Goal: Transaction & Acquisition: Book appointment/travel/reservation

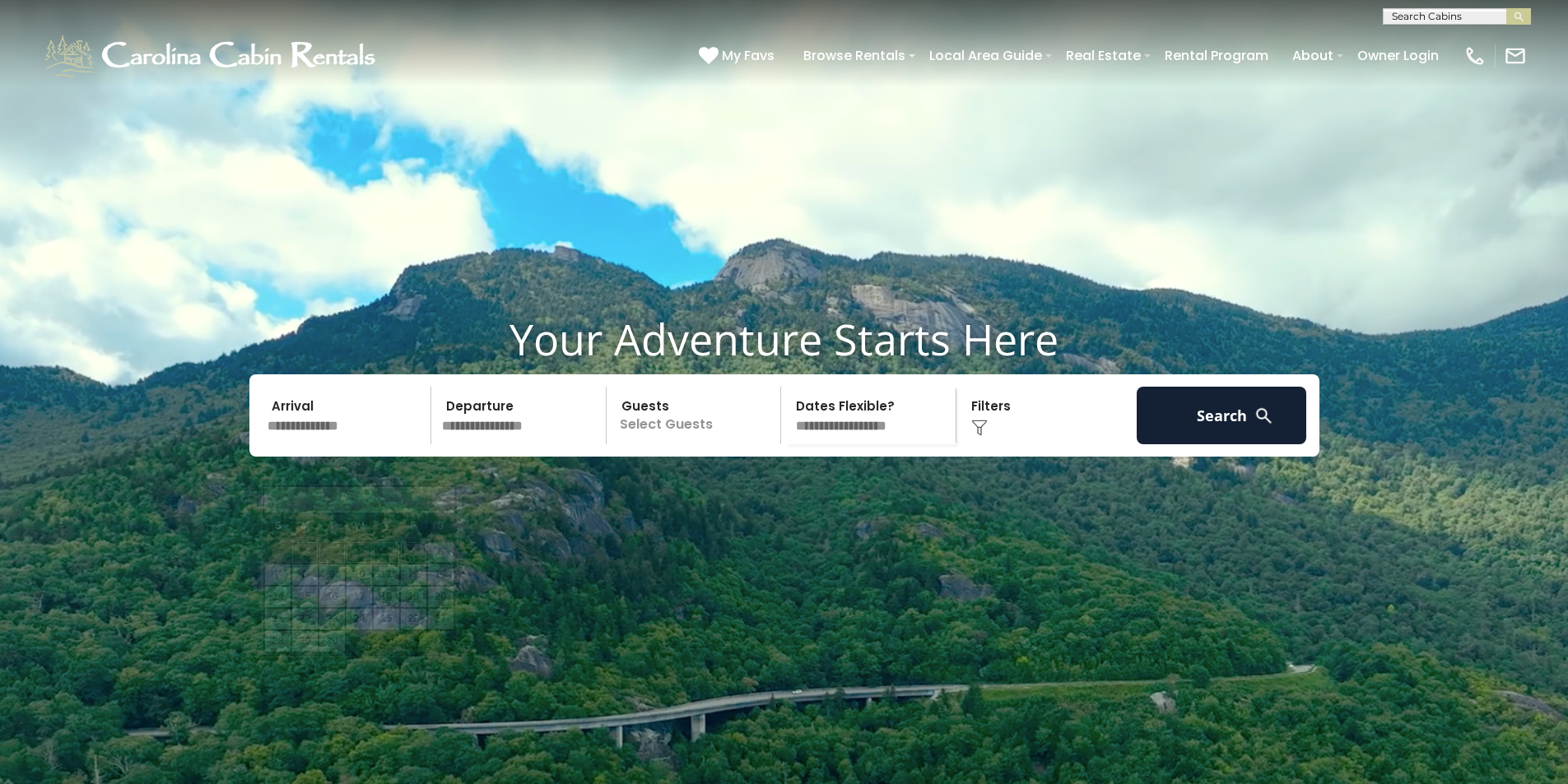
click at [369, 444] on input "text" at bounding box center [347, 415] width 170 height 58
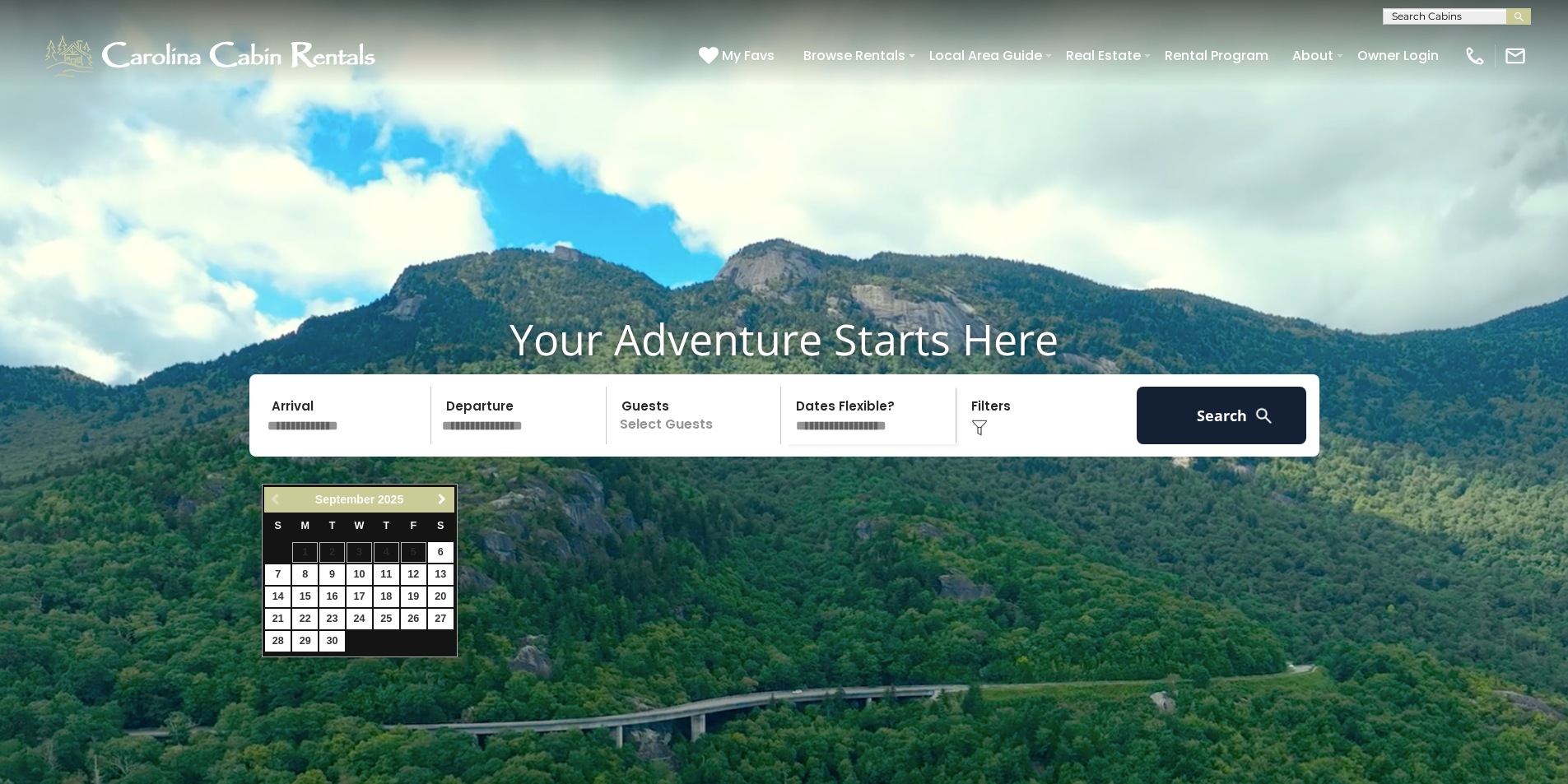
click at [447, 498] on span "Next" at bounding box center [442, 499] width 13 height 13
click at [389, 553] on link "2" at bounding box center [386, 552] width 26 height 21
type input "*******"
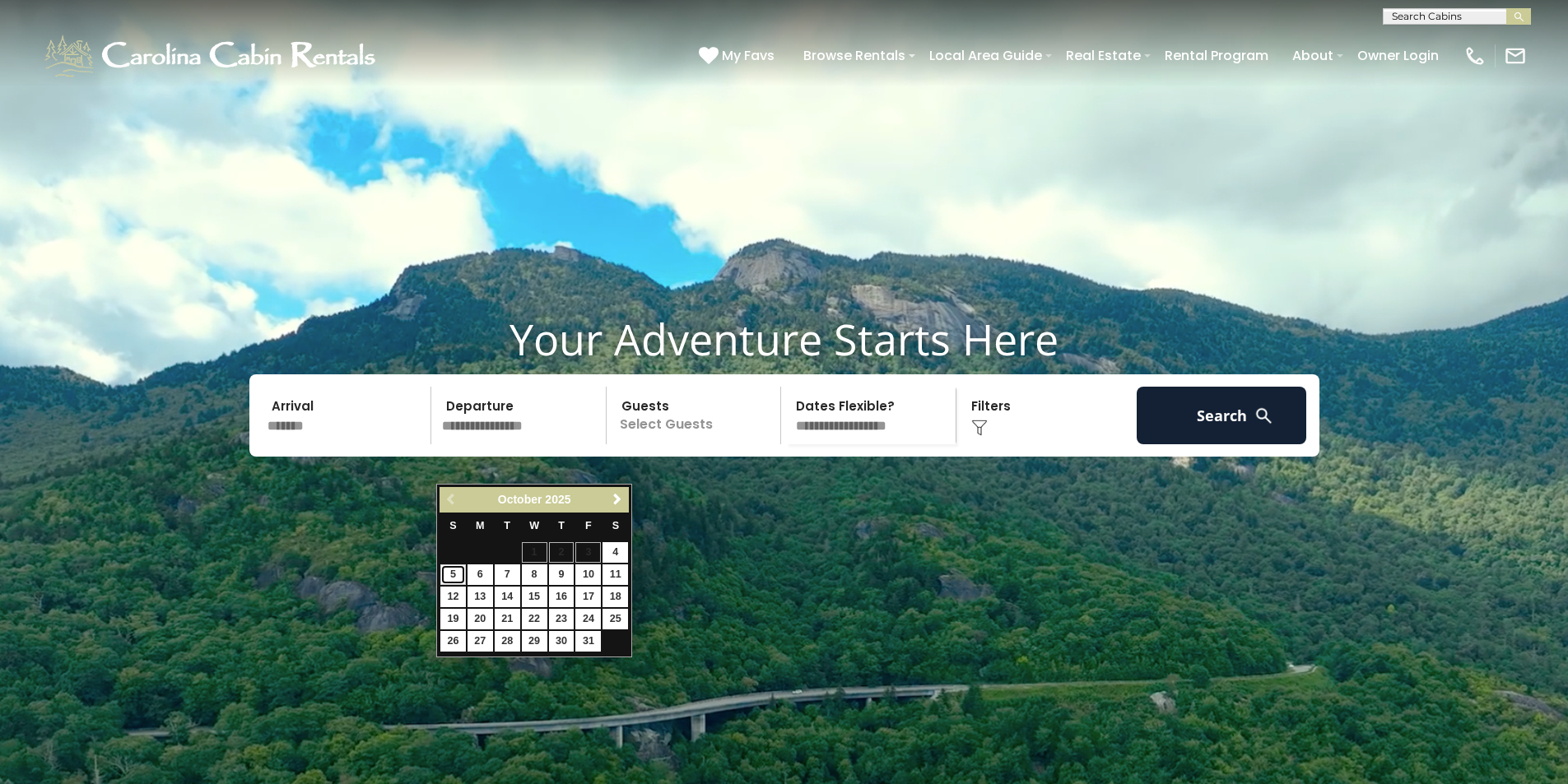
click at [452, 576] on link "5" at bounding box center [452, 575] width 26 height 21
type input "*******"
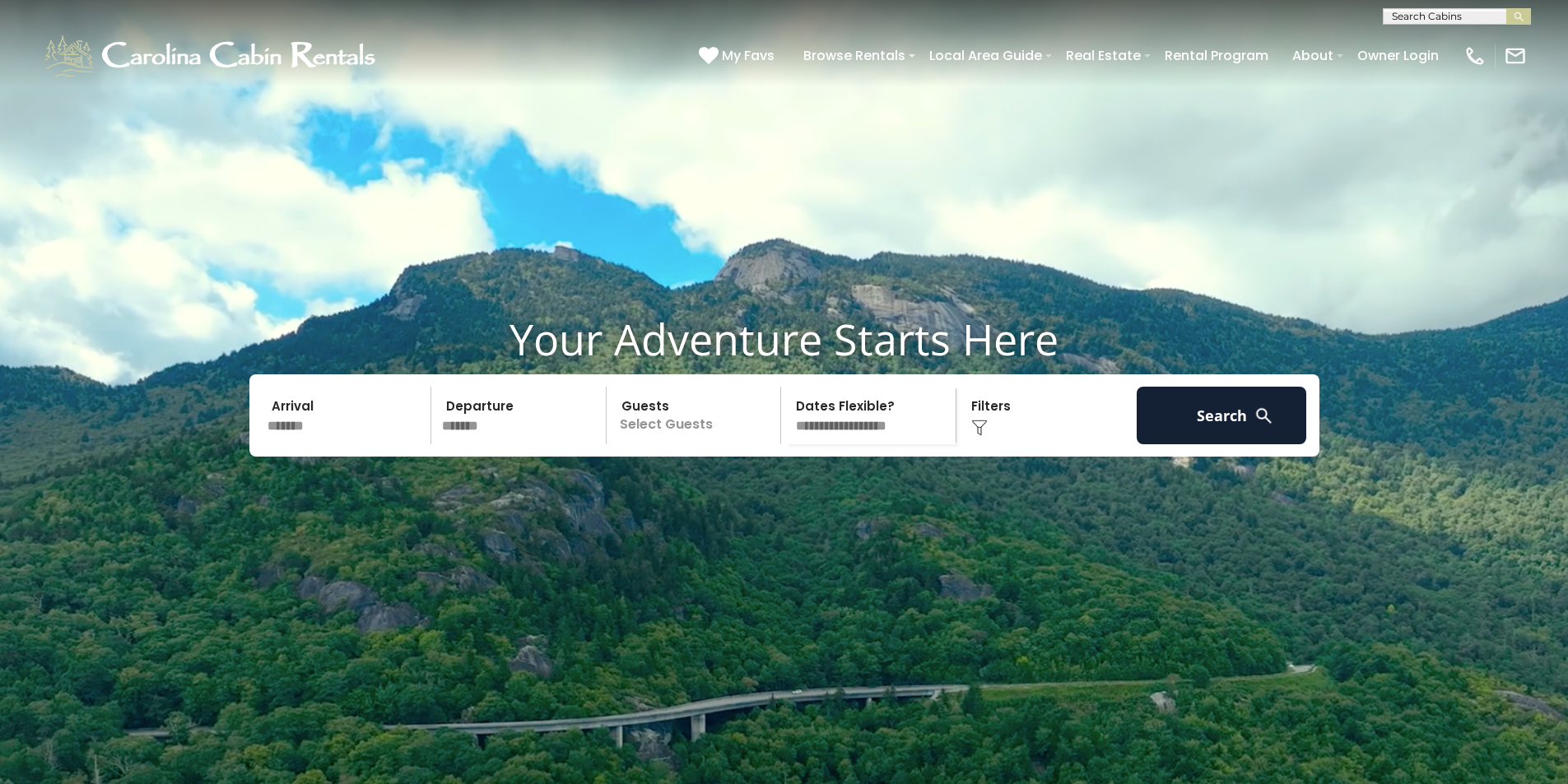
click at [709, 444] on p "Select Guests" at bounding box center [696, 415] width 169 height 58
click at [775, 491] on span "+" at bounding box center [775, 482] width 7 height 16
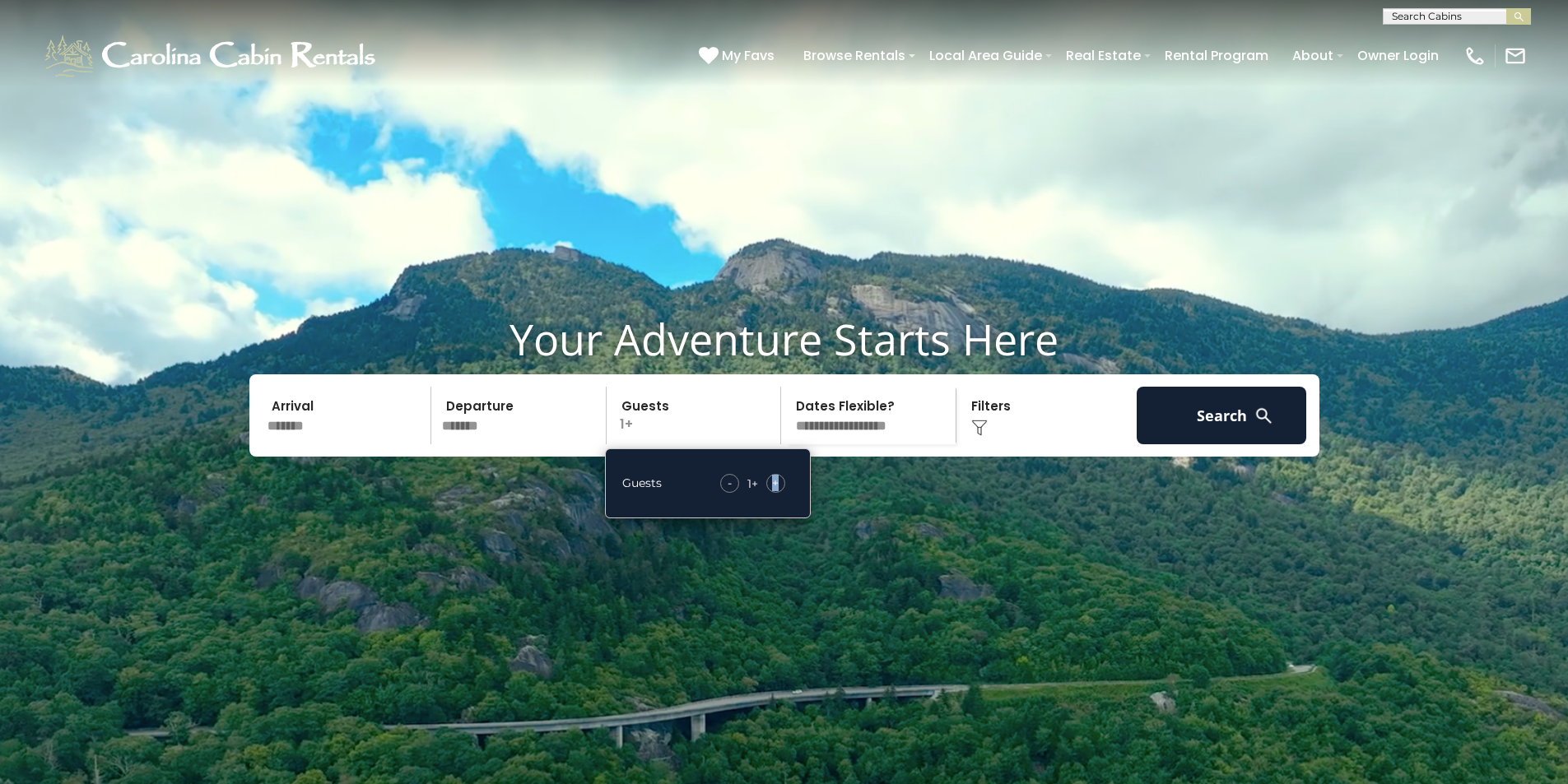
click at [775, 491] on span "+" at bounding box center [775, 482] width 7 height 16
click at [982, 444] on div "Click to Choose" at bounding box center [1047, 415] width 170 height 58
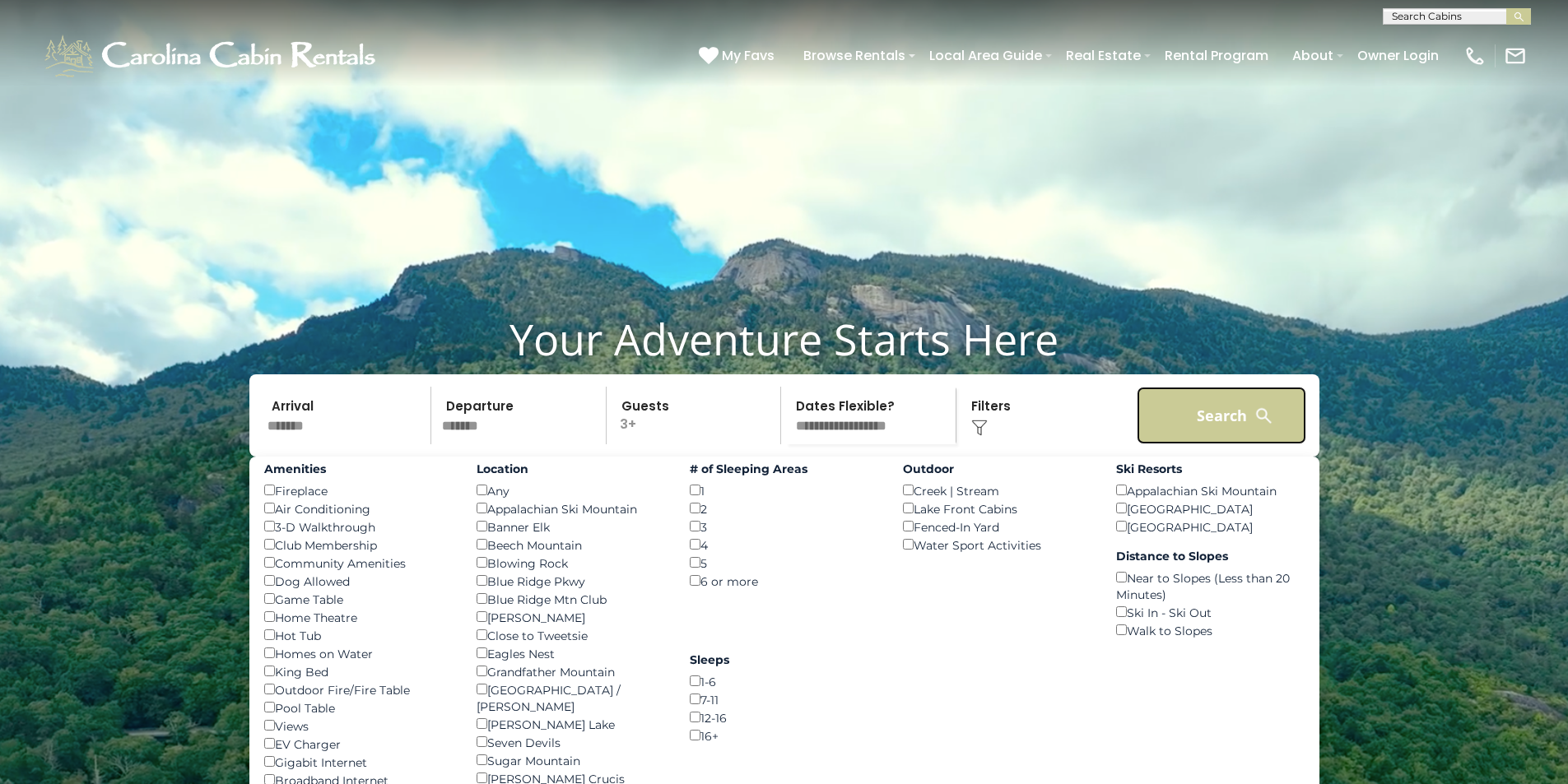
click at [1230, 444] on button "Search" at bounding box center [1222, 415] width 170 height 58
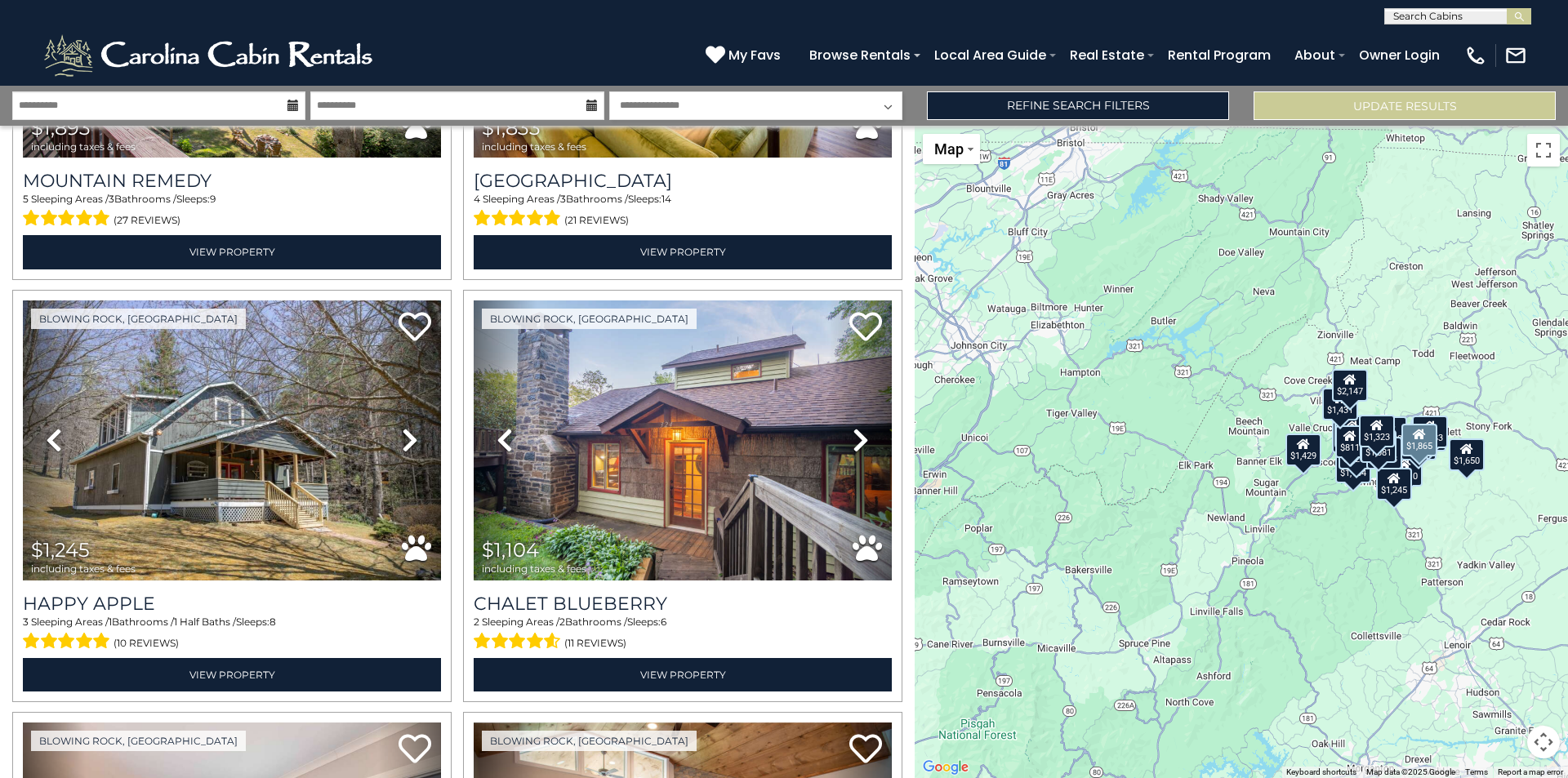
scroll to position [408, 0]
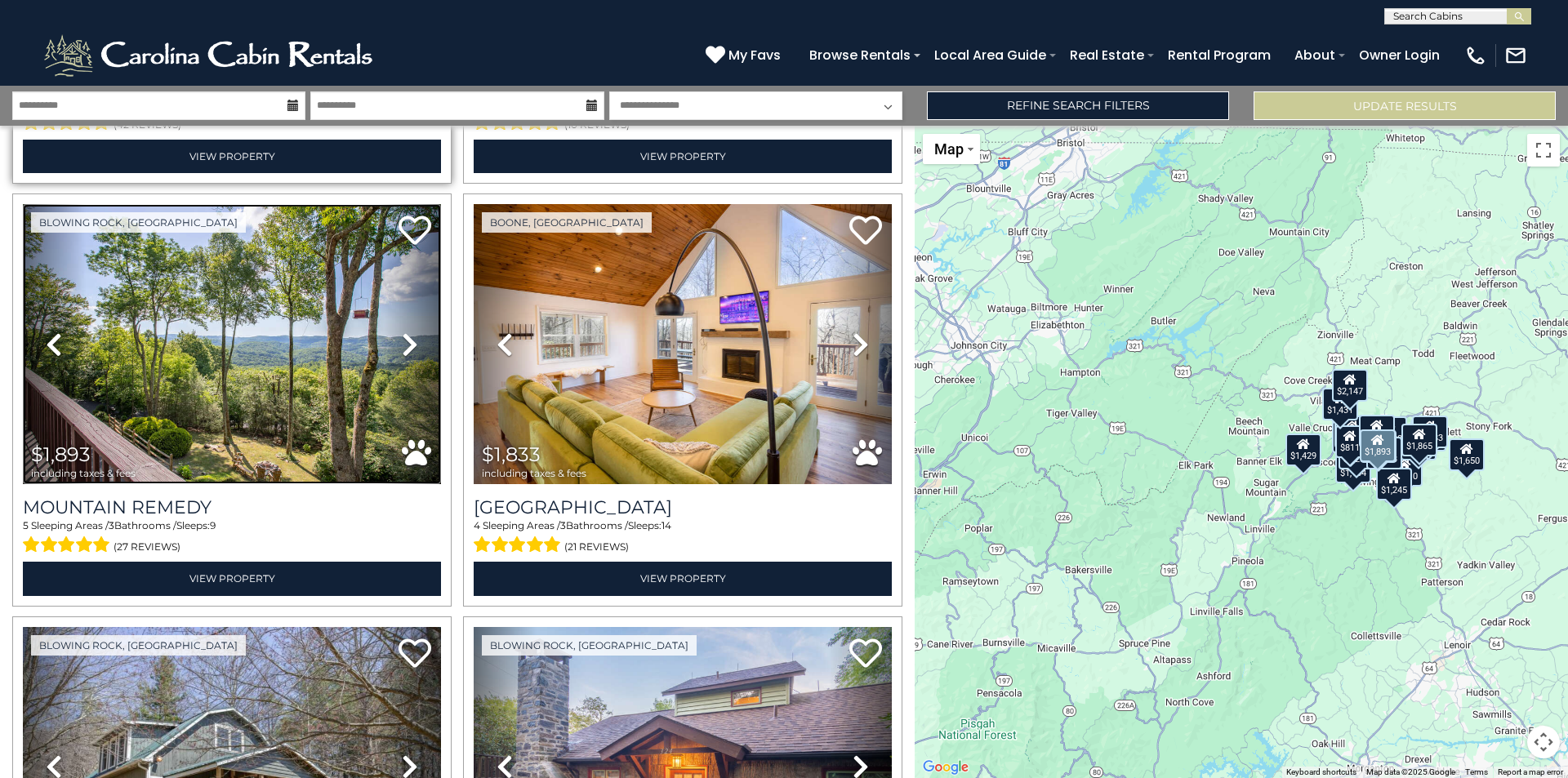
click at [351, 343] on img at bounding box center [231, 343] width 418 height 280
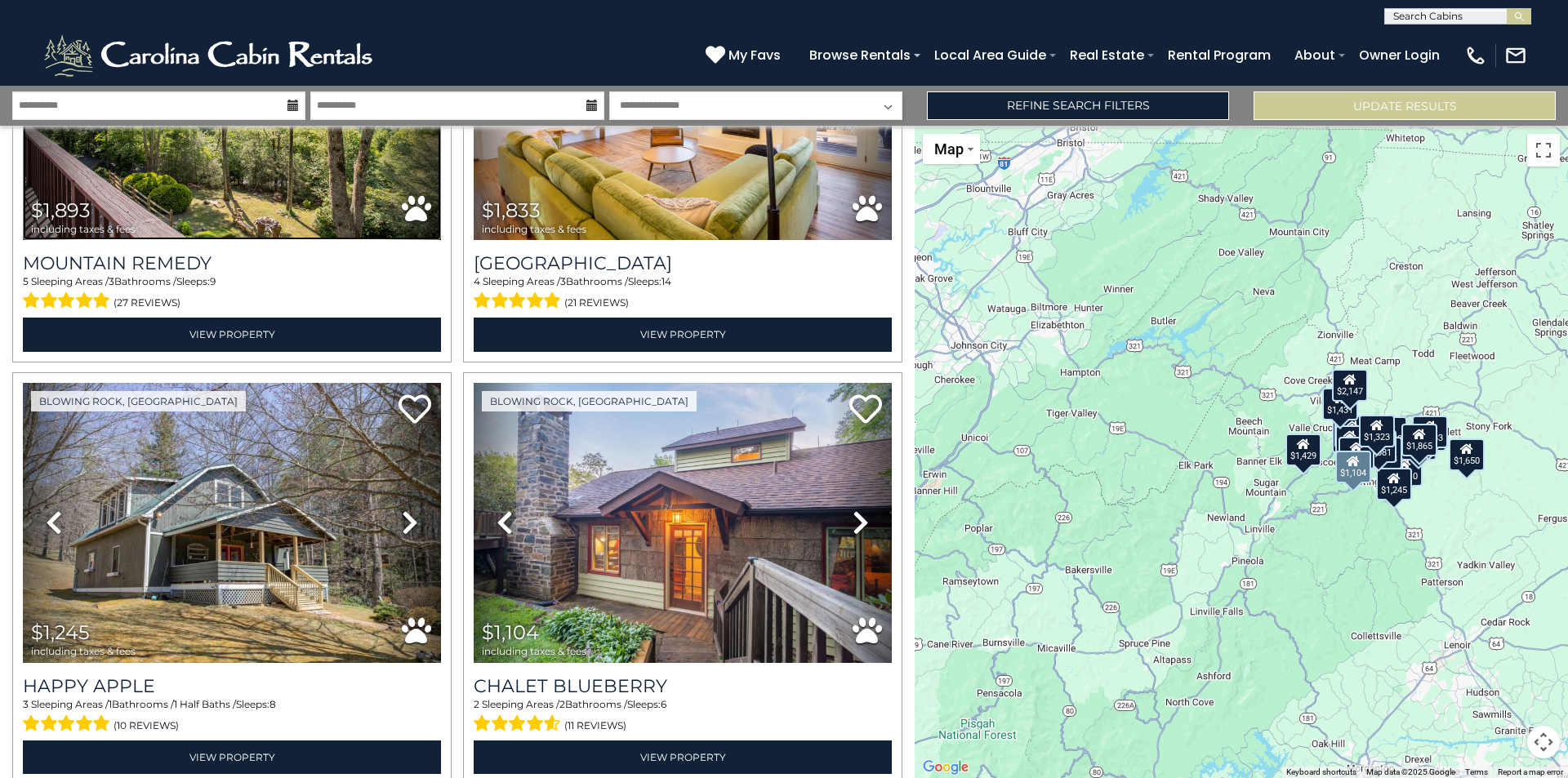
scroll to position [653, 0]
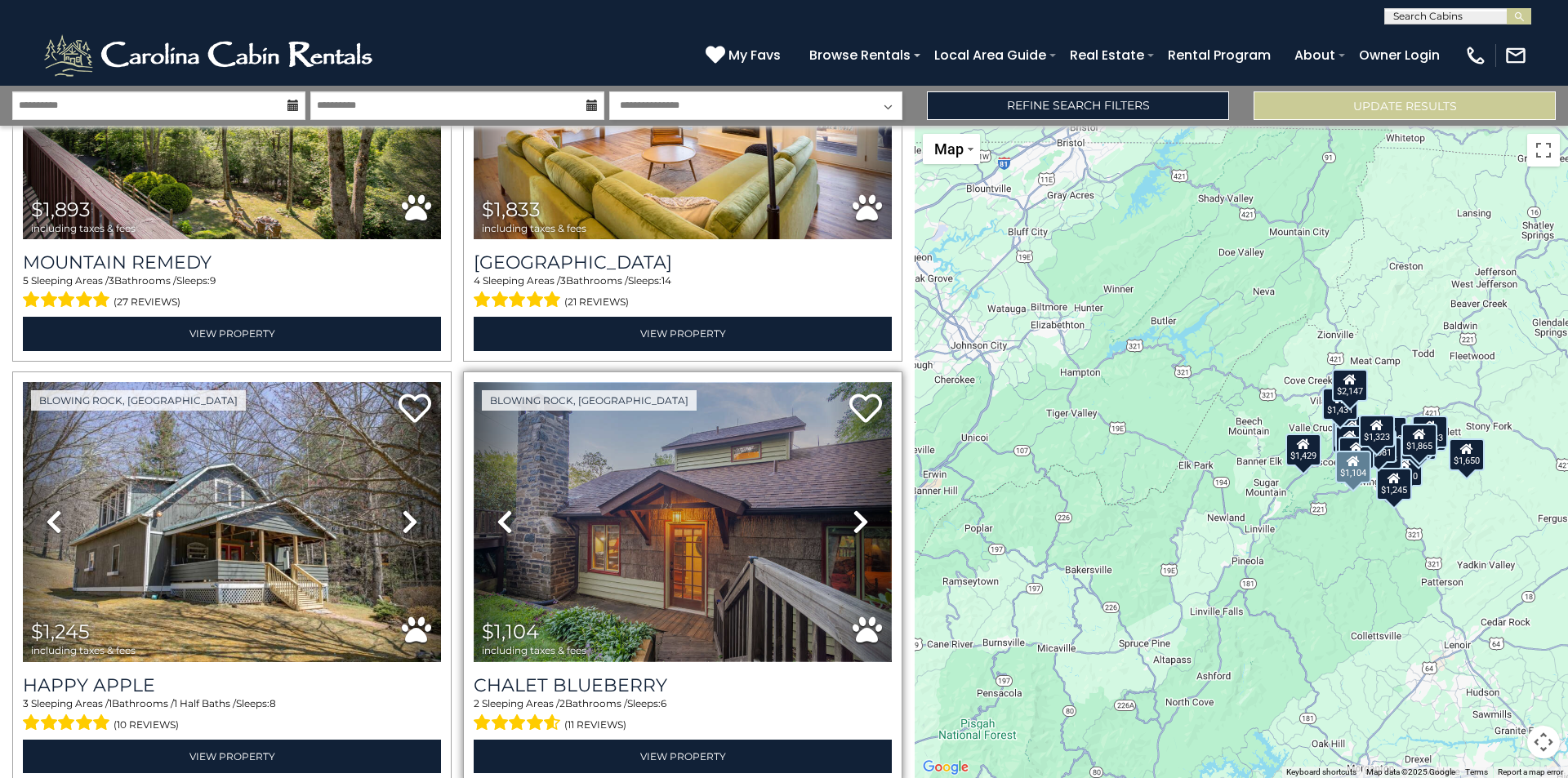
click at [782, 525] on img at bounding box center [683, 522] width 418 height 280
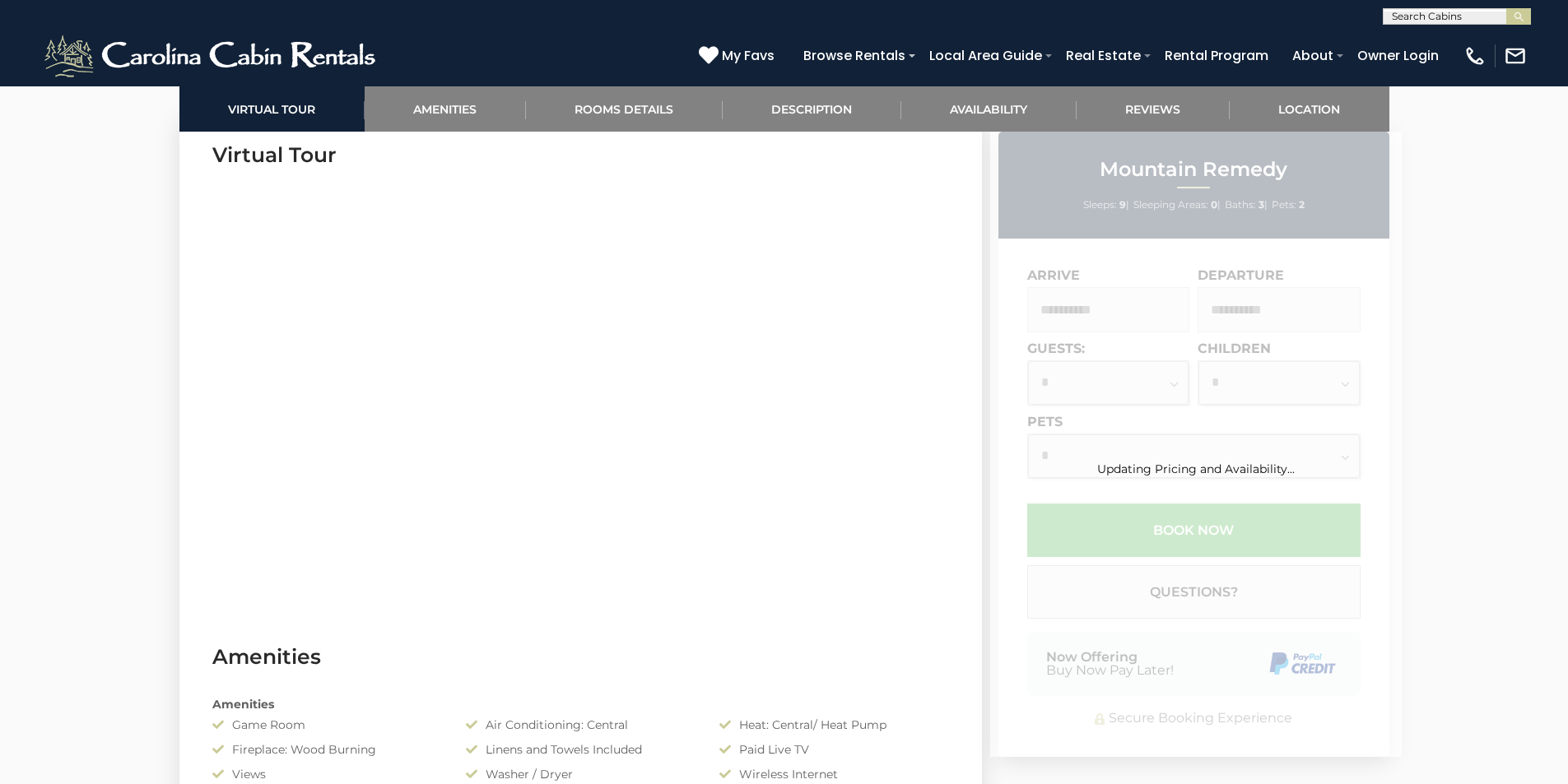
scroll to position [823, 0]
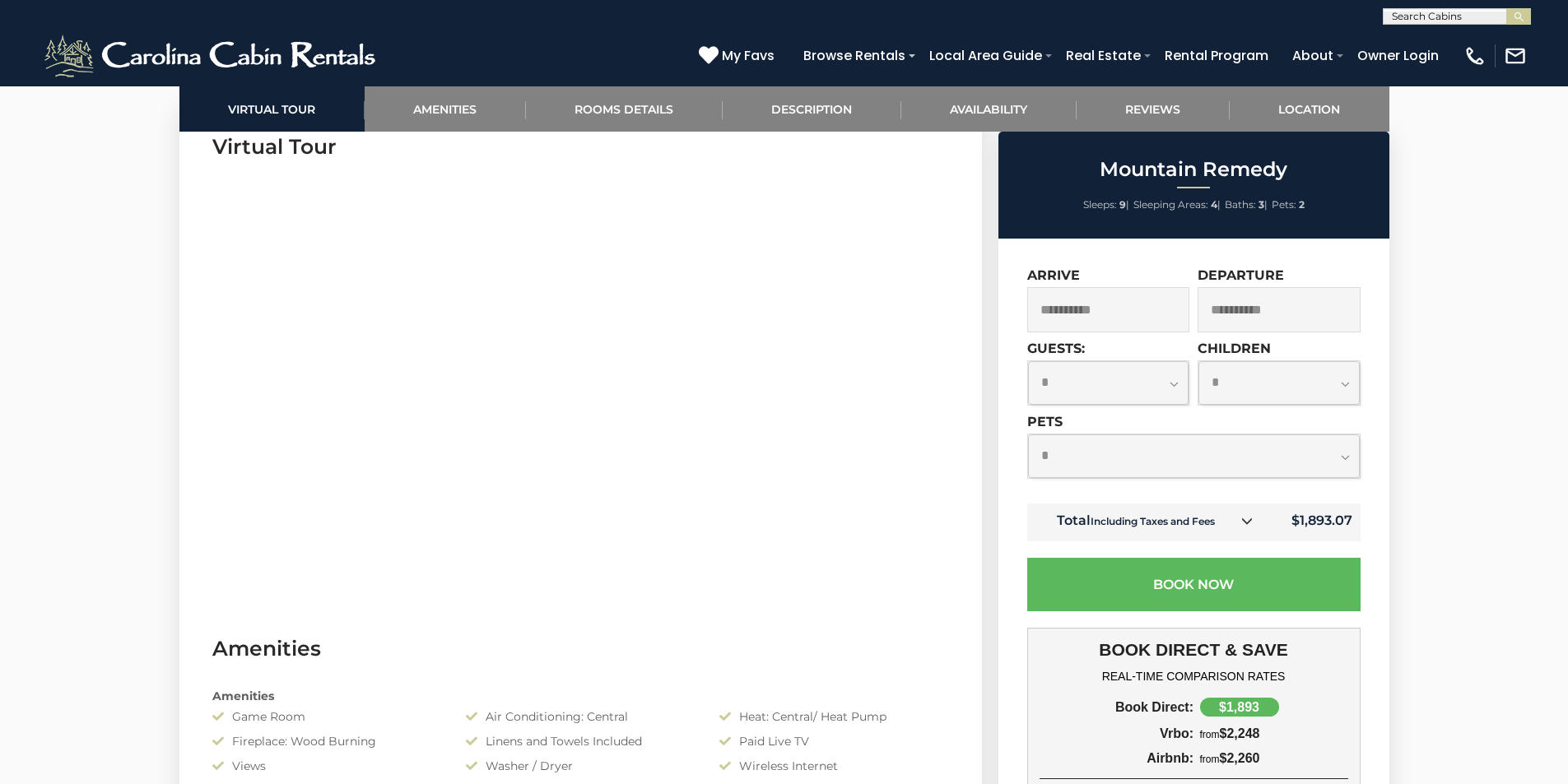
click at [1084, 457] on select "**********" at bounding box center [1194, 456] width 332 height 44
select select "*"
click at [1029, 434] on select "**********" at bounding box center [1194, 456] width 332 height 44
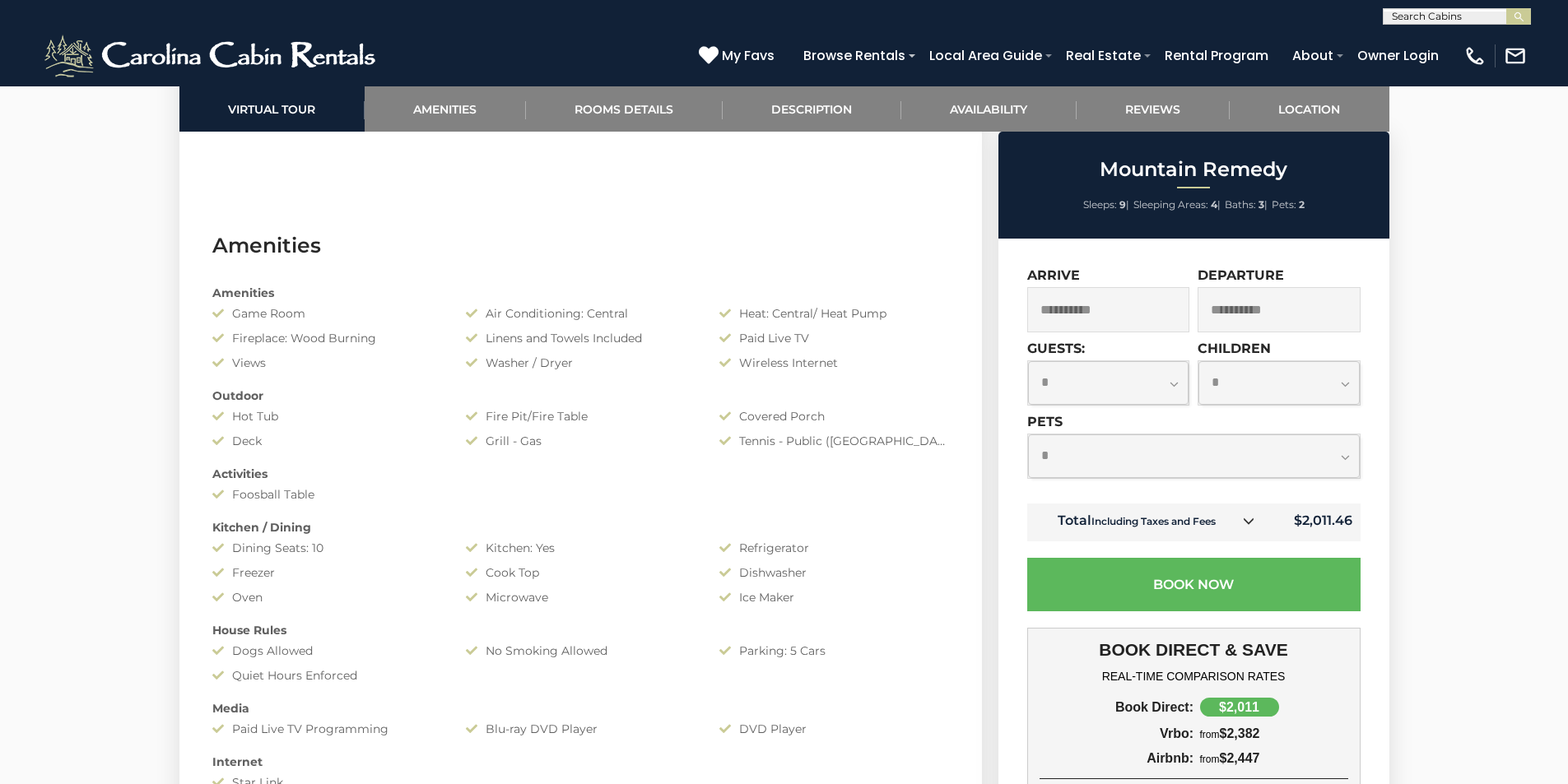
scroll to position [1316, 0]
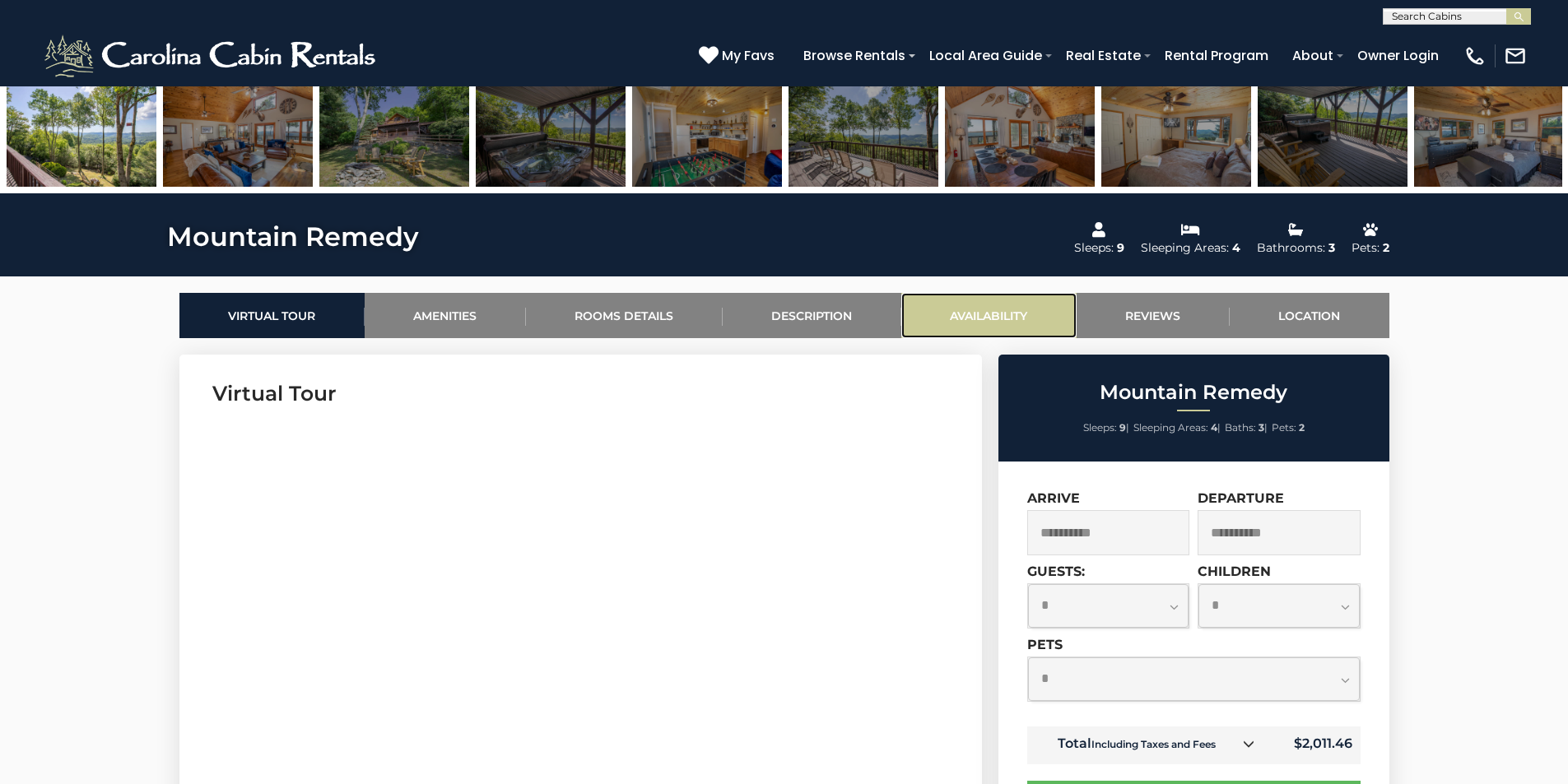
click at [972, 317] on link "Availability" at bounding box center [989, 316] width 175 height 45
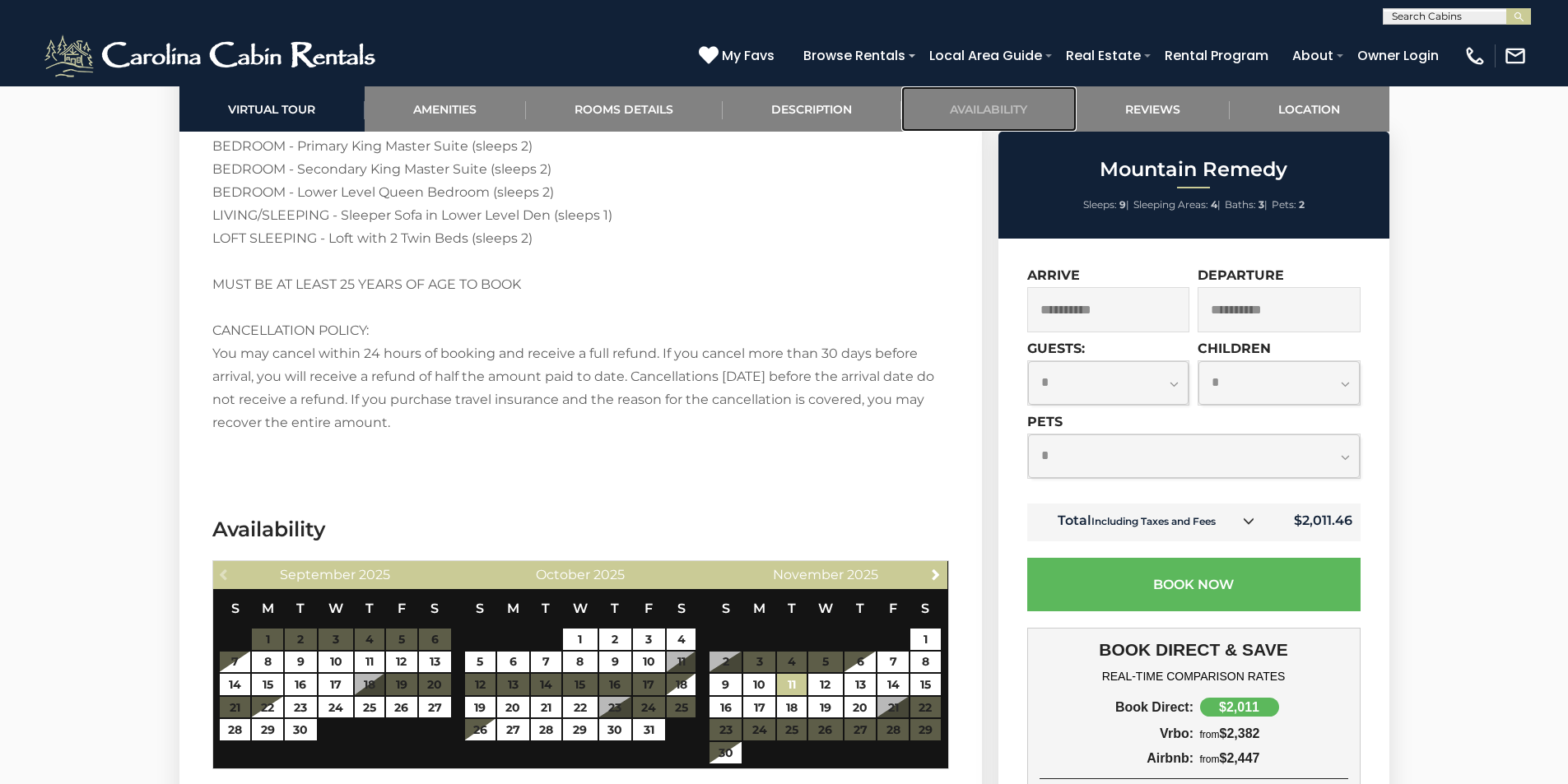
scroll to position [3895, 0]
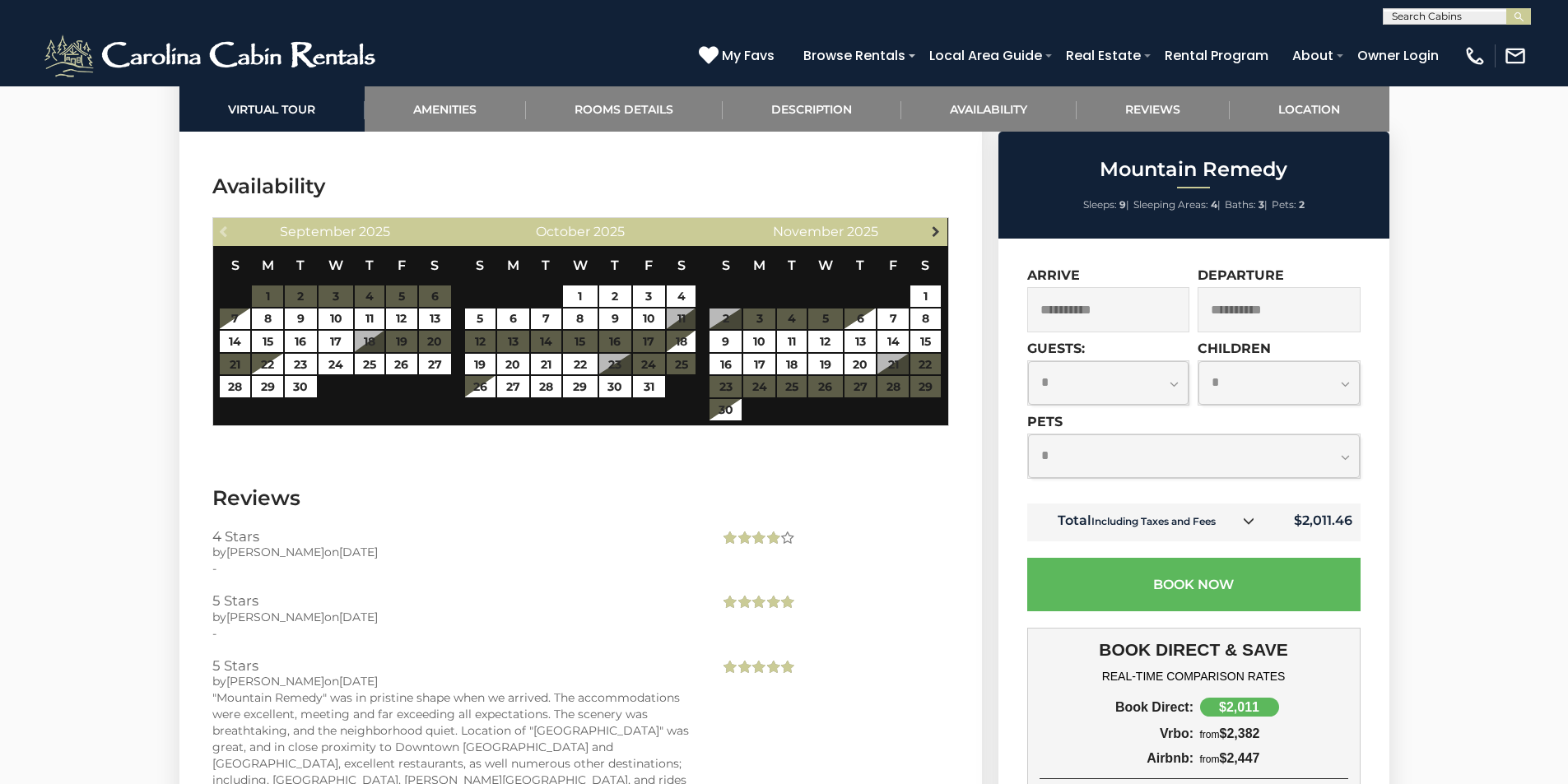
click at [936, 225] on span "Next" at bounding box center [936, 232] width 13 height 13
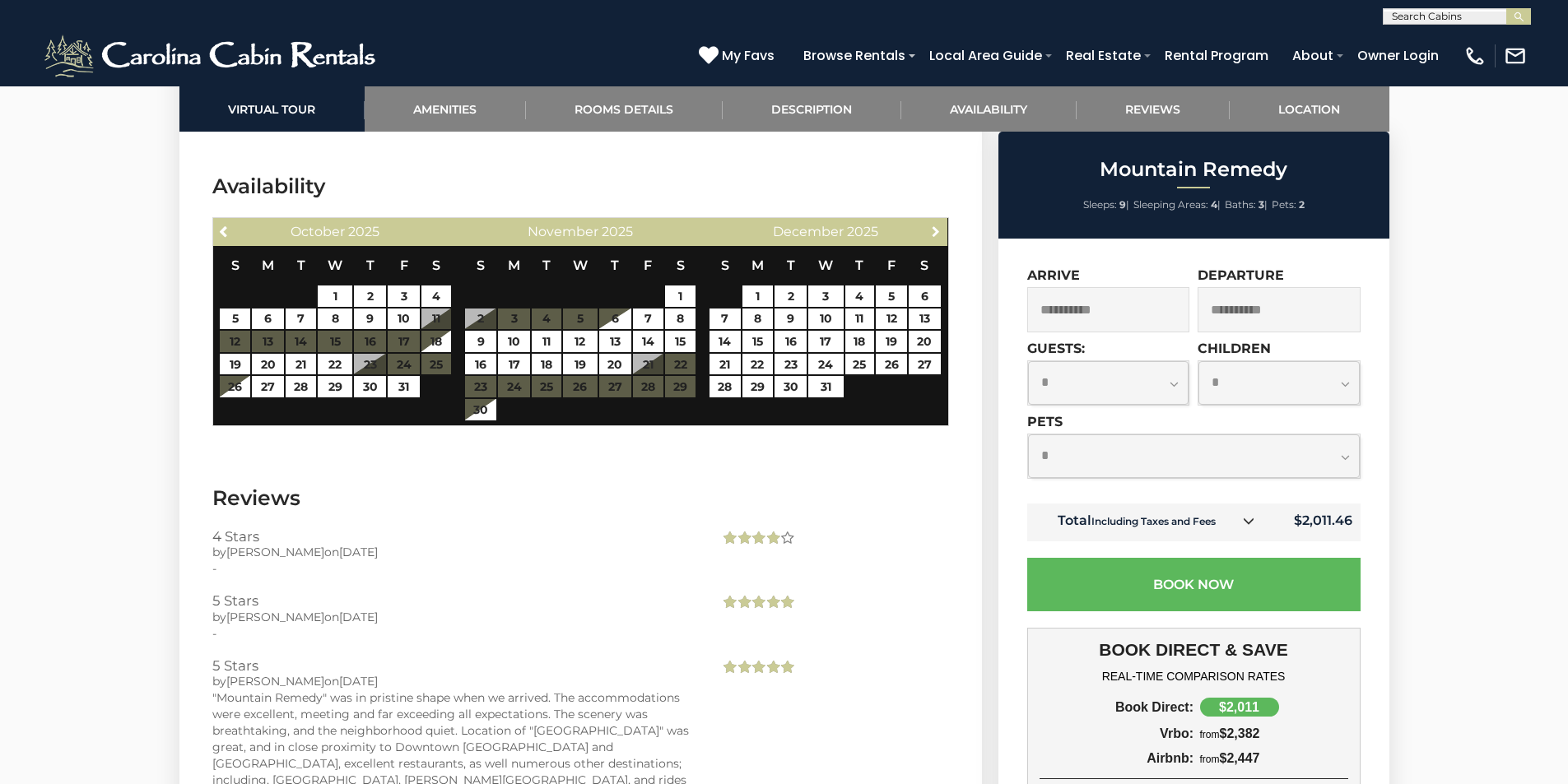
click at [936, 225] on span "Next" at bounding box center [936, 232] width 13 height 13
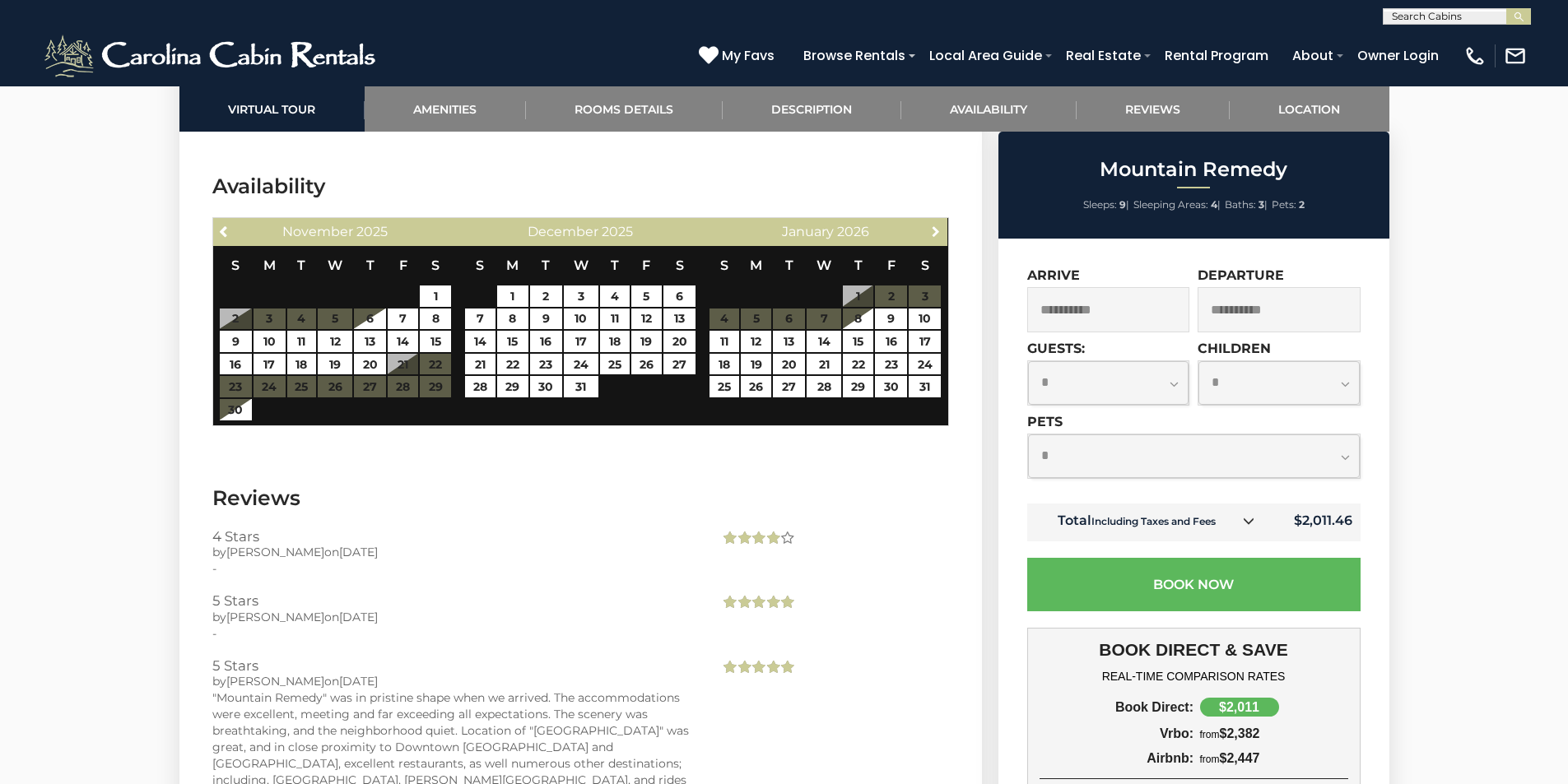
click at [936, 225] on span "Next" at bounding box center [936, 232] width 13 height 13
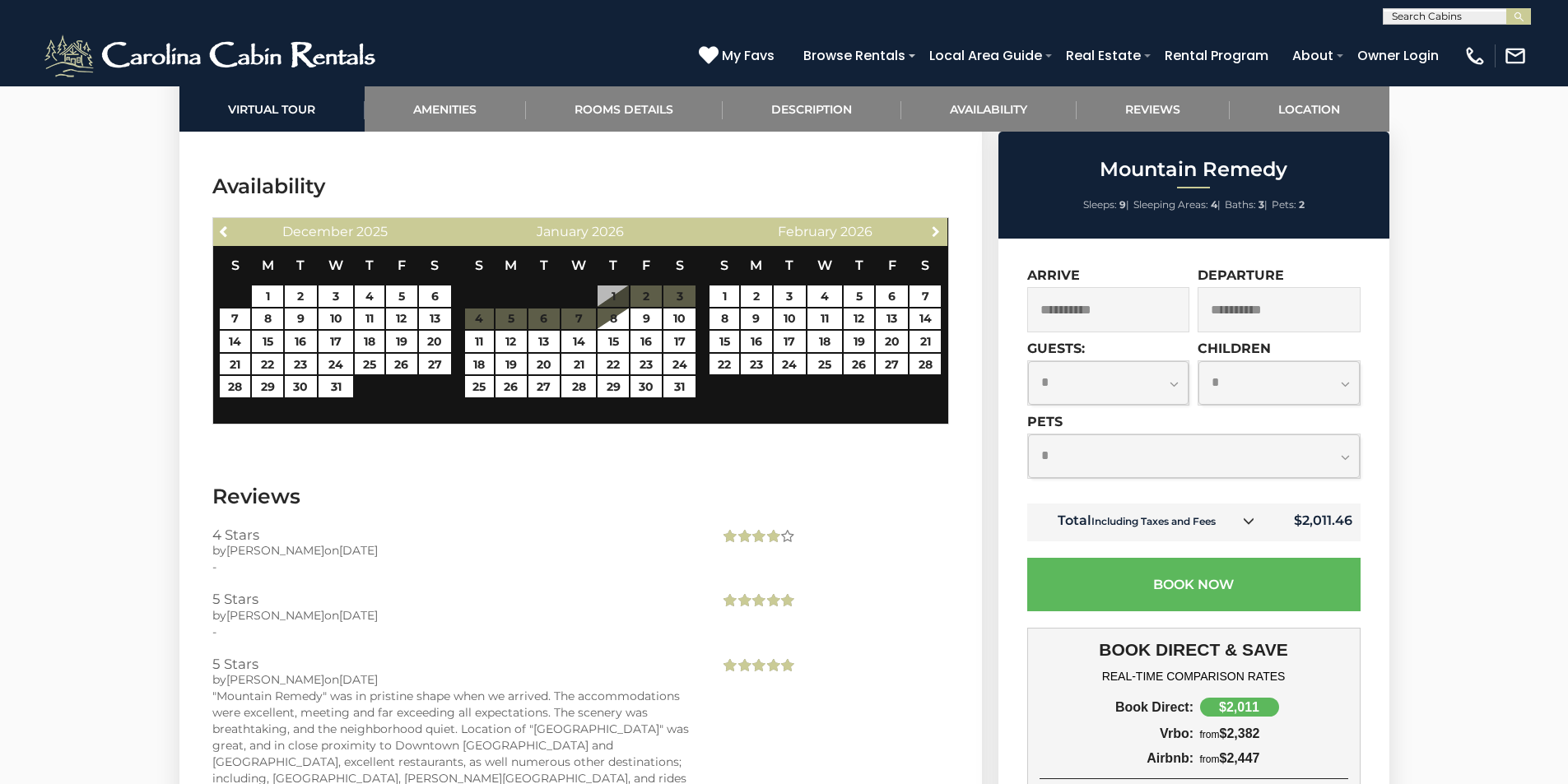
click at [936, 225] on span "Next" at bounding box center [936, 232] width 13 height 13
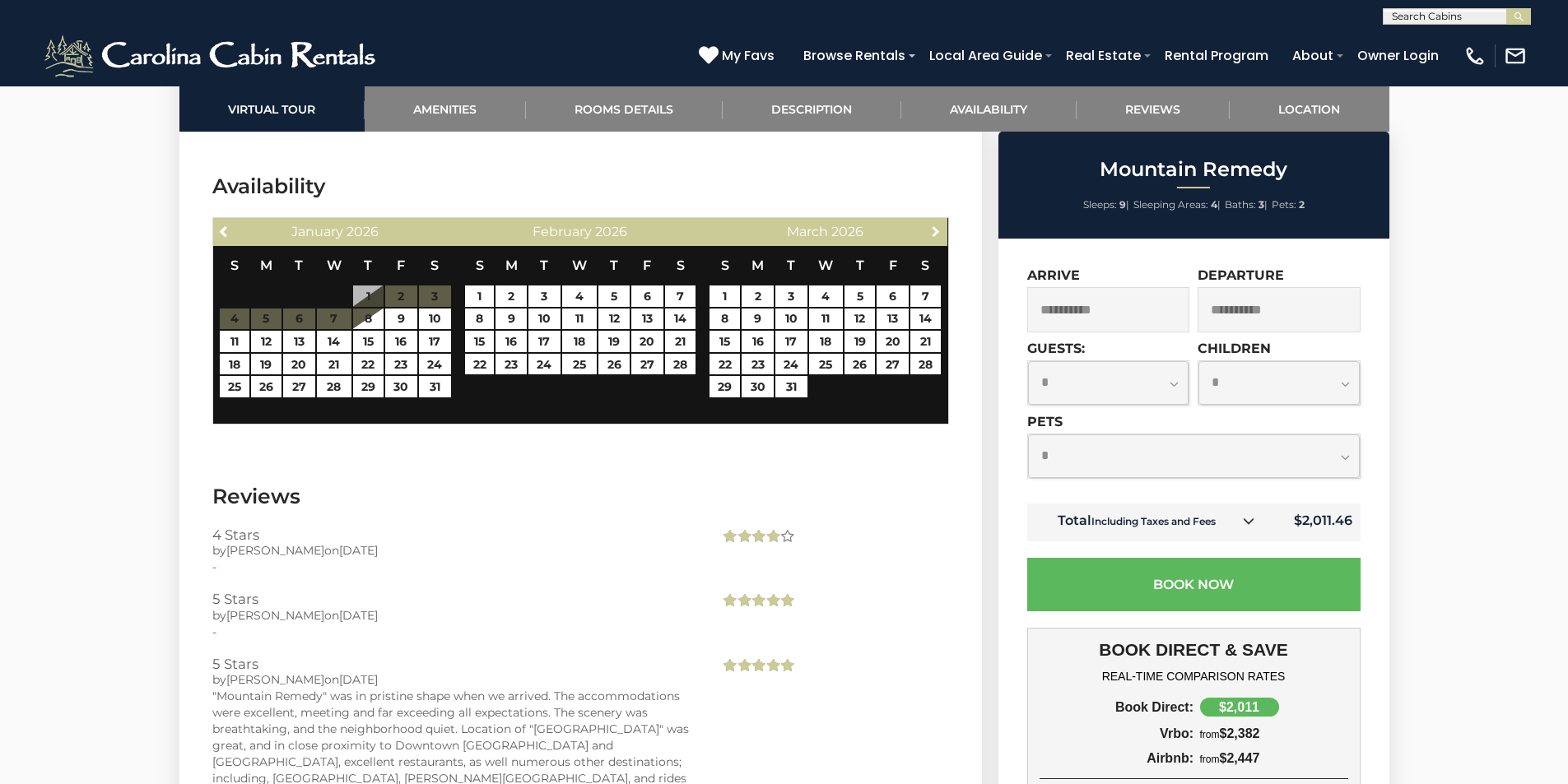
click at [936, 225] on span "Next" at bounding box center [936, 232] width 13 height 13
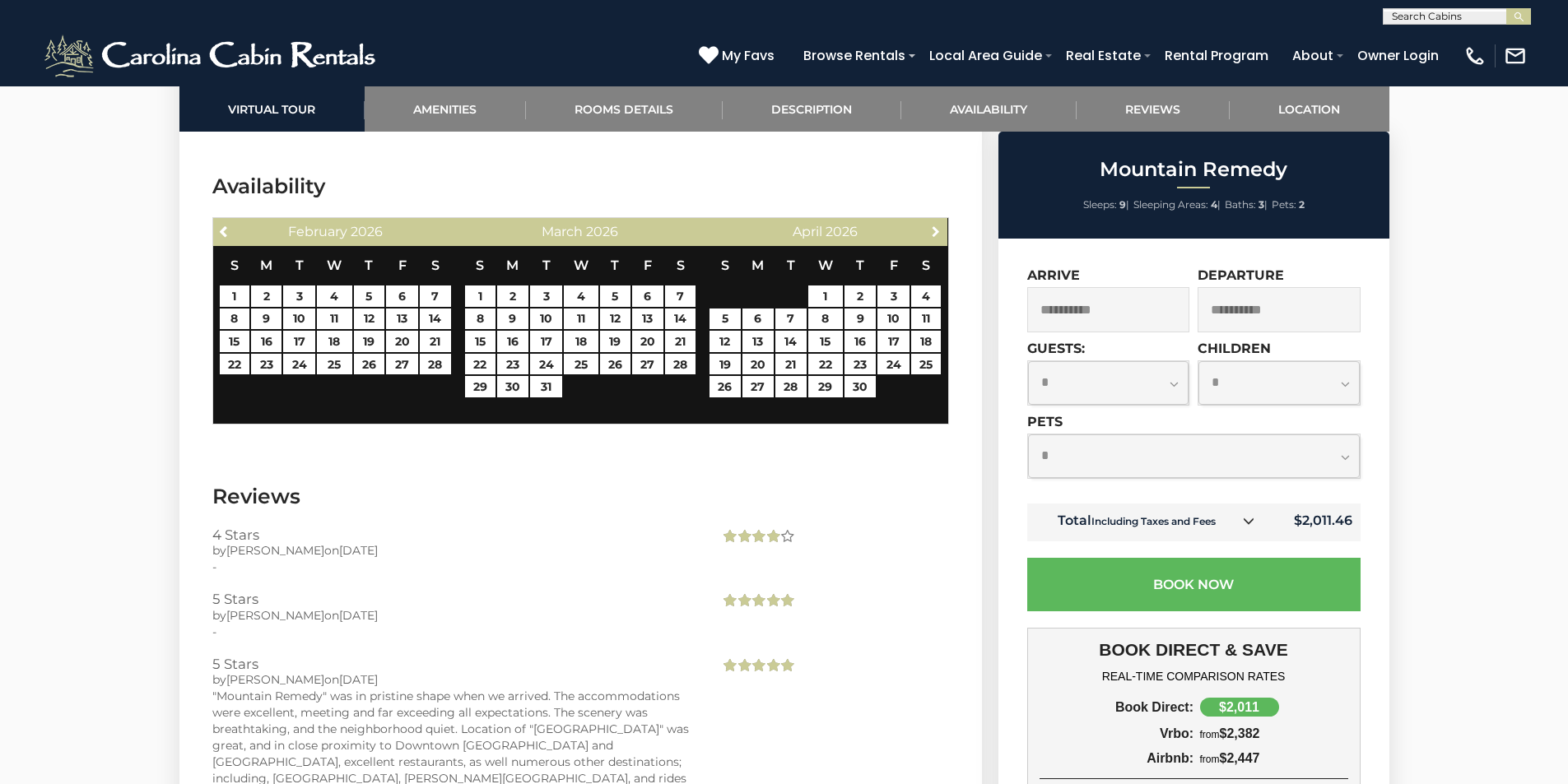
click at [936, 225] on span "Next" at bounding box center [936, 232] width 13 height 13
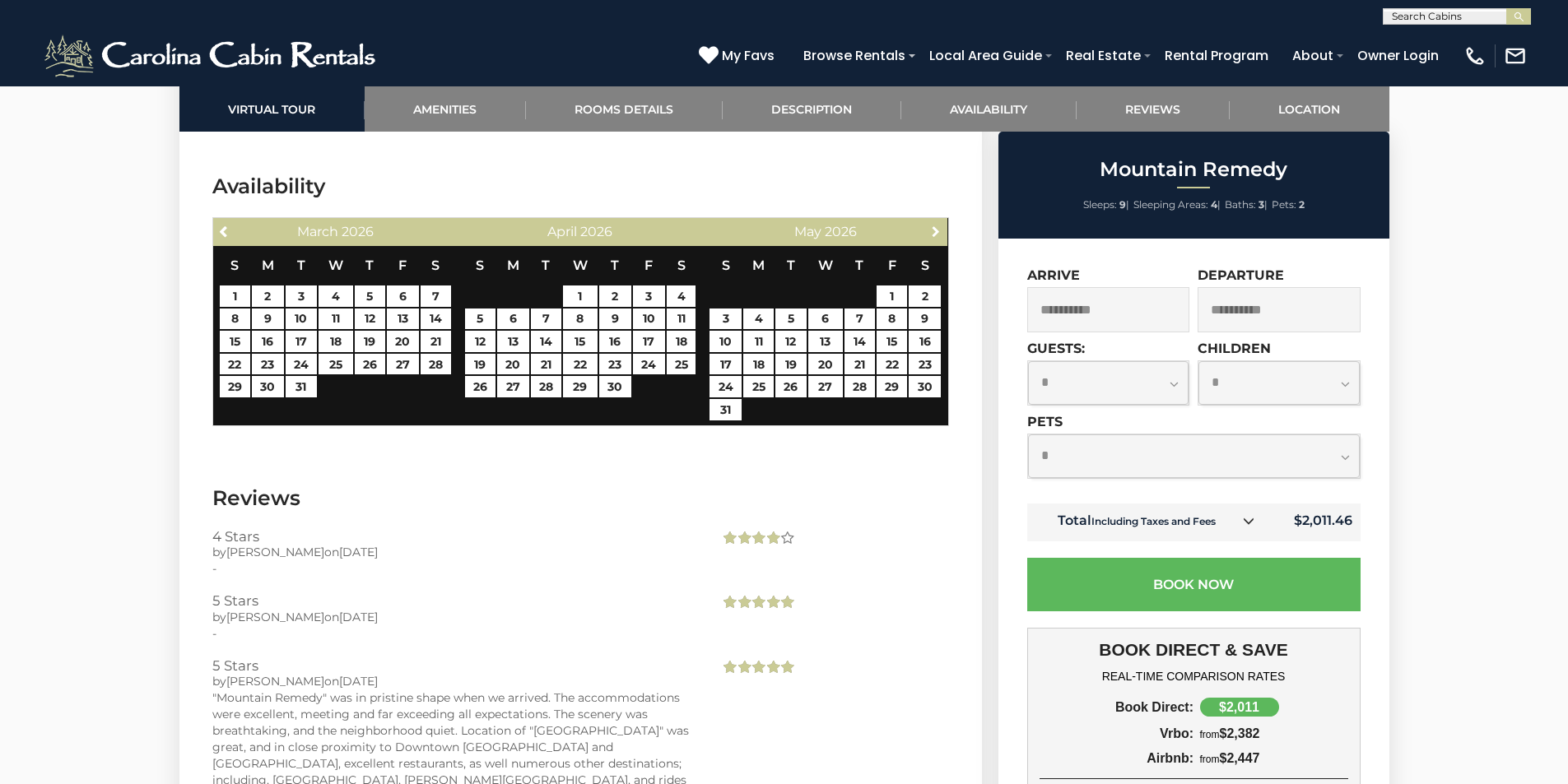
click at [936, 225] on span "Next" at bounding box center [936, 232] width 13 height 13
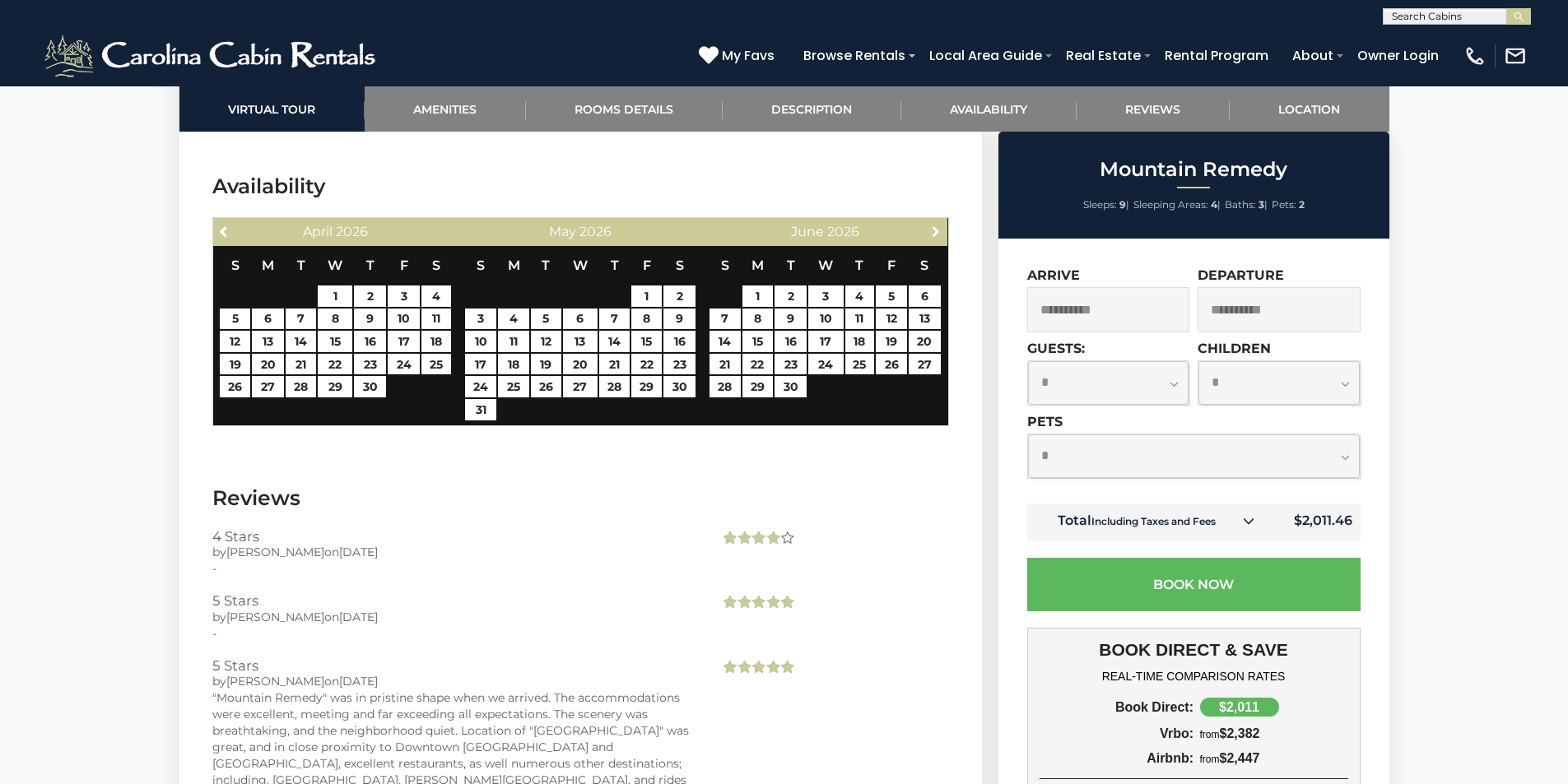
click at [936, 225] on span "Next" at bounding box center [936, 232] width 13 height 13
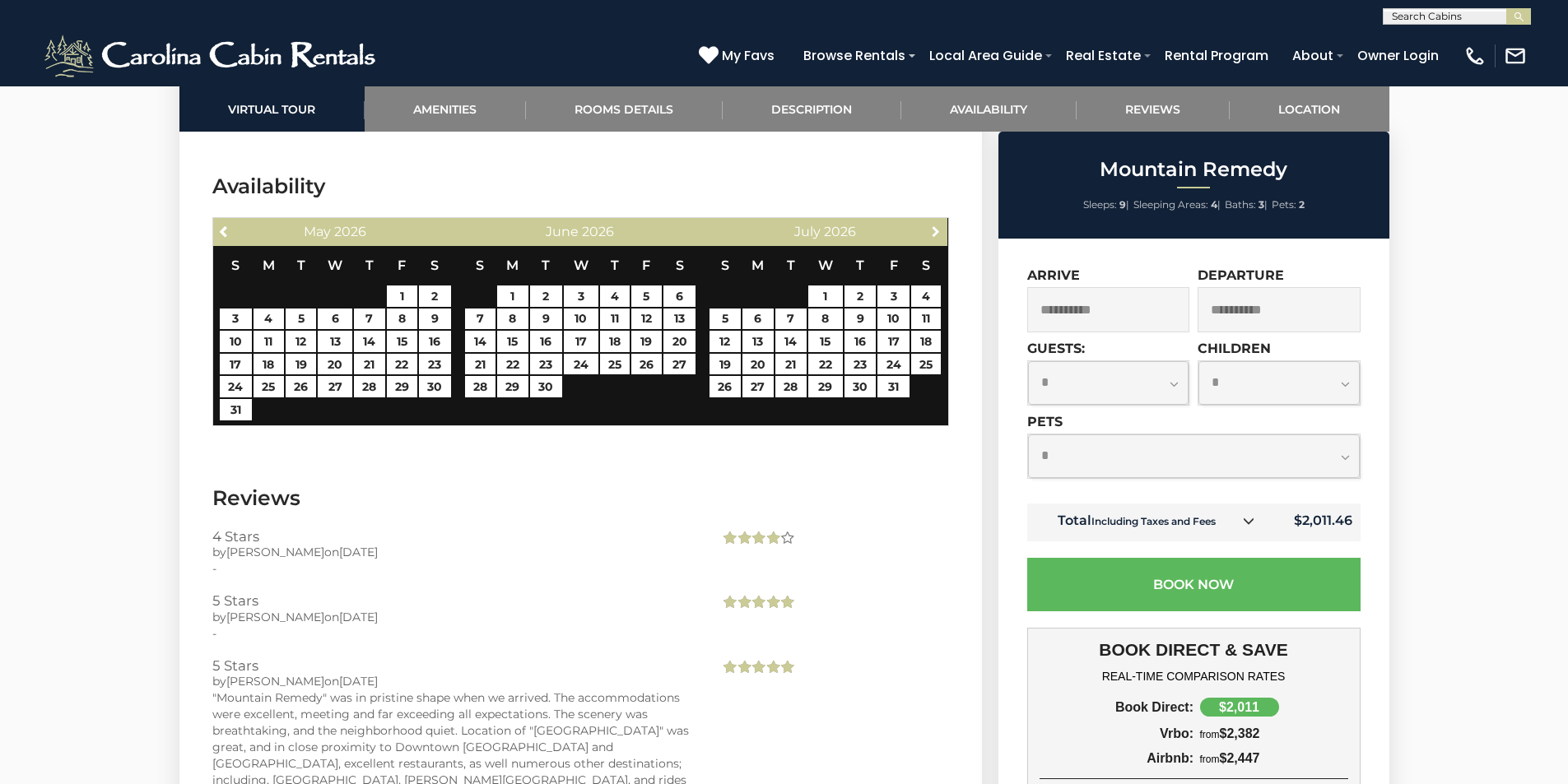
click at [936, 225] on span "Next" at bounding box center [936, 232] width 13 height 13
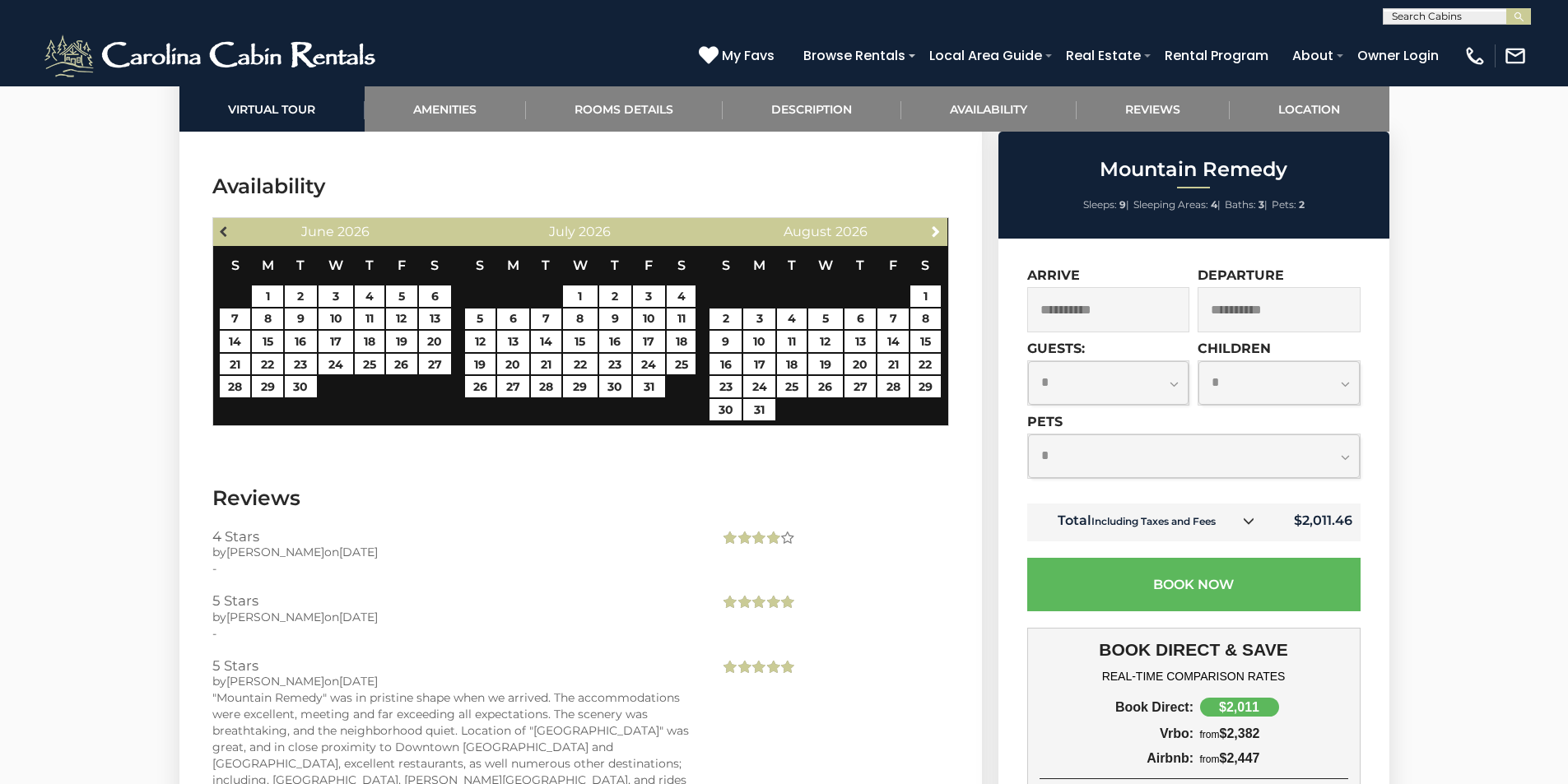
click at [226, 225] on span "Previous" at bounding box center [225, 232] width 13 height 13
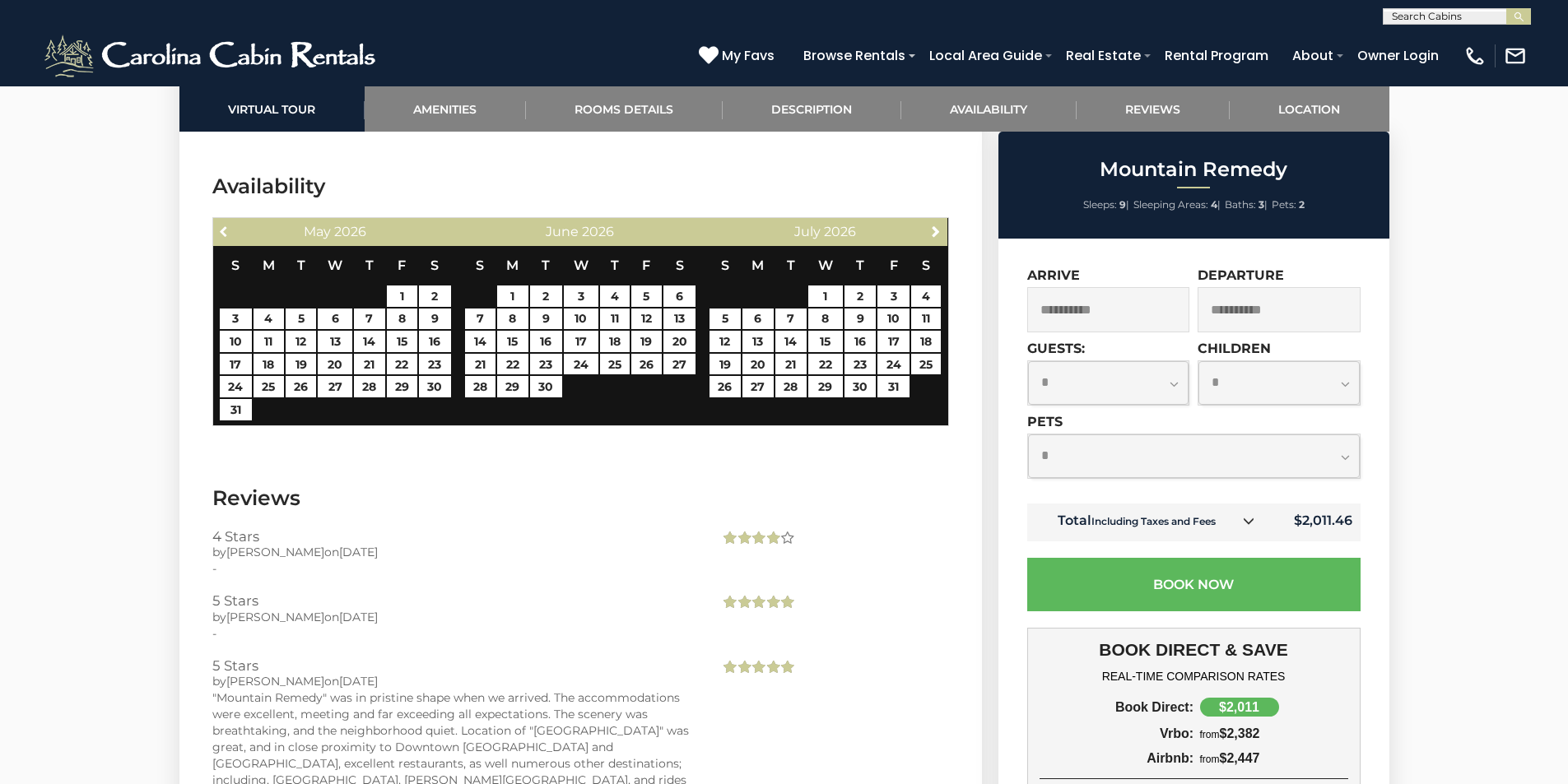
click at [226, 225] on span "Previous" at bounding box center [225, 232] width 13 height 13
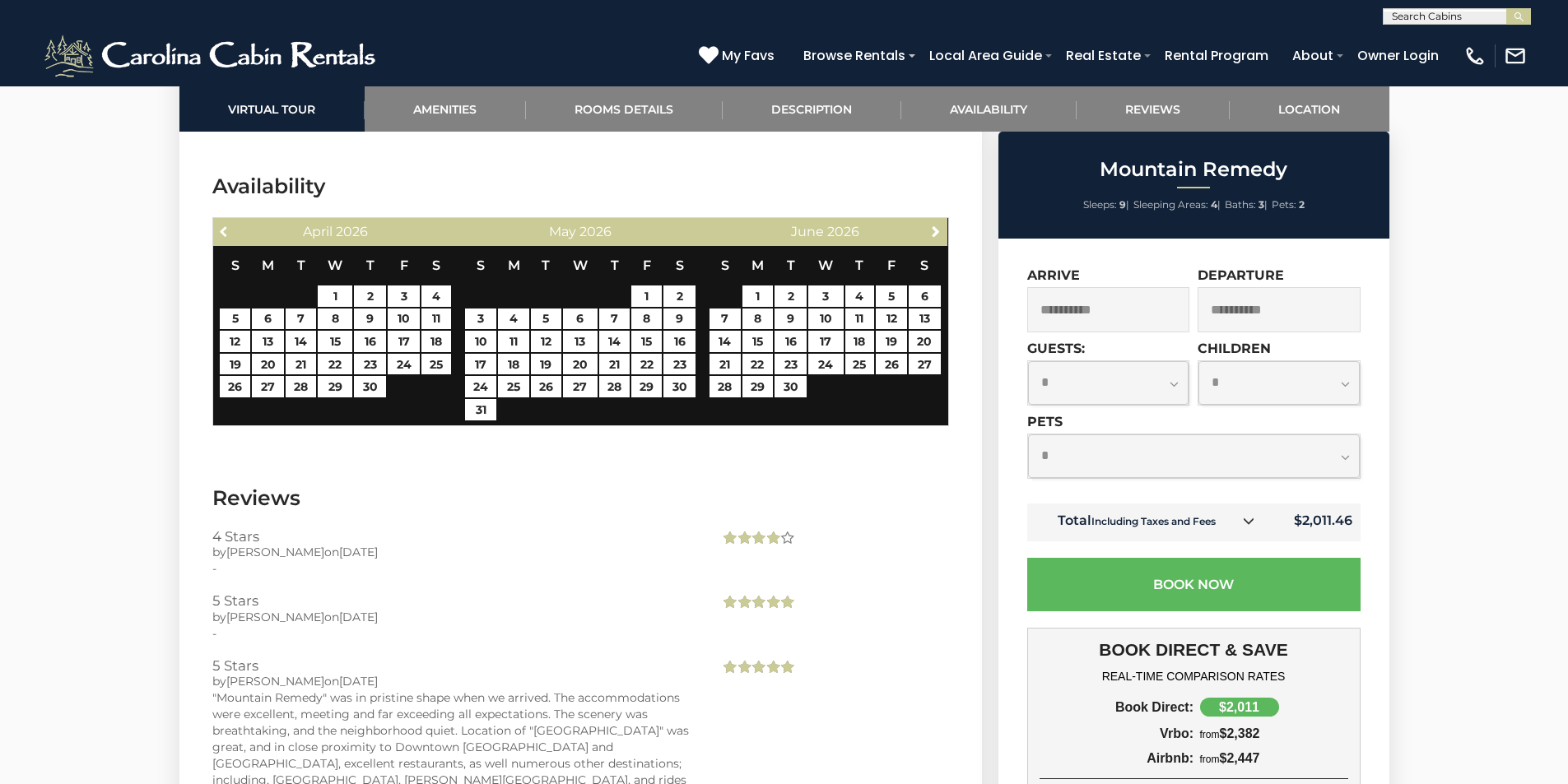
click at [226, 225] on span "Previous" at bounding box center [225, 232] width 13 height 13
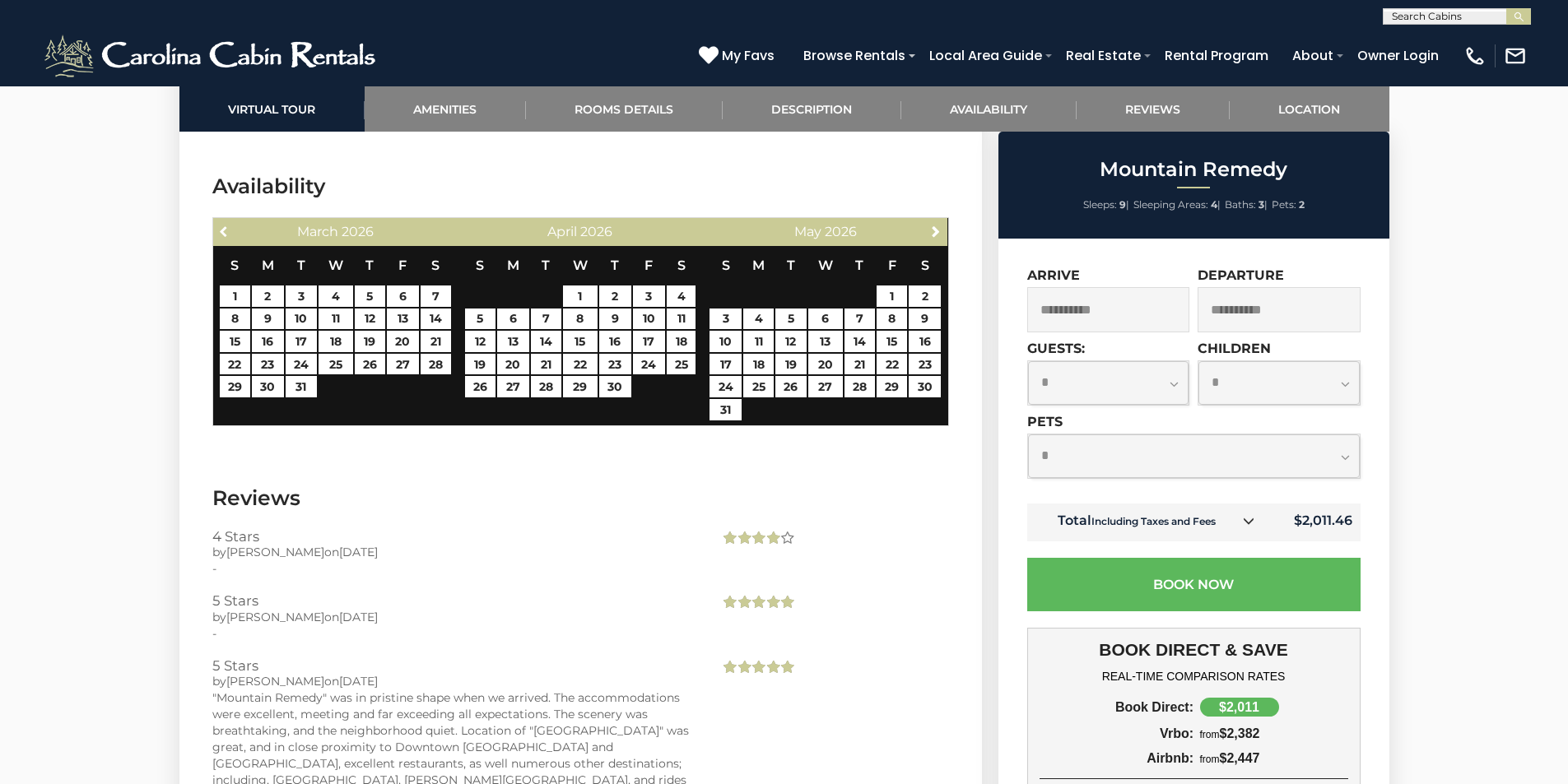
click at [226, 225] on span "Previous" at bounding box center [225, 232] width 13 height 13
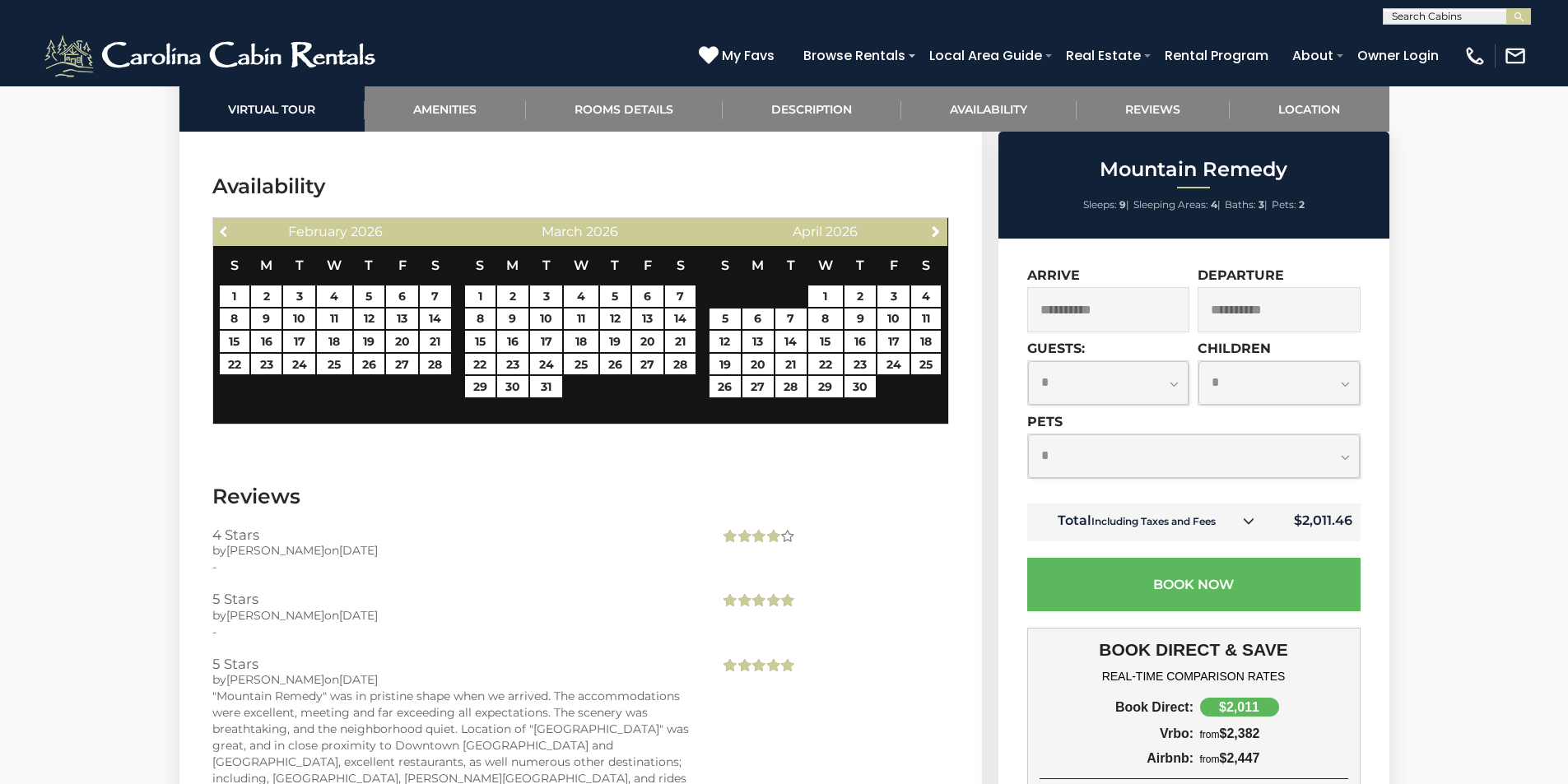
click at [226, 225] on span "Previous" at bounding box center [225, 232] width 13 height 13
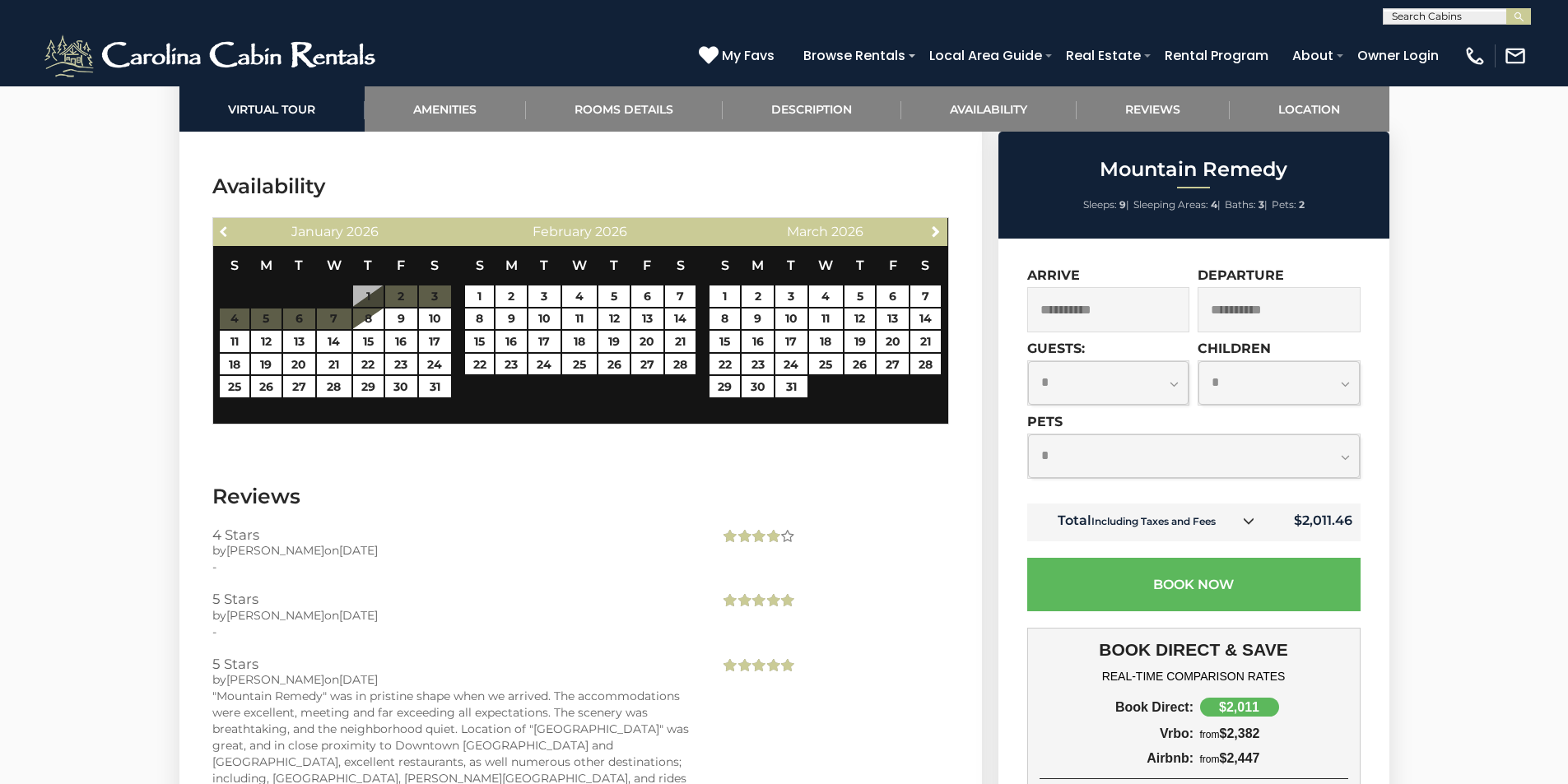
click at [226, 225] on span "Previous" at bounding box center [225, 232] width 13 height 13
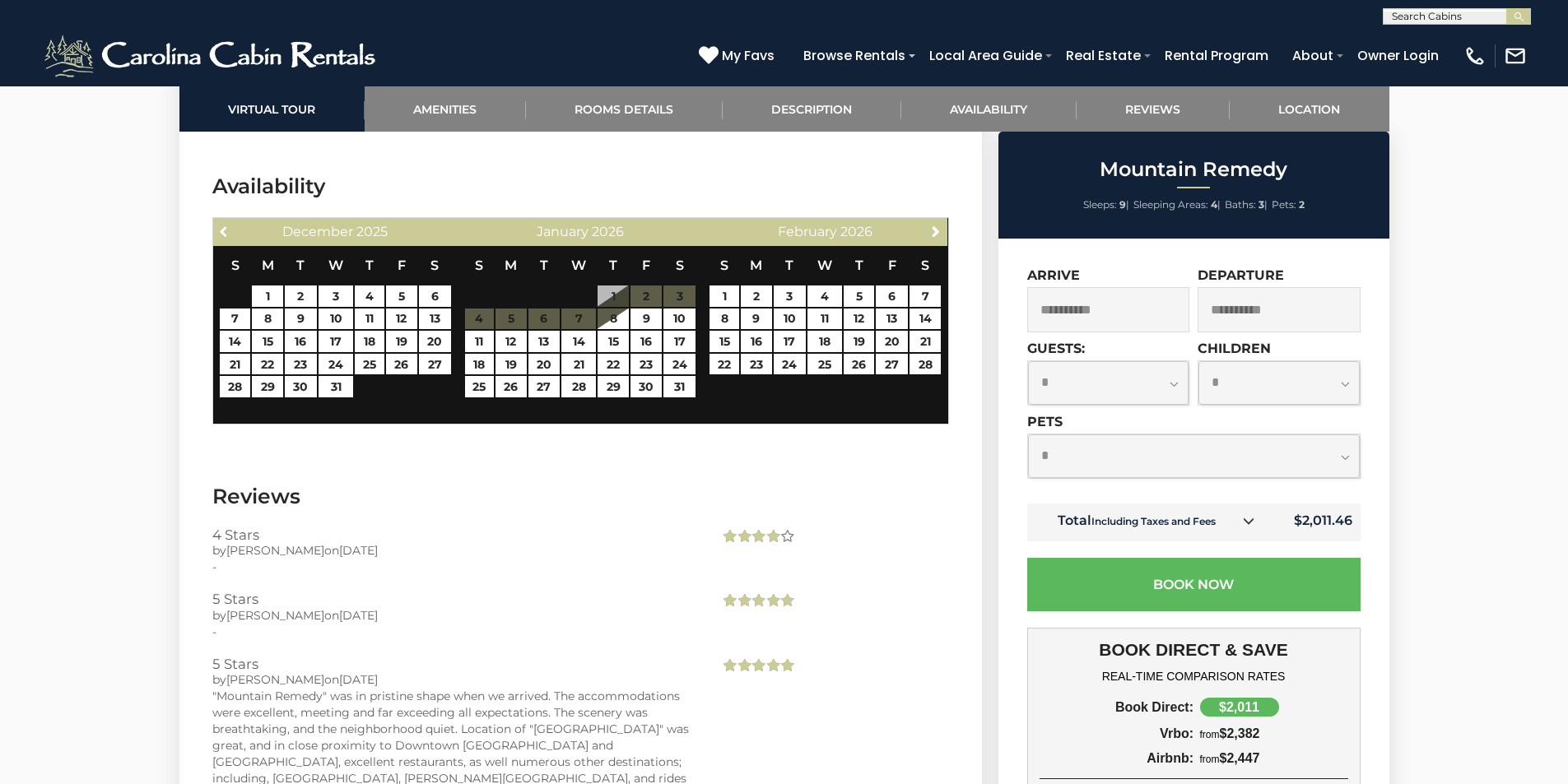
click at [226, 225] on span "Previous" at bounding box center [225, 232] width 13 height 13
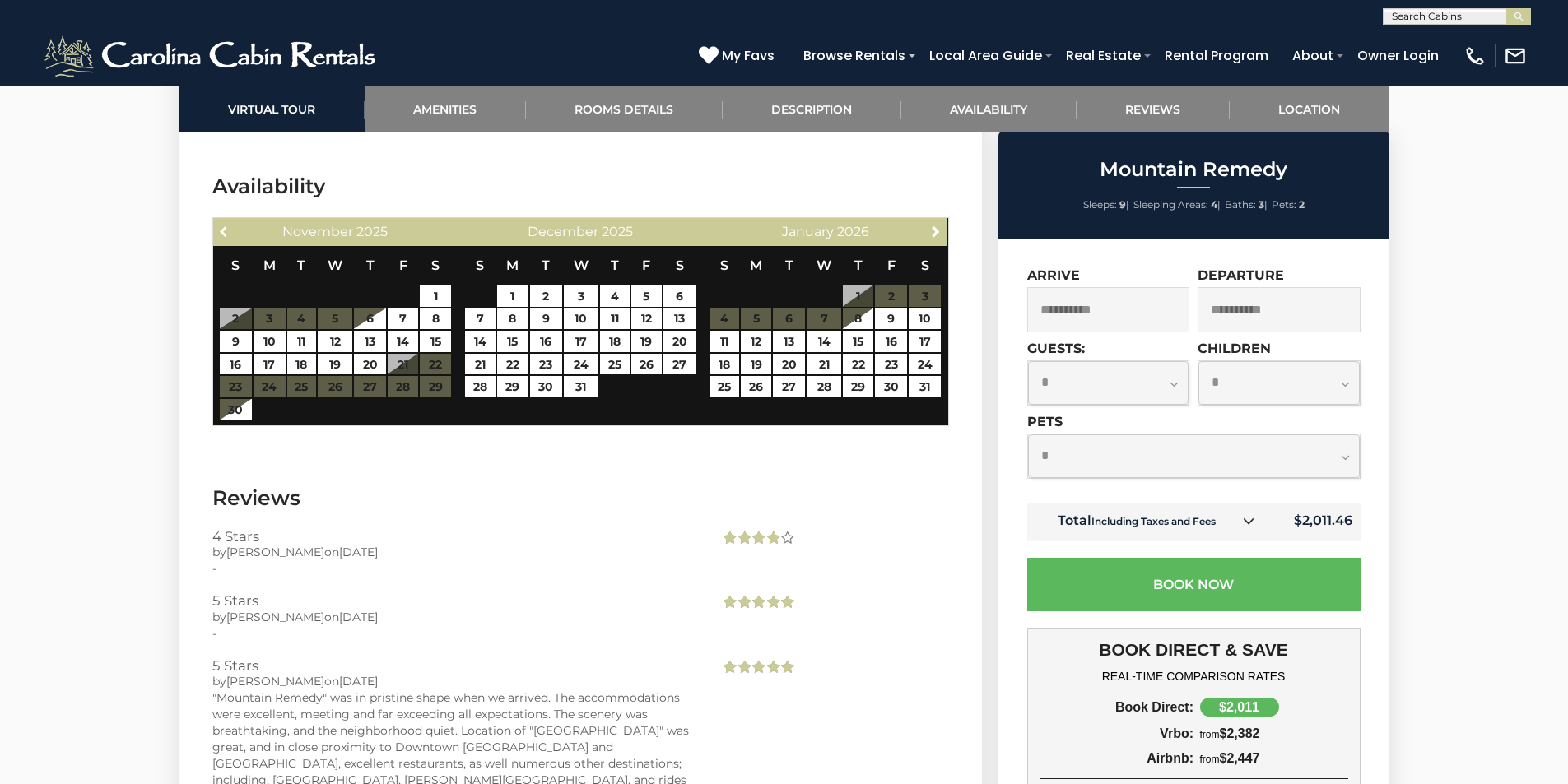
click at [226, 225] on span "Previous" at bounding box center [225, 232] width 13 height 13
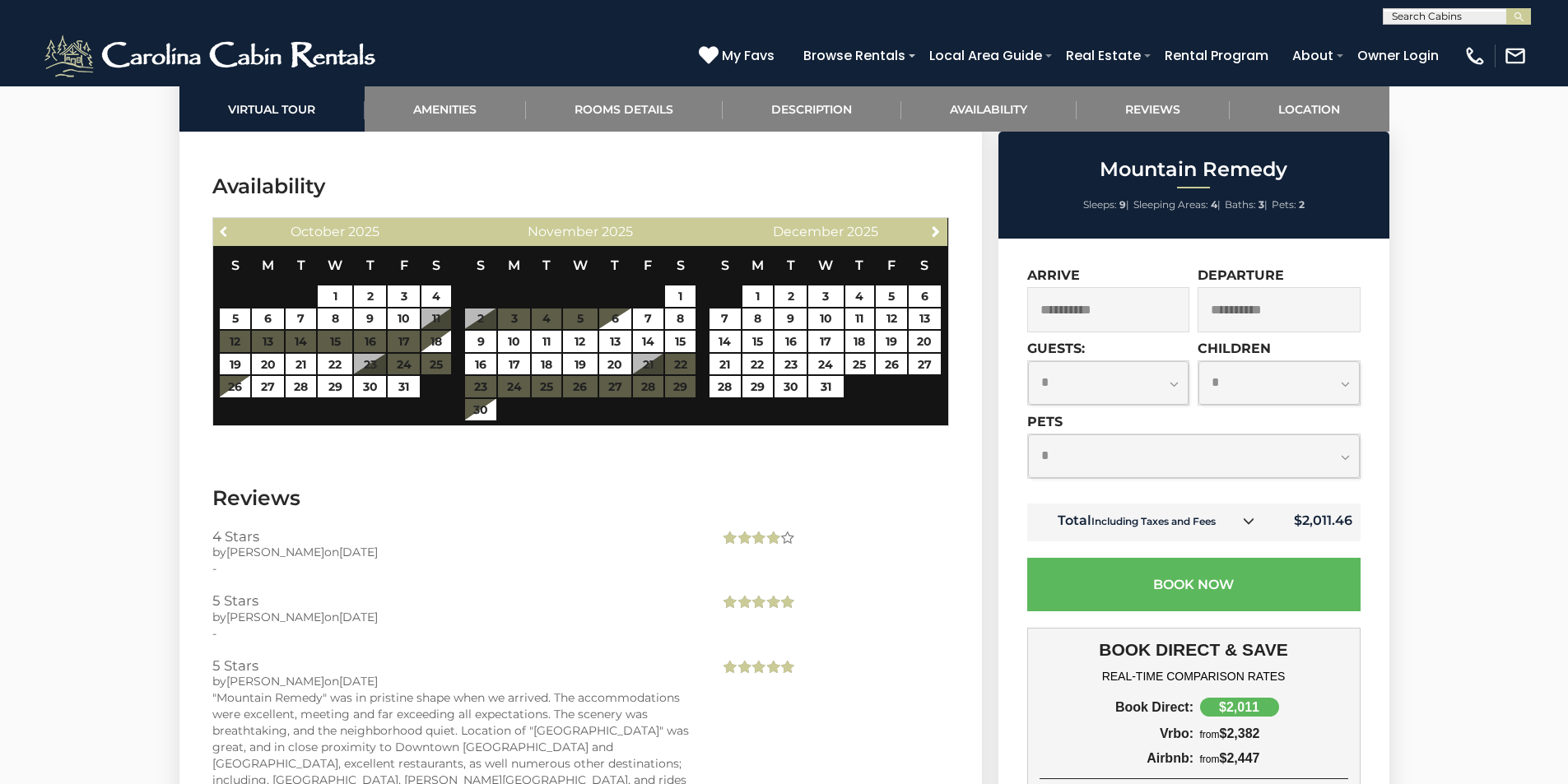
click at [226, 225] on span "Previous" at bounding box center [225, 232] width 13 height 13
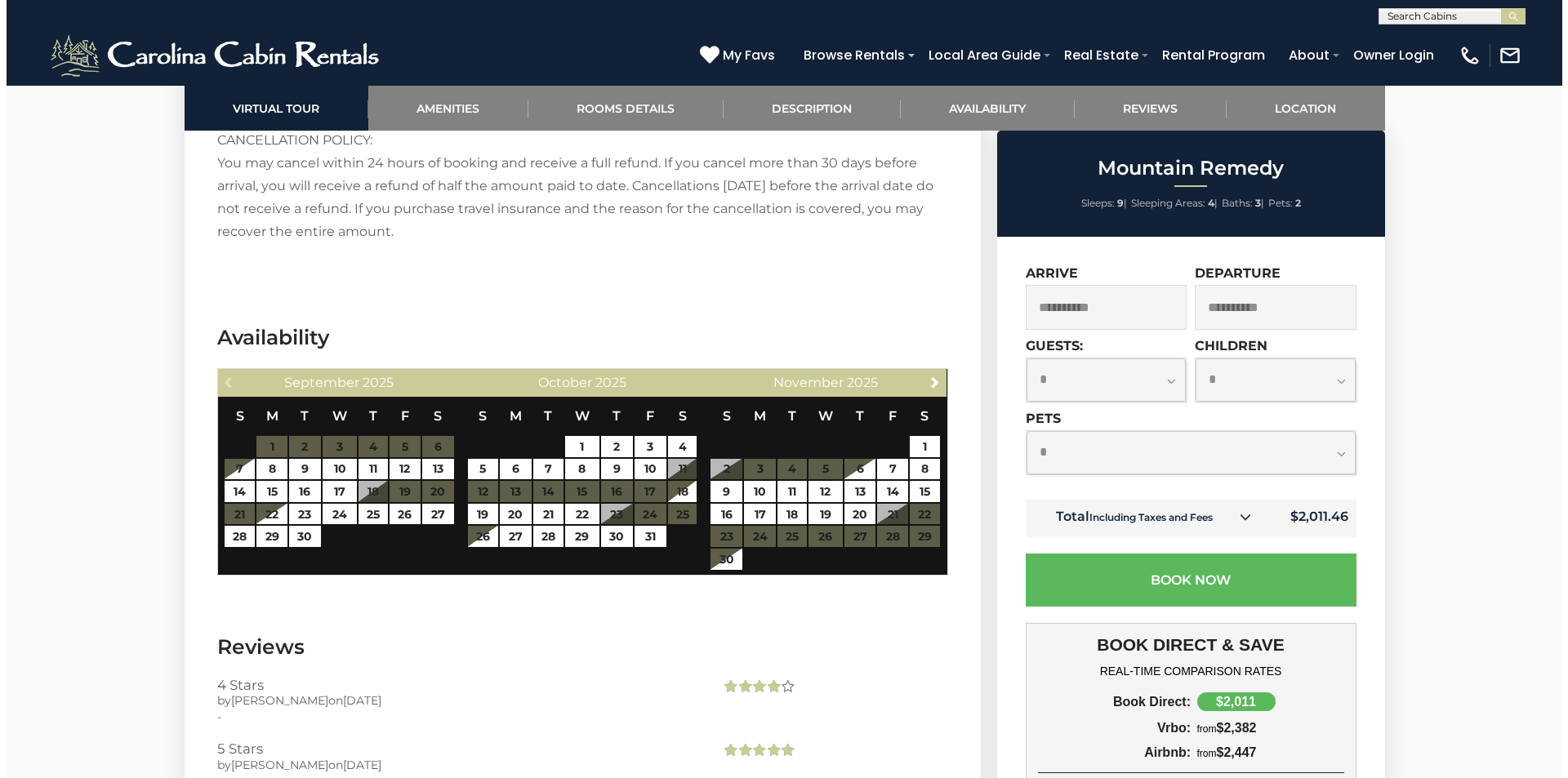
scroll to position [3784, 0]
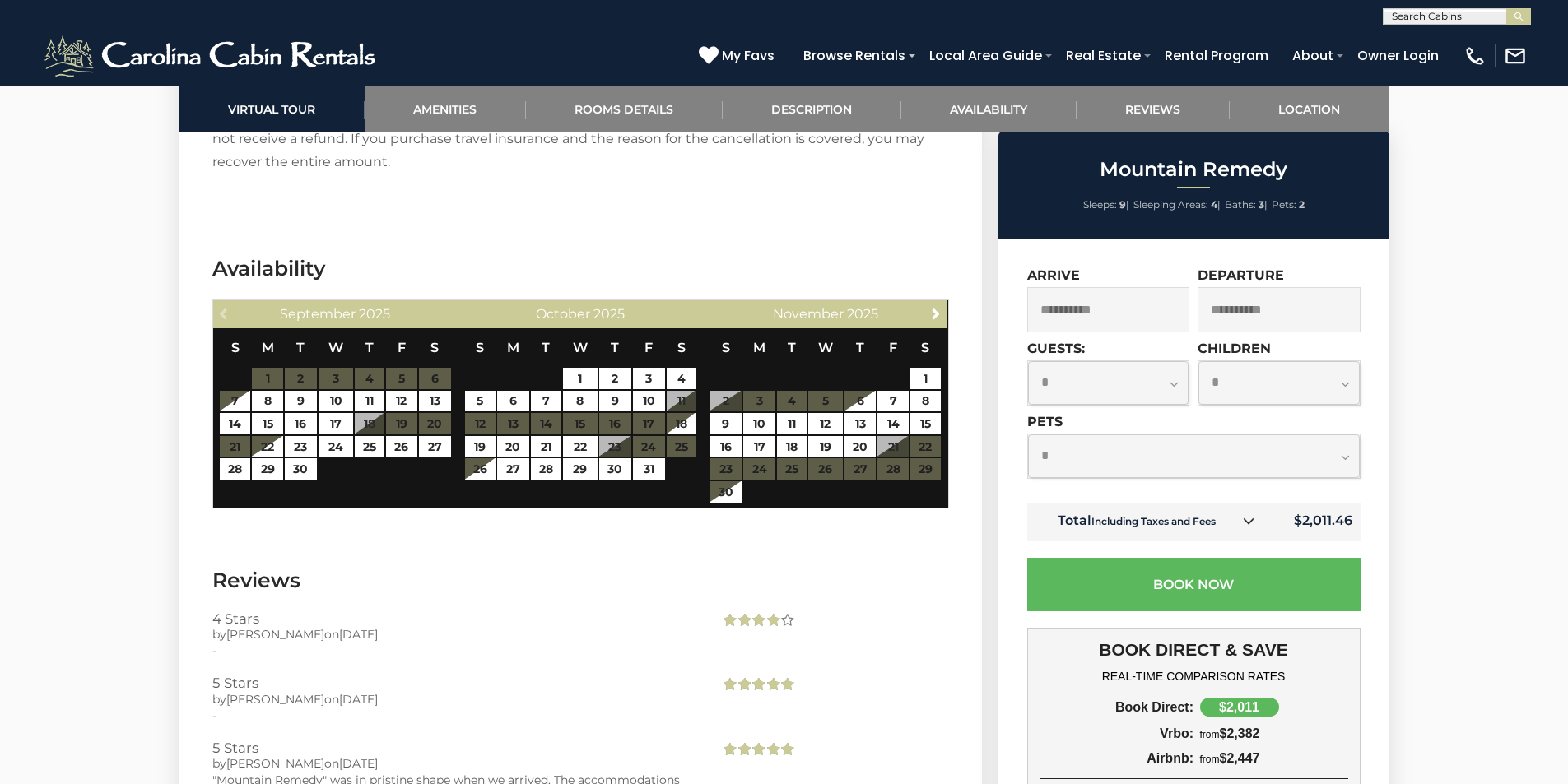
click at [1174, 385] on select "**********" at bounding box center [1109, 383] width 162 height 44
click at [980, 309] on section "Availability Previous September 2025 S M T W T F S 1 2 3 4 5 6 7 8 9 10 11 12 1…" at bounding box center [581, 386] width 802 height 312
click at [1248, 522] on icon at bounding box center [1249, 521] width 11 height 11
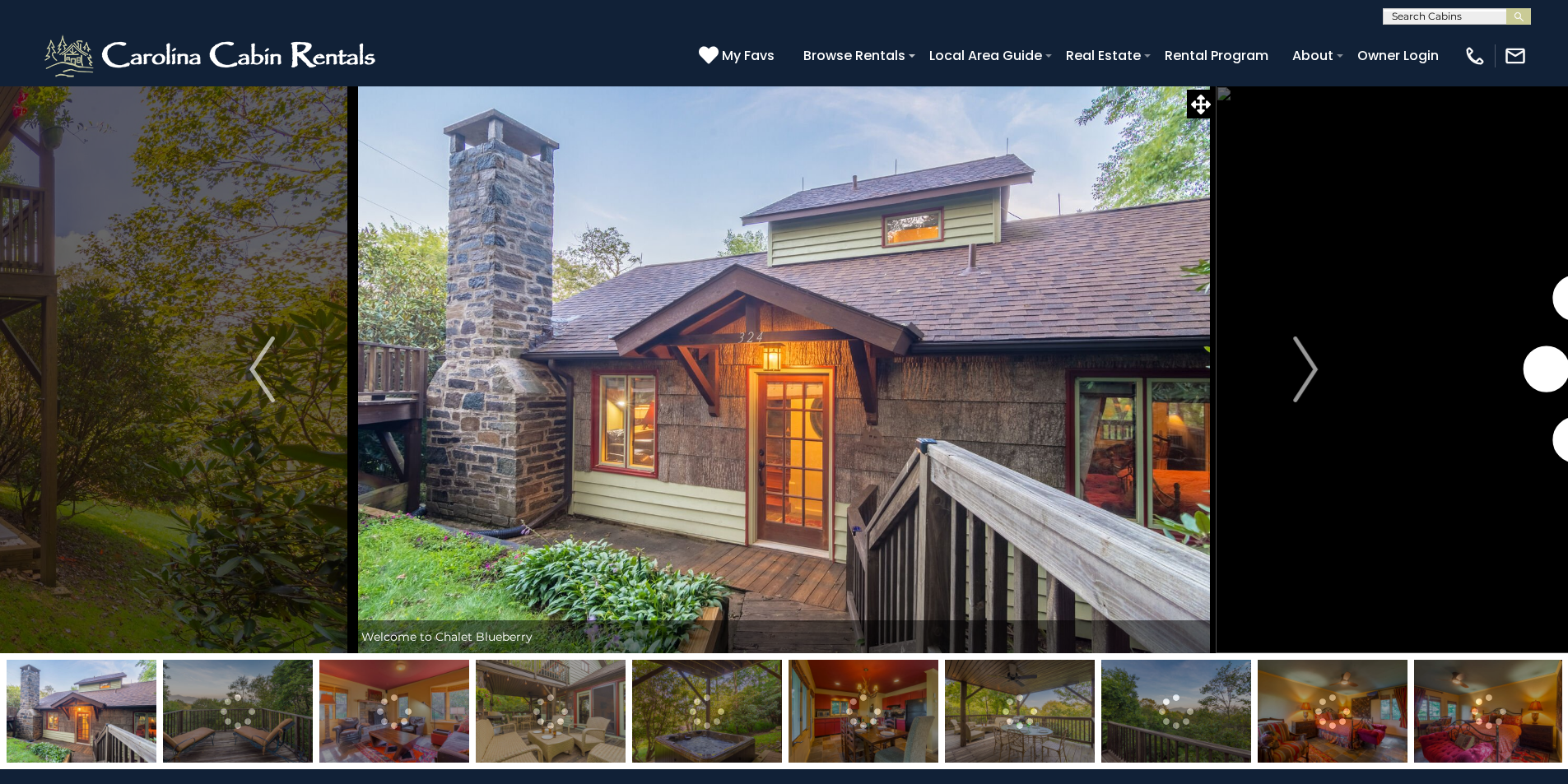
click at [414, 731] on img at bounding box center [395, 711] width 150 height 103
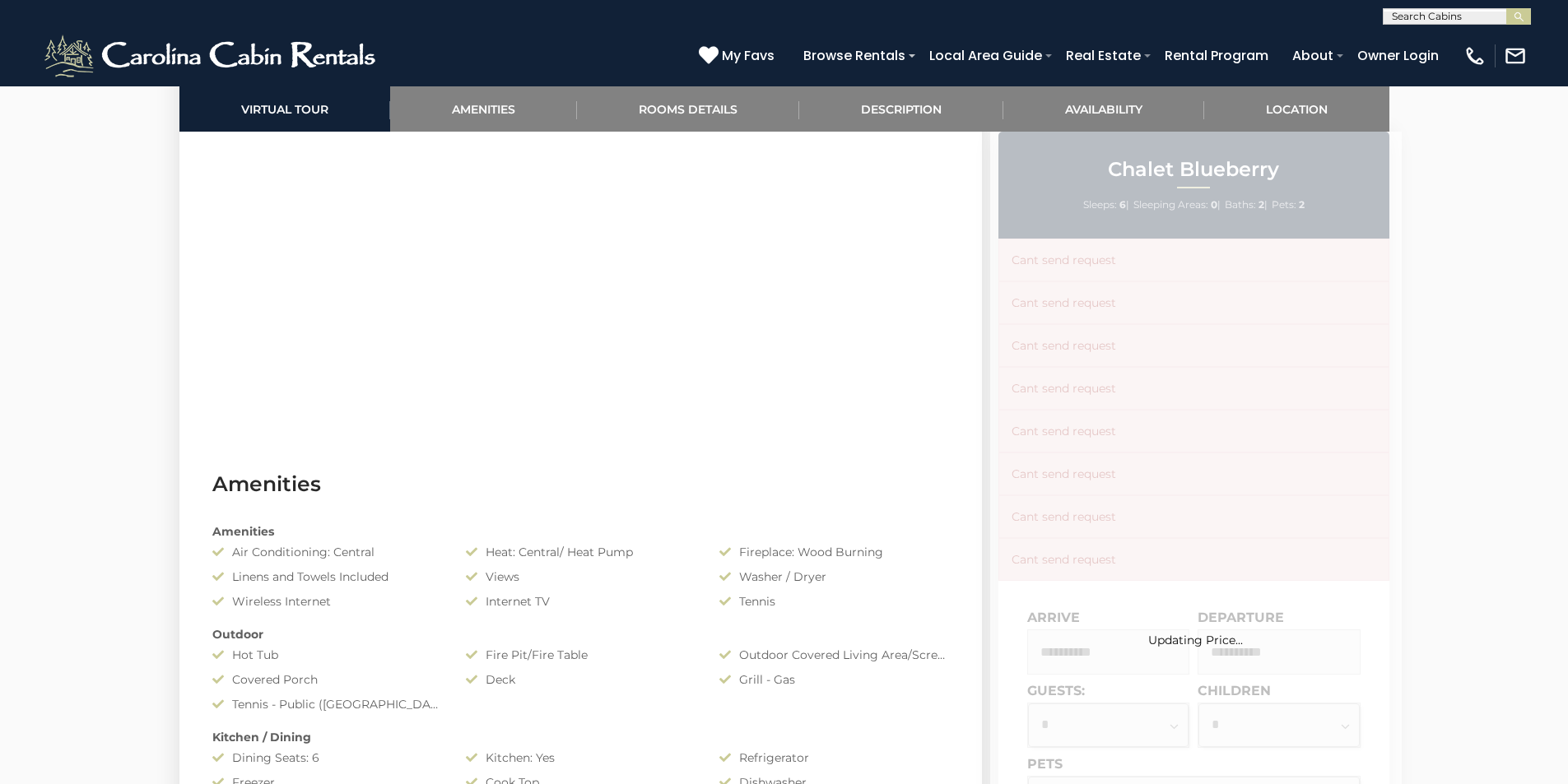
scroll to position [658, 0]
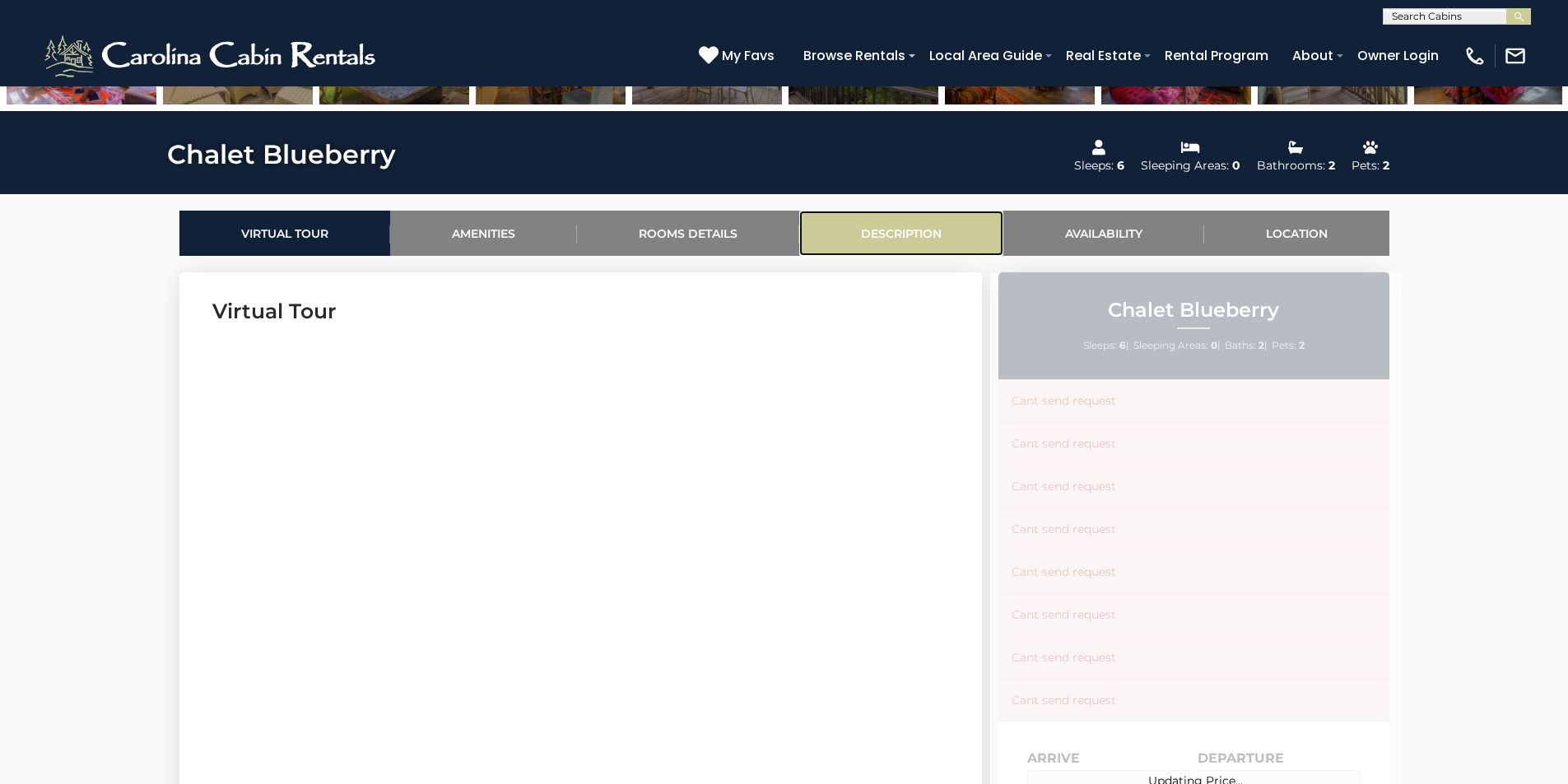
click at [917, 231] on link "Description" at bounding box center [902, 234] width 204 height 45
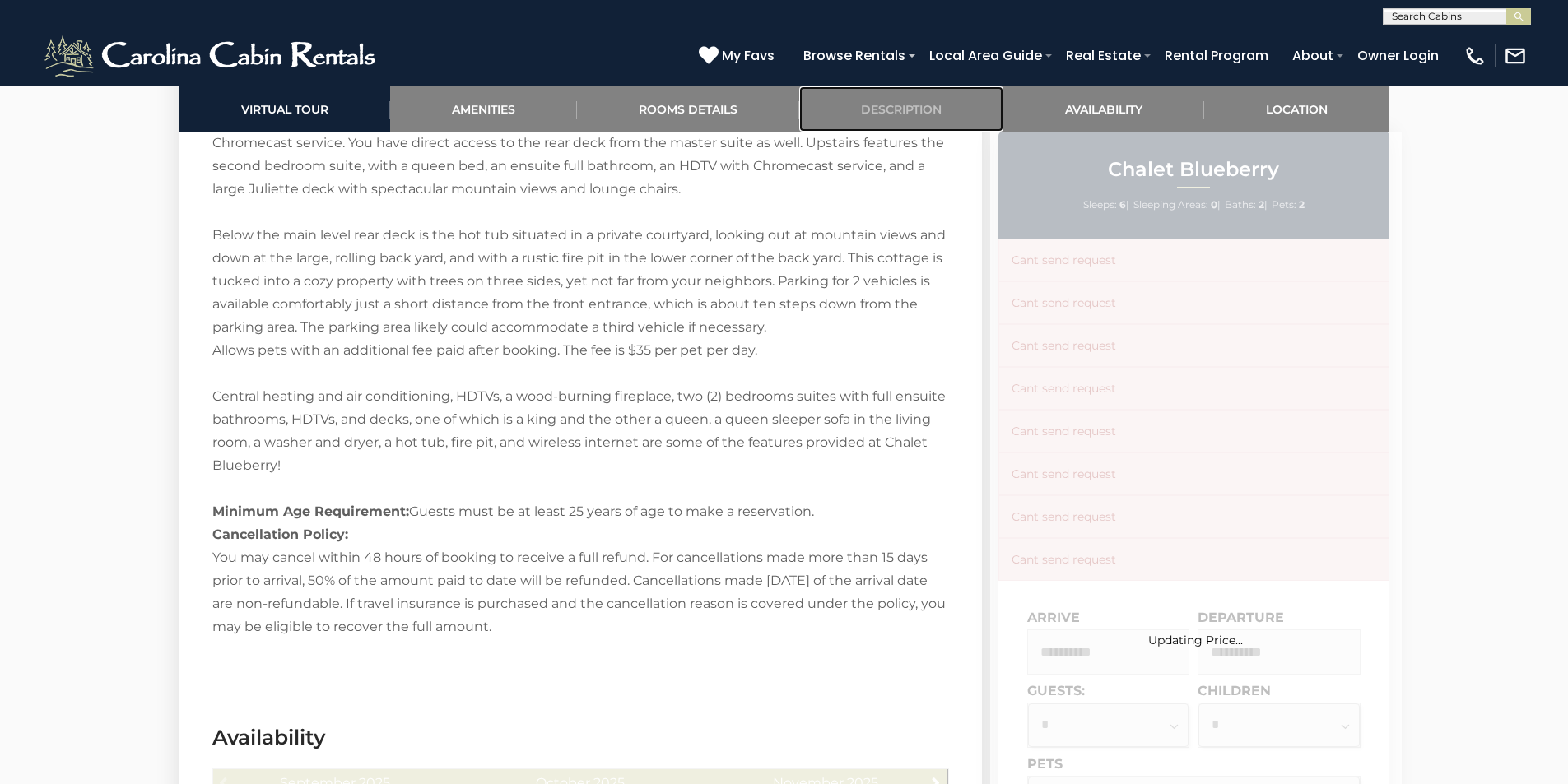
scroll to position [2838, 0]
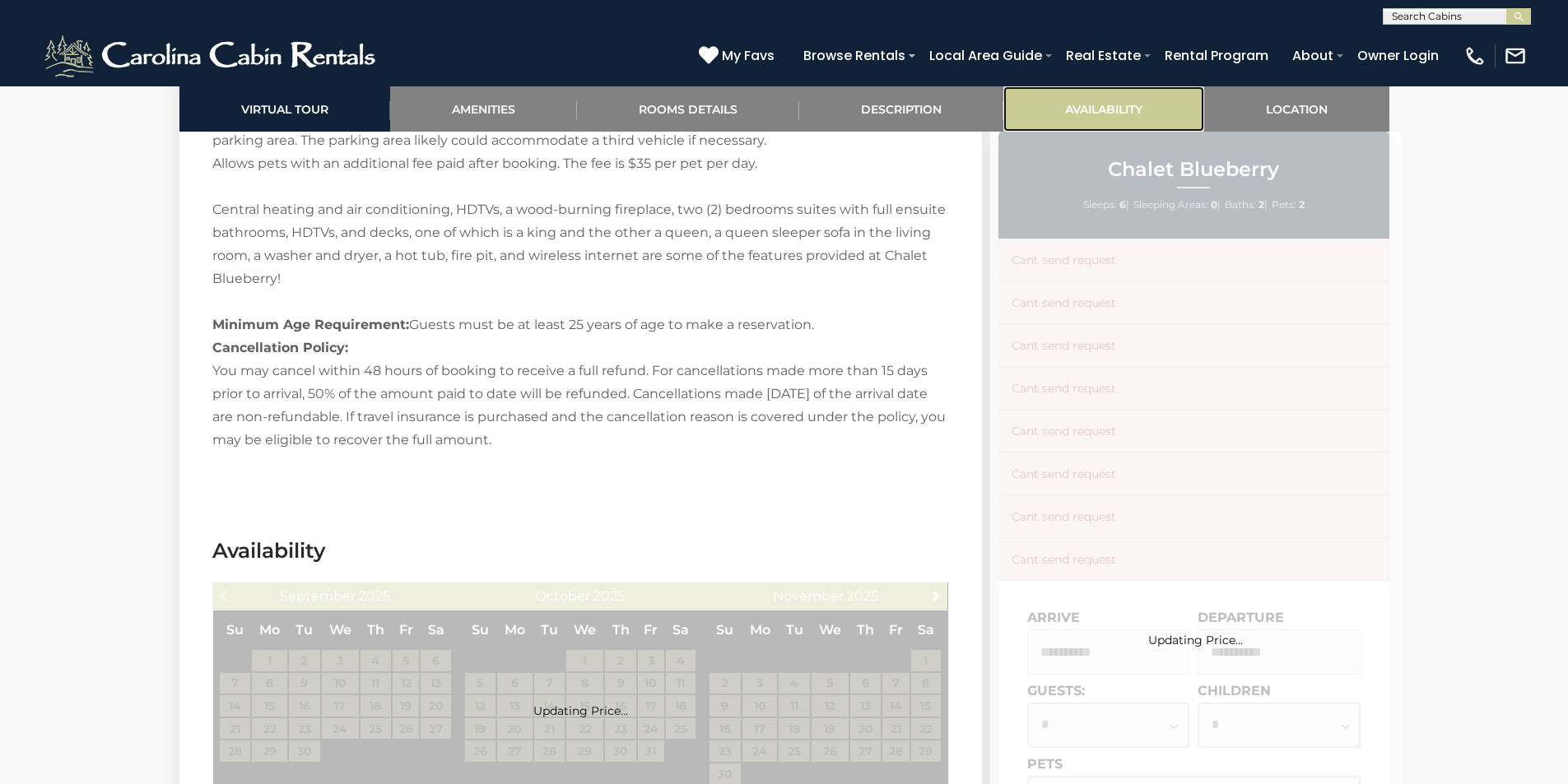
click at [1059, 111] on link "Availability" at bounding box center [1104, 109] width 201 height 45
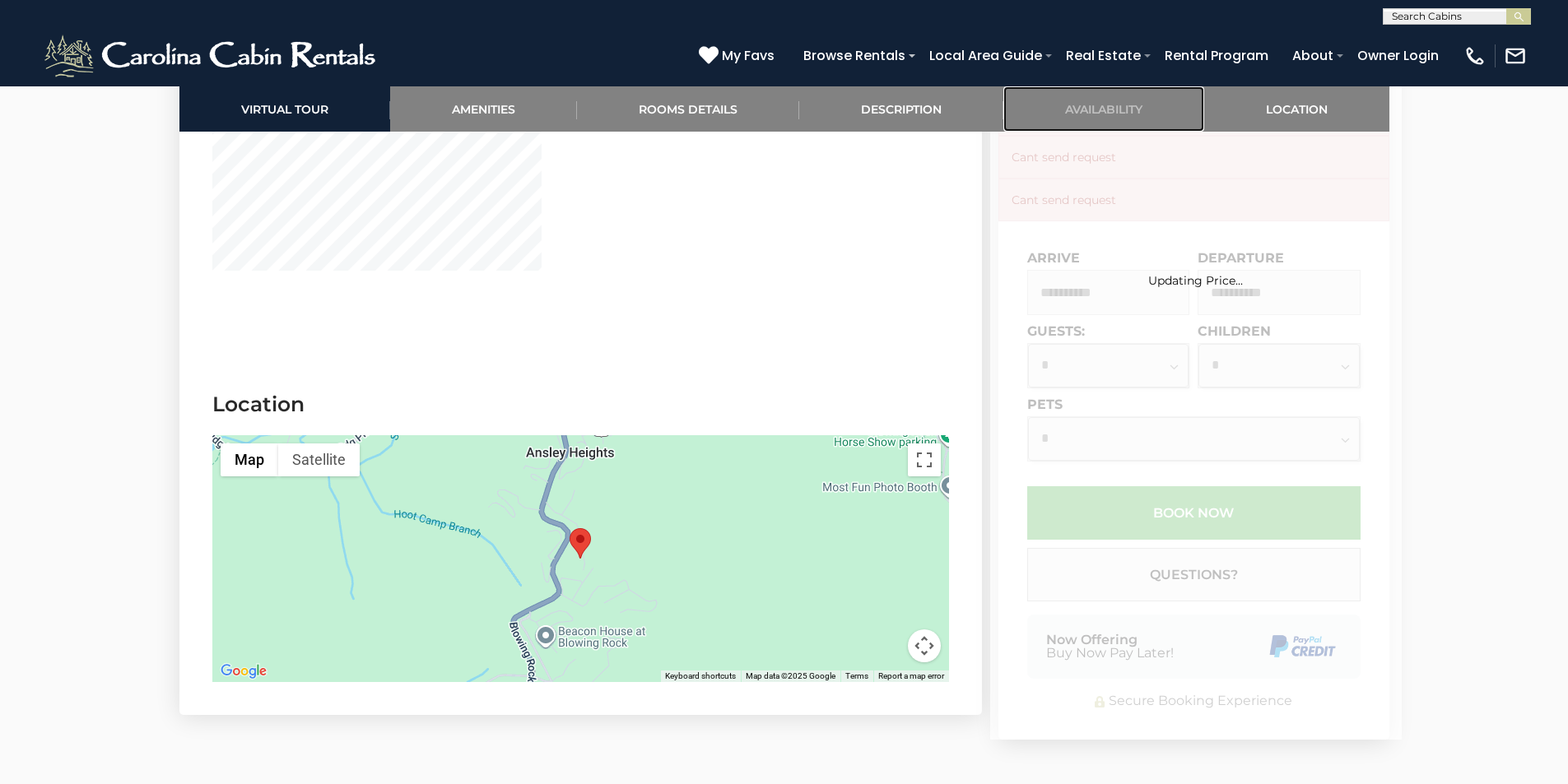
scroll to position [3615, 0]
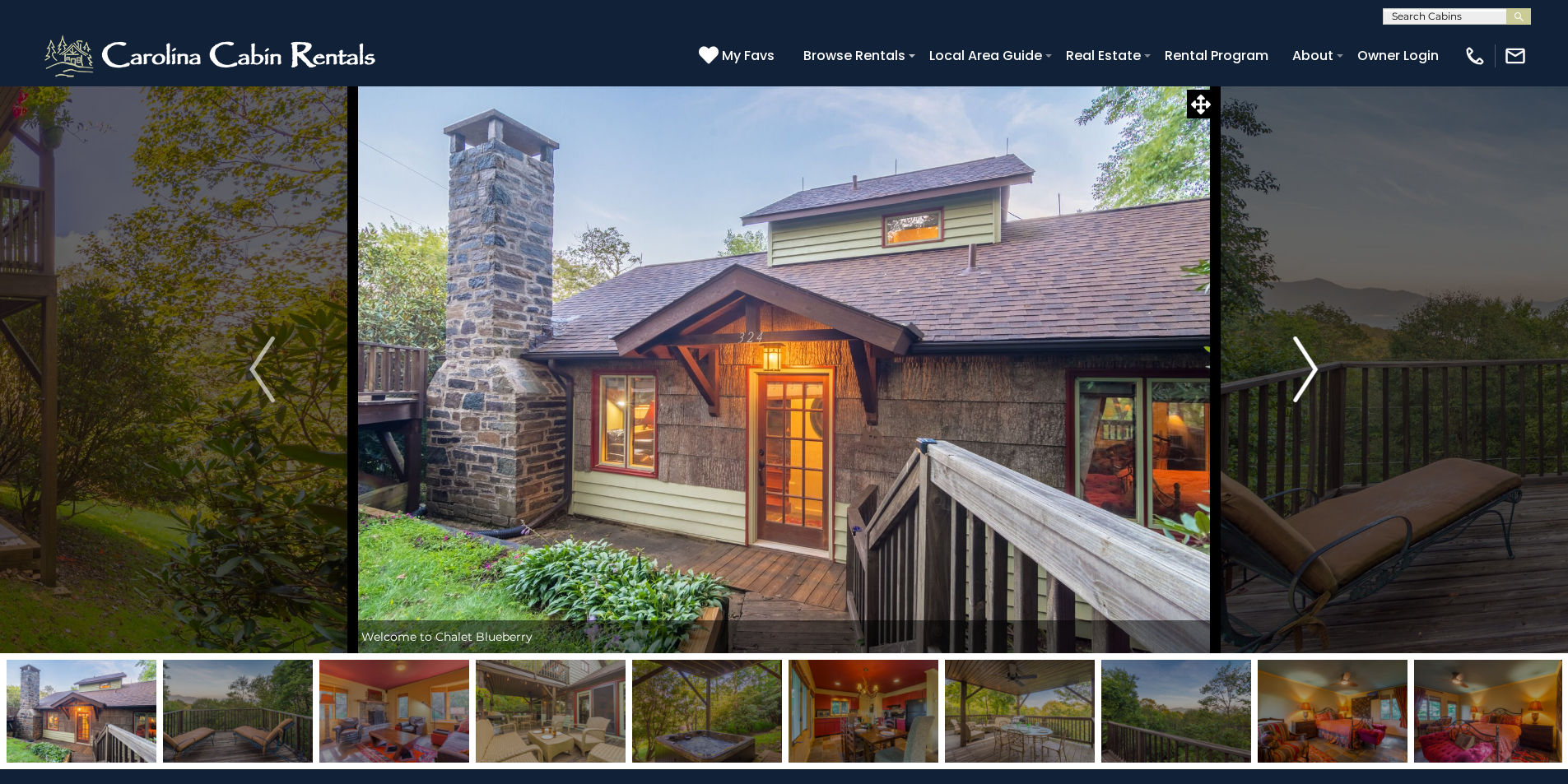
click at [1311, 364] on img "Next" at bounding box center [1306, 370] width 25 height 66
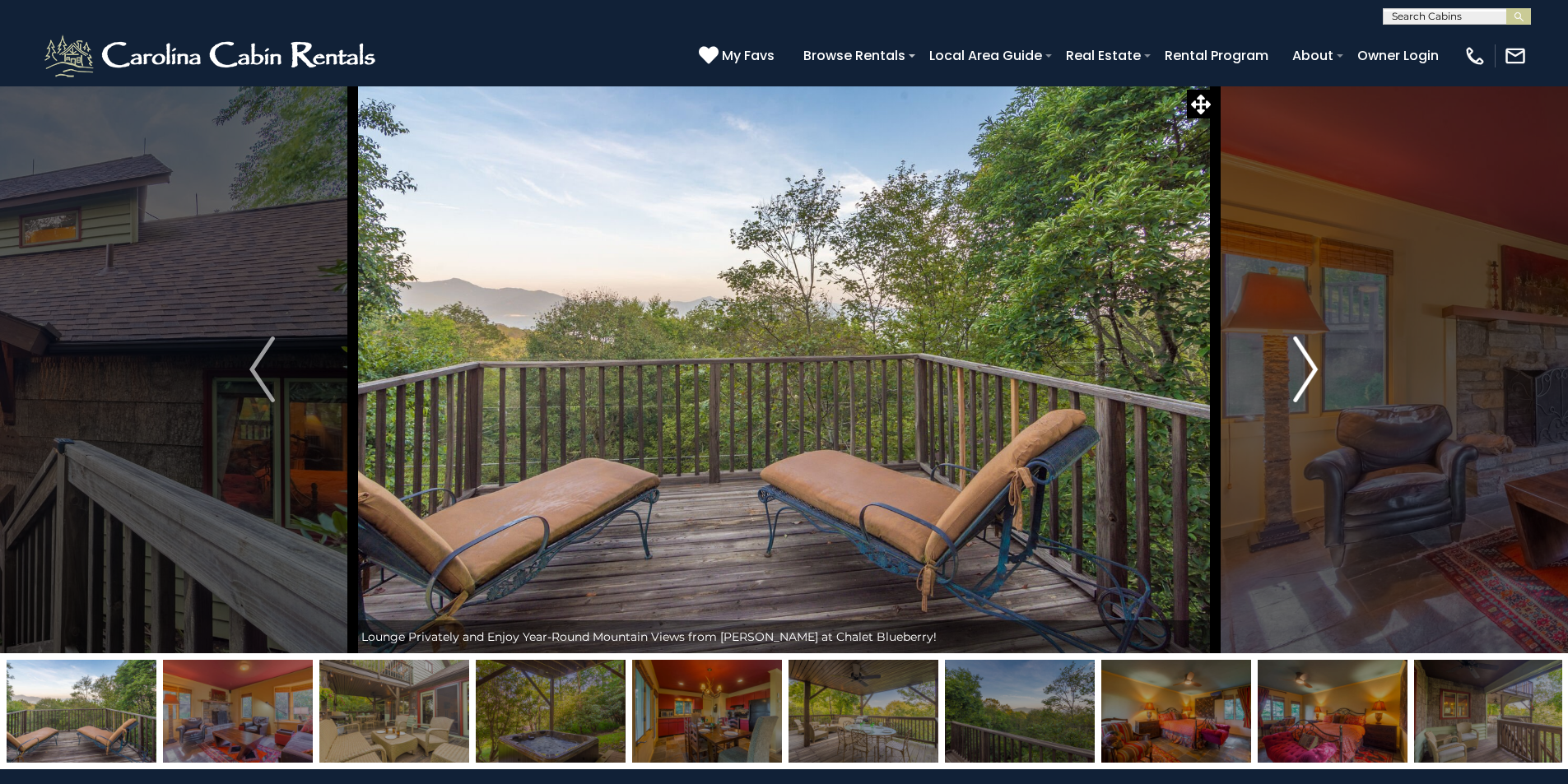
click at [1311, 364] on img "Next" at bounding box center [1306, 370] width 25 height 66
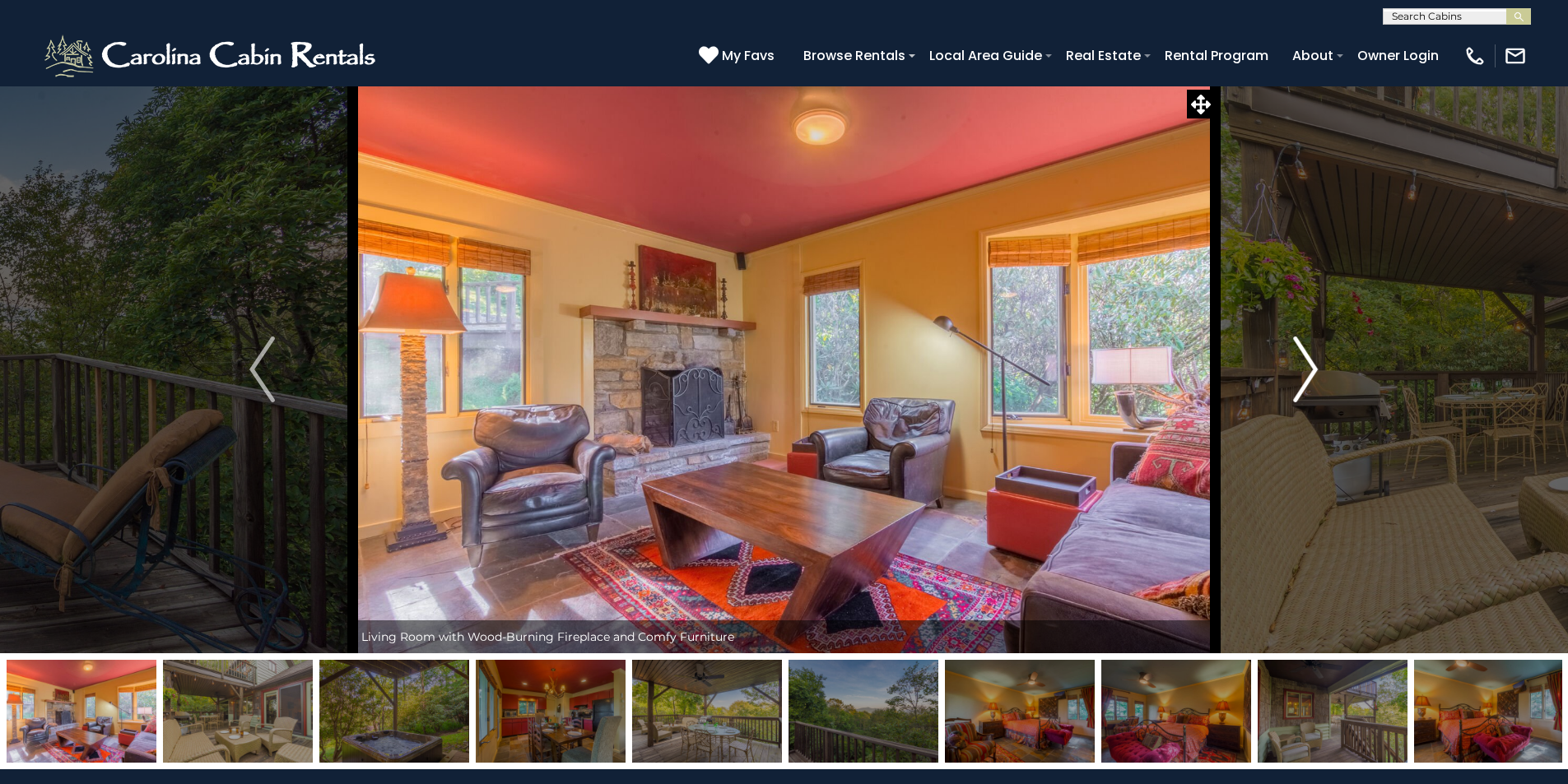
click at [1311, 364] on img "Next" at bounding box center [1306, 370] width 25 height 66
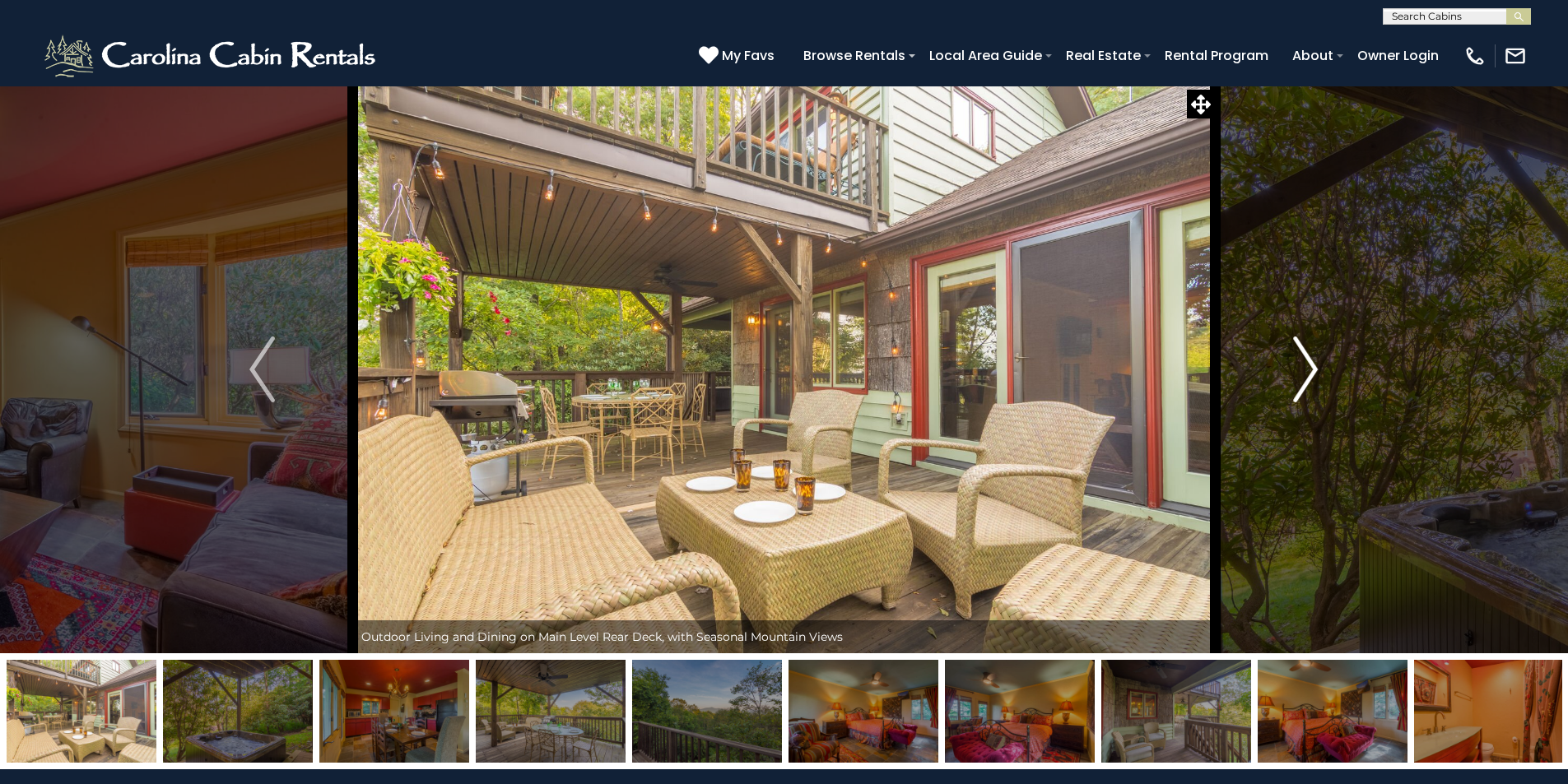
click at [1311, 364] on img "Next" at bounding box center [1306, 370] width 25 height 66
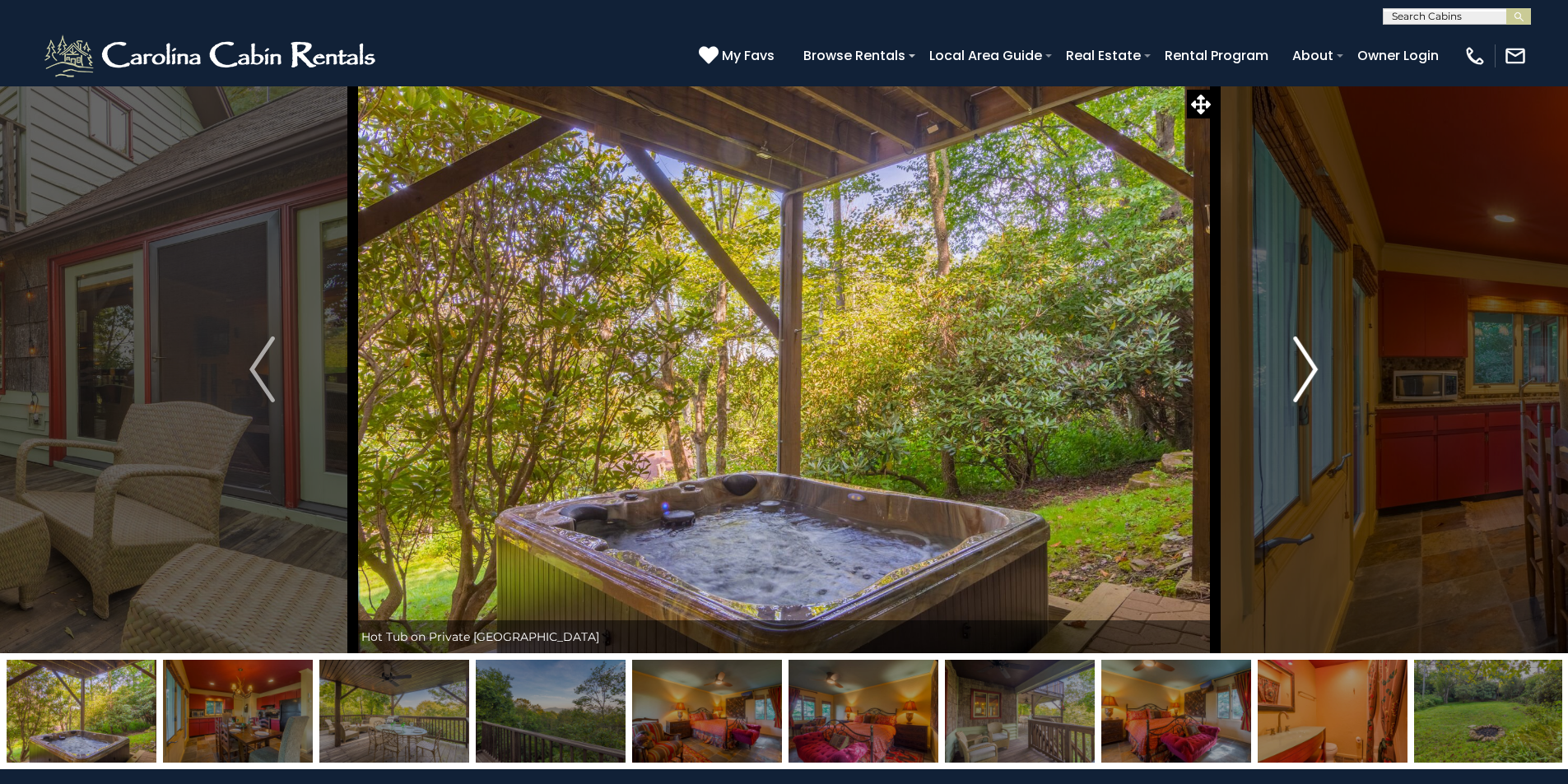
click at [1311, 364] on img "Next" at bounding box center [1306, 370] width 25 height 66
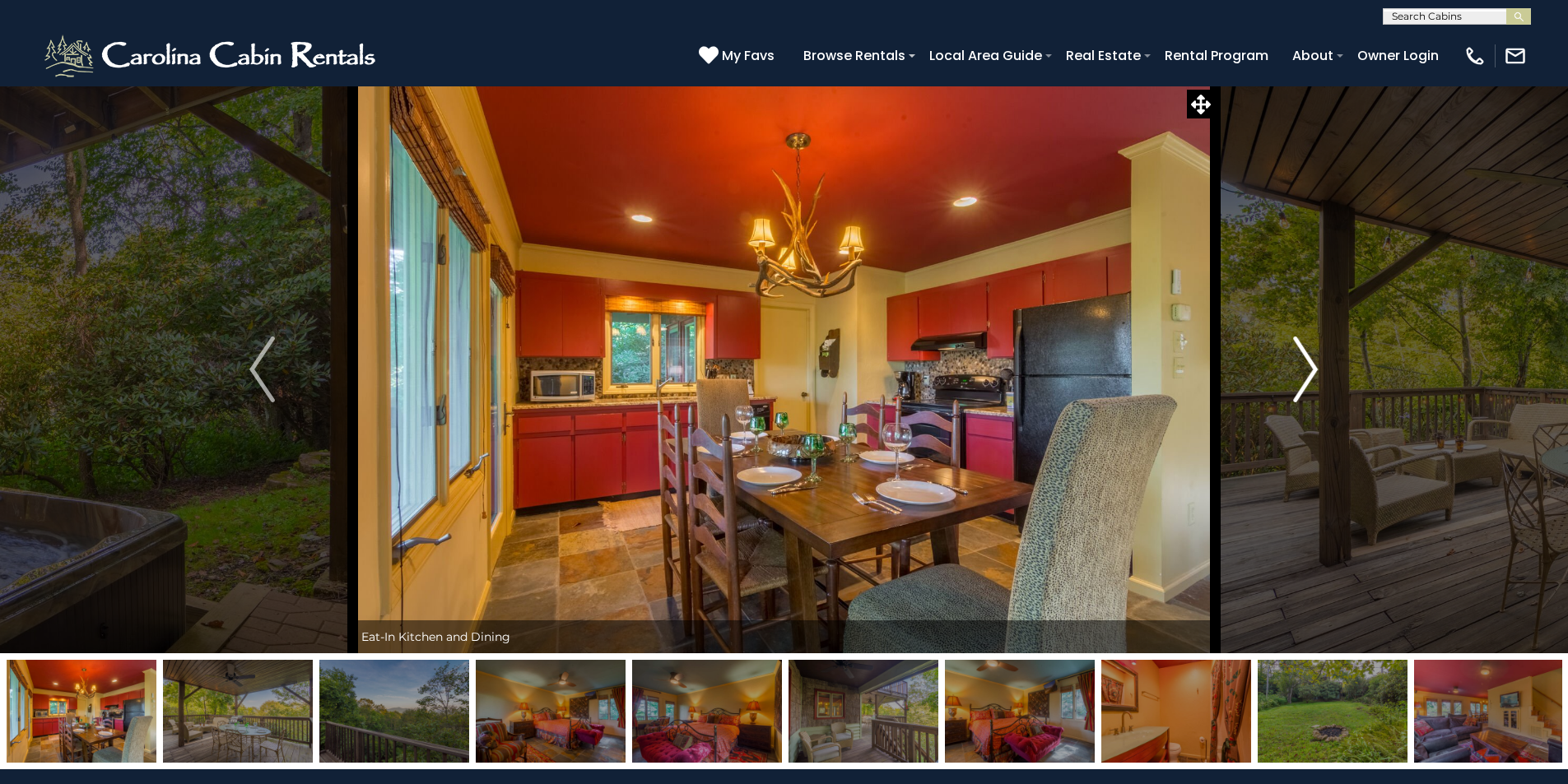
click at [1311, 364] on img "Next" at bounding box center [1306, 370] width 25 height 66
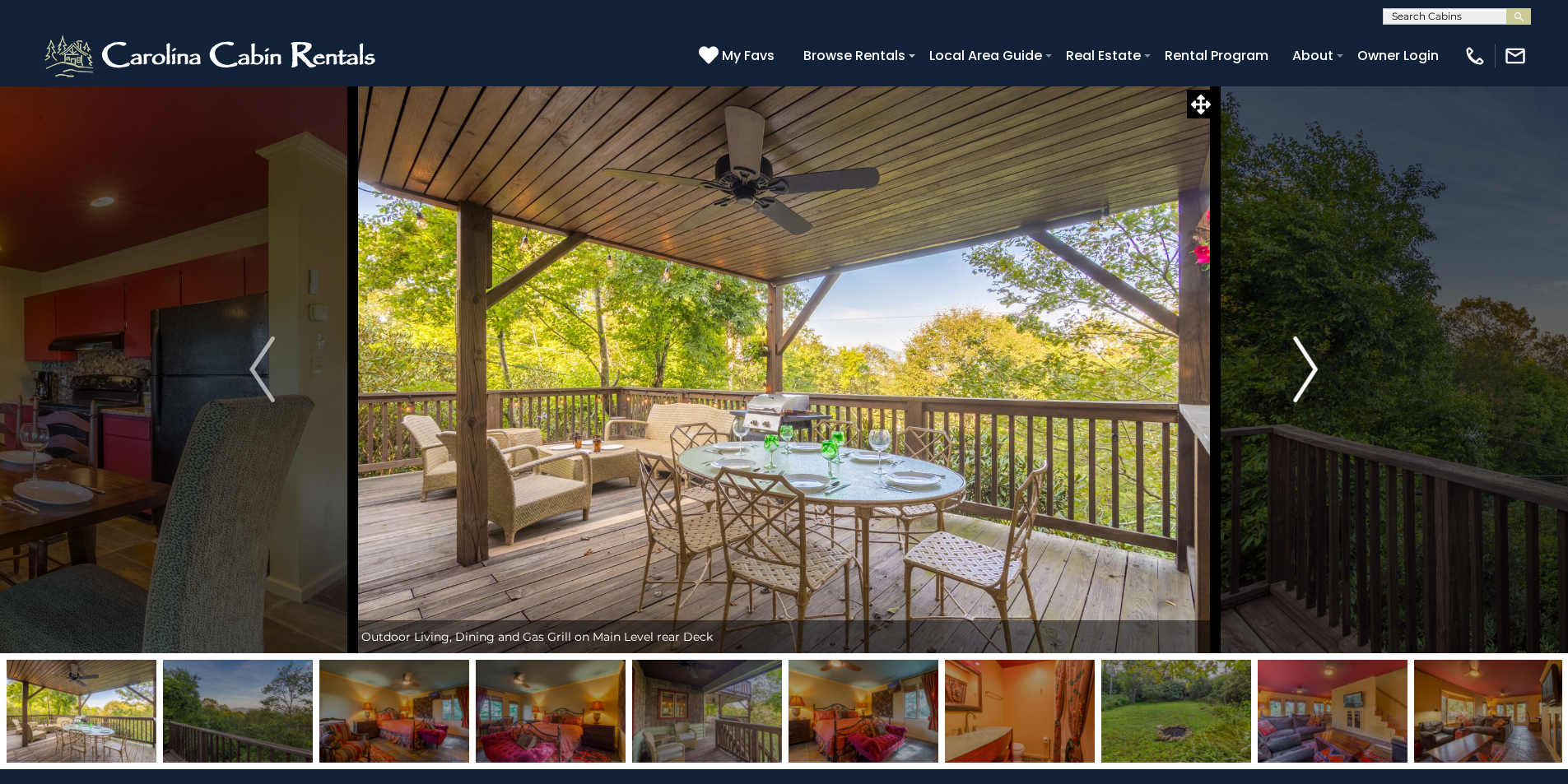
click at [1311, 364] on img "Next" at bounding box center [1306, 370] width 25 height 66
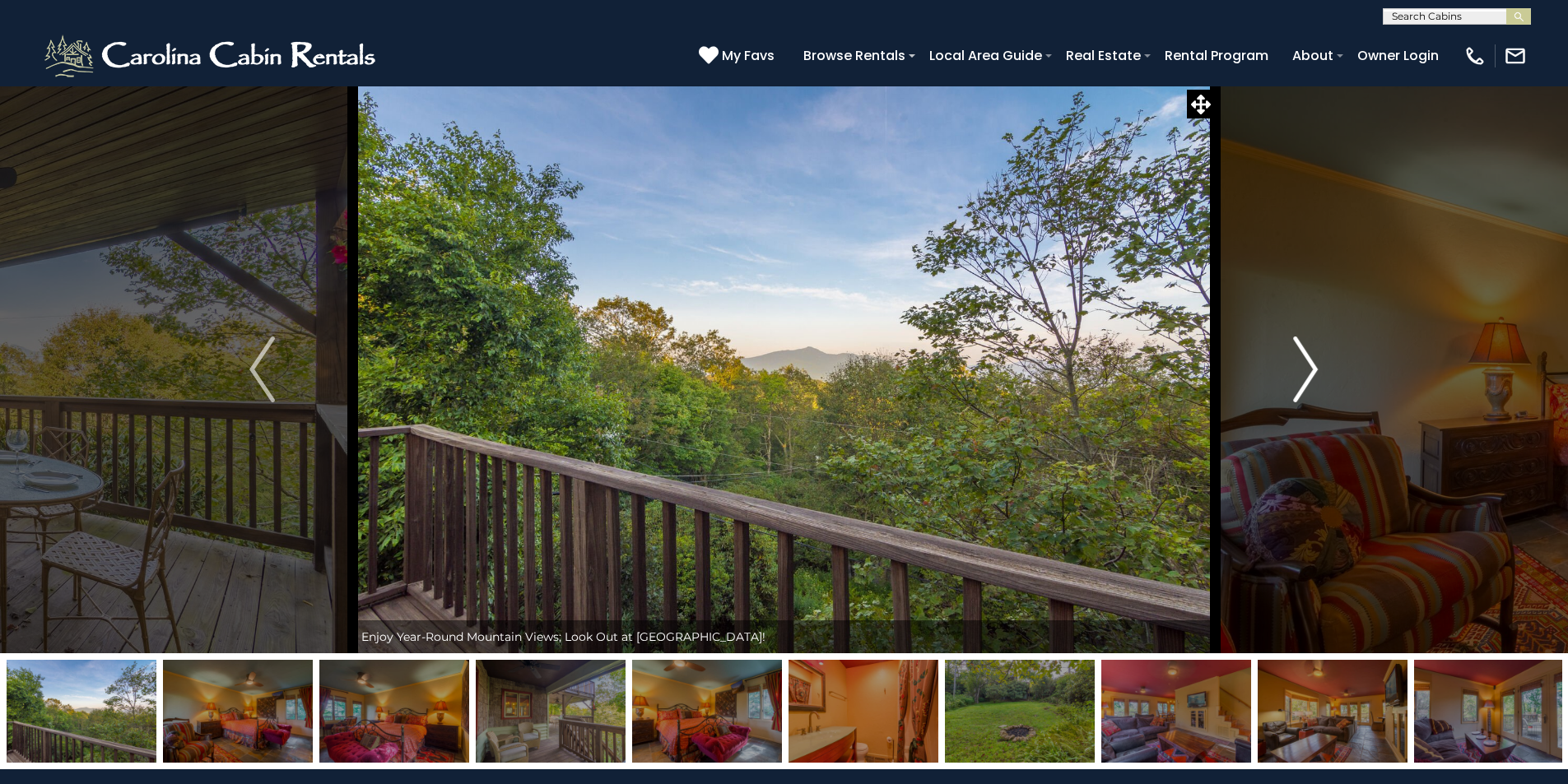
click at [1311, 364] on img "Next" at bounding box center [1306, 370] width 25 height 66
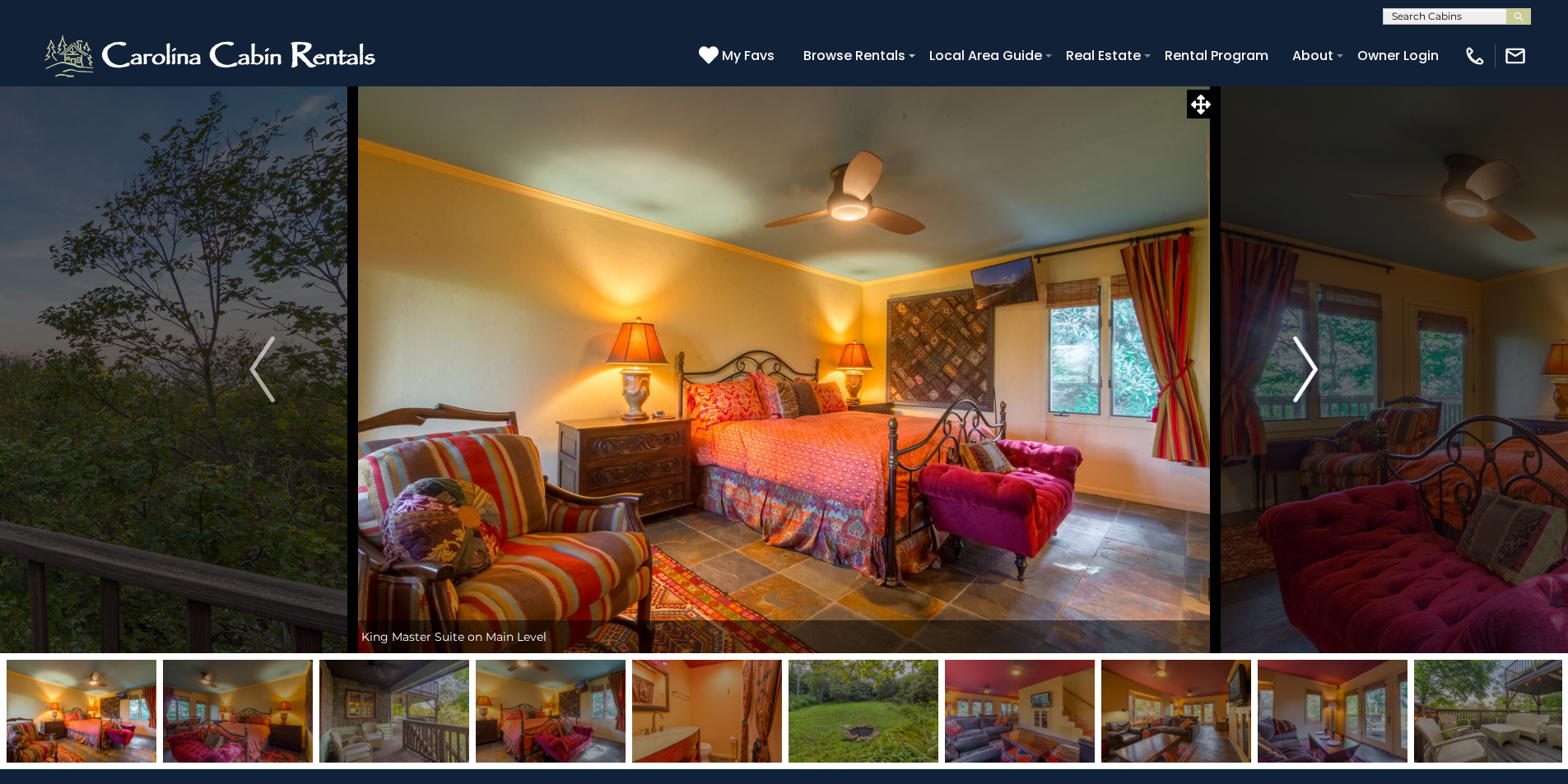
click at [1311, 364] on img "Next" at bounding box center [1306, 370] width 25 height 66
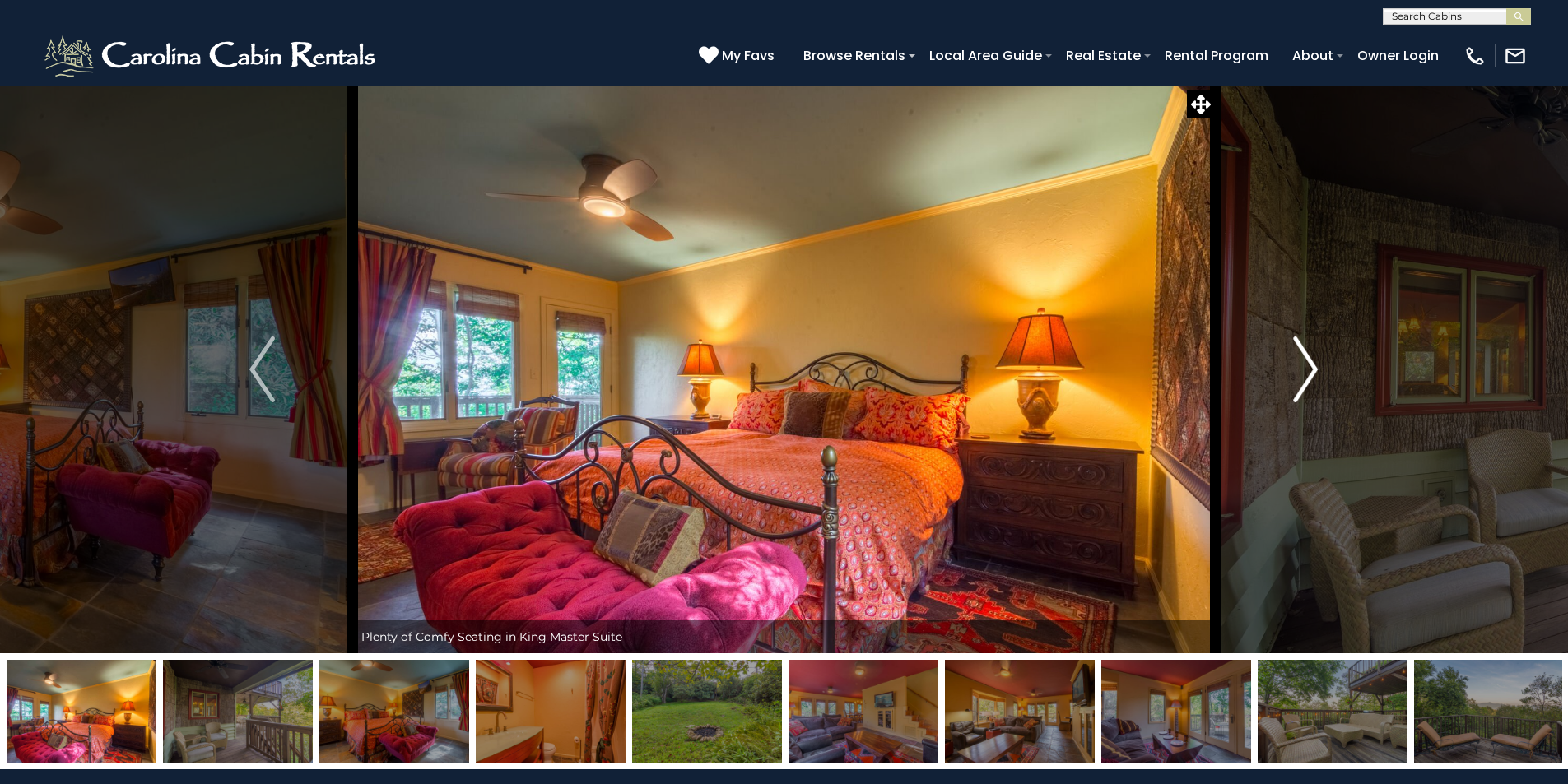
click at [1311, 364] on img "Next" at bounding box center [1306, 370] width 25 height 66
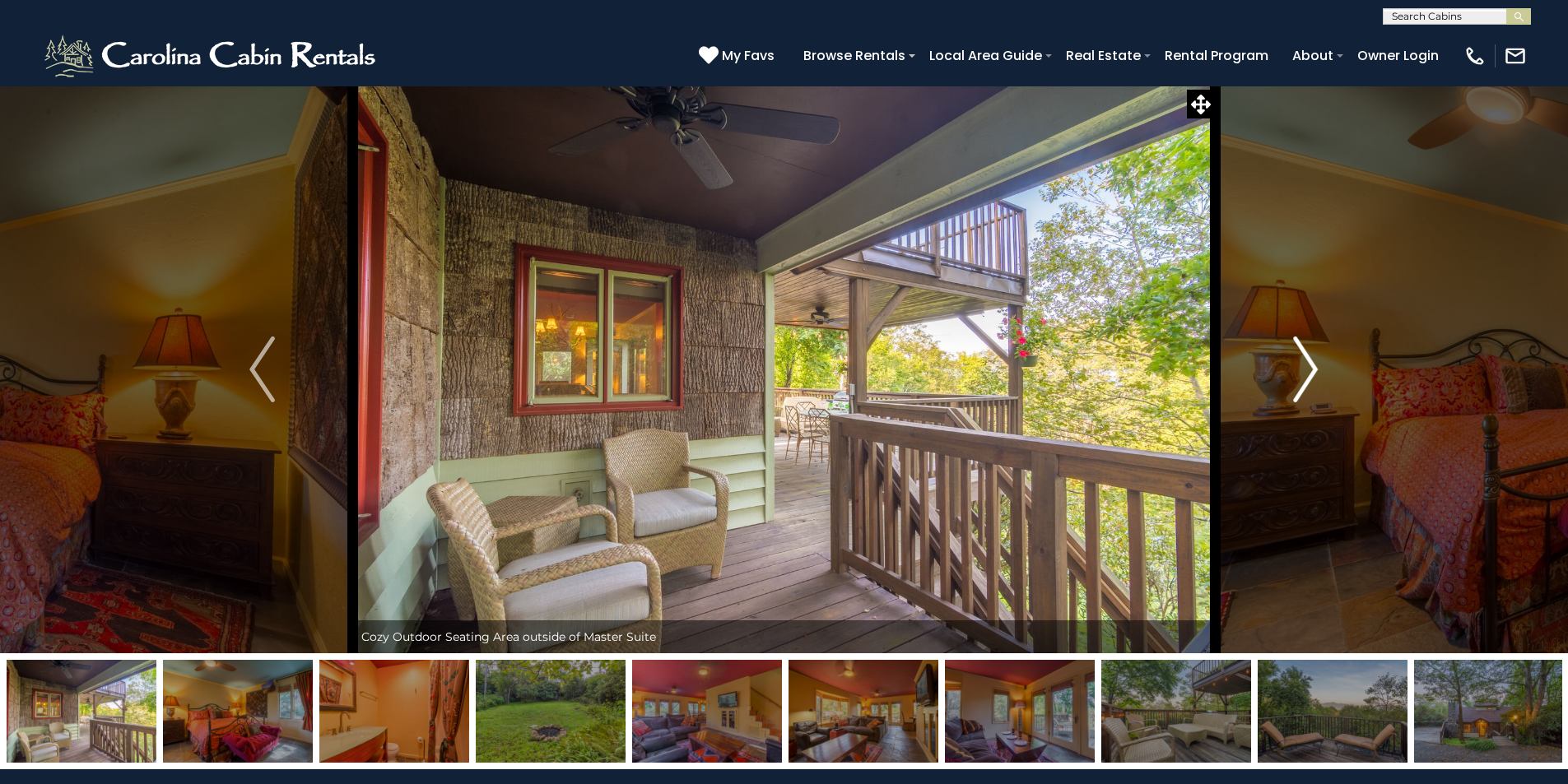
click at [1311, 364] on img "Next" at bounding box center [1306, 370] width 25 height 66
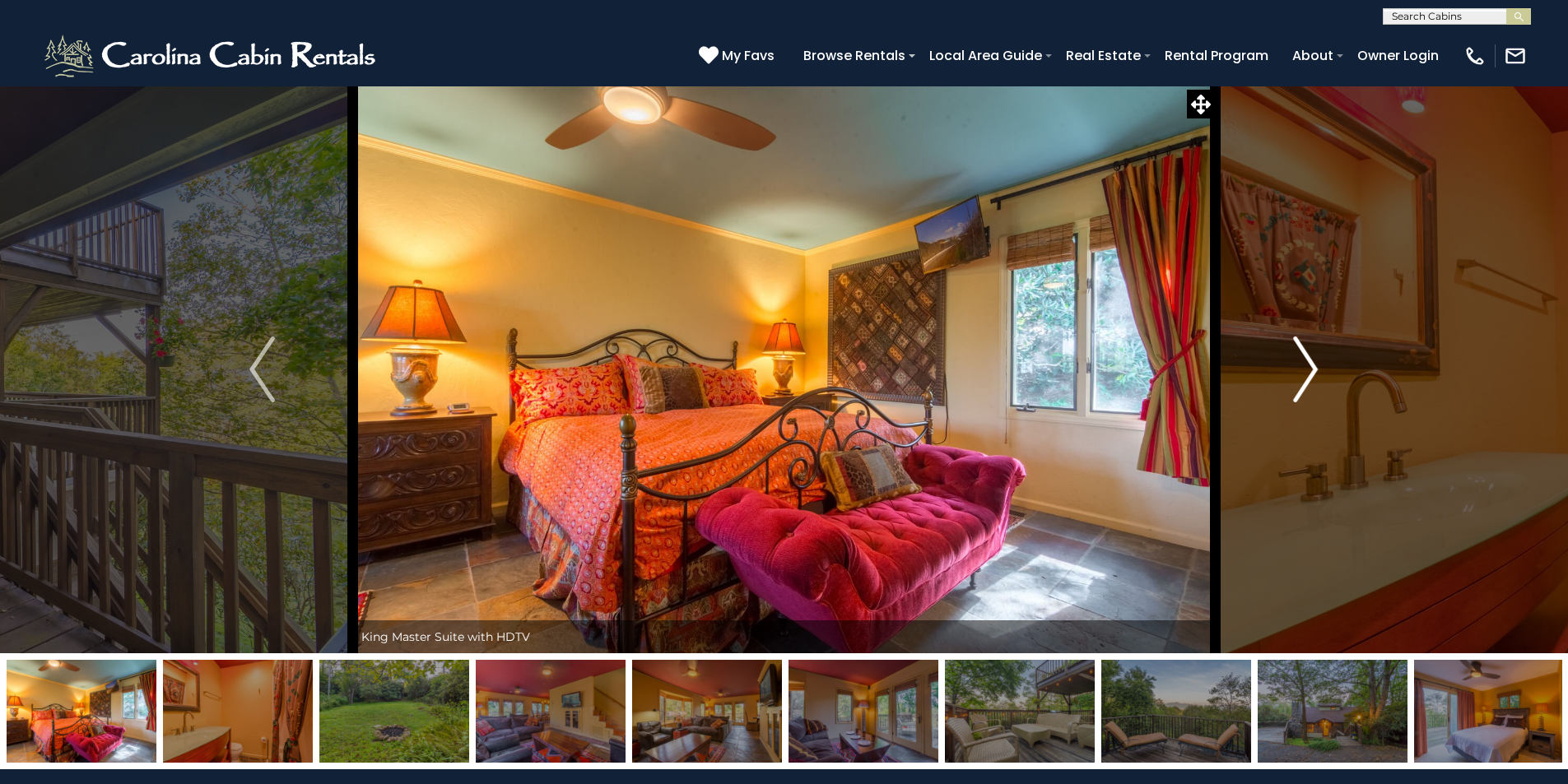
click at [1311, 364] on img "Next" at bounding box center [1306, 370] width 25 height 66
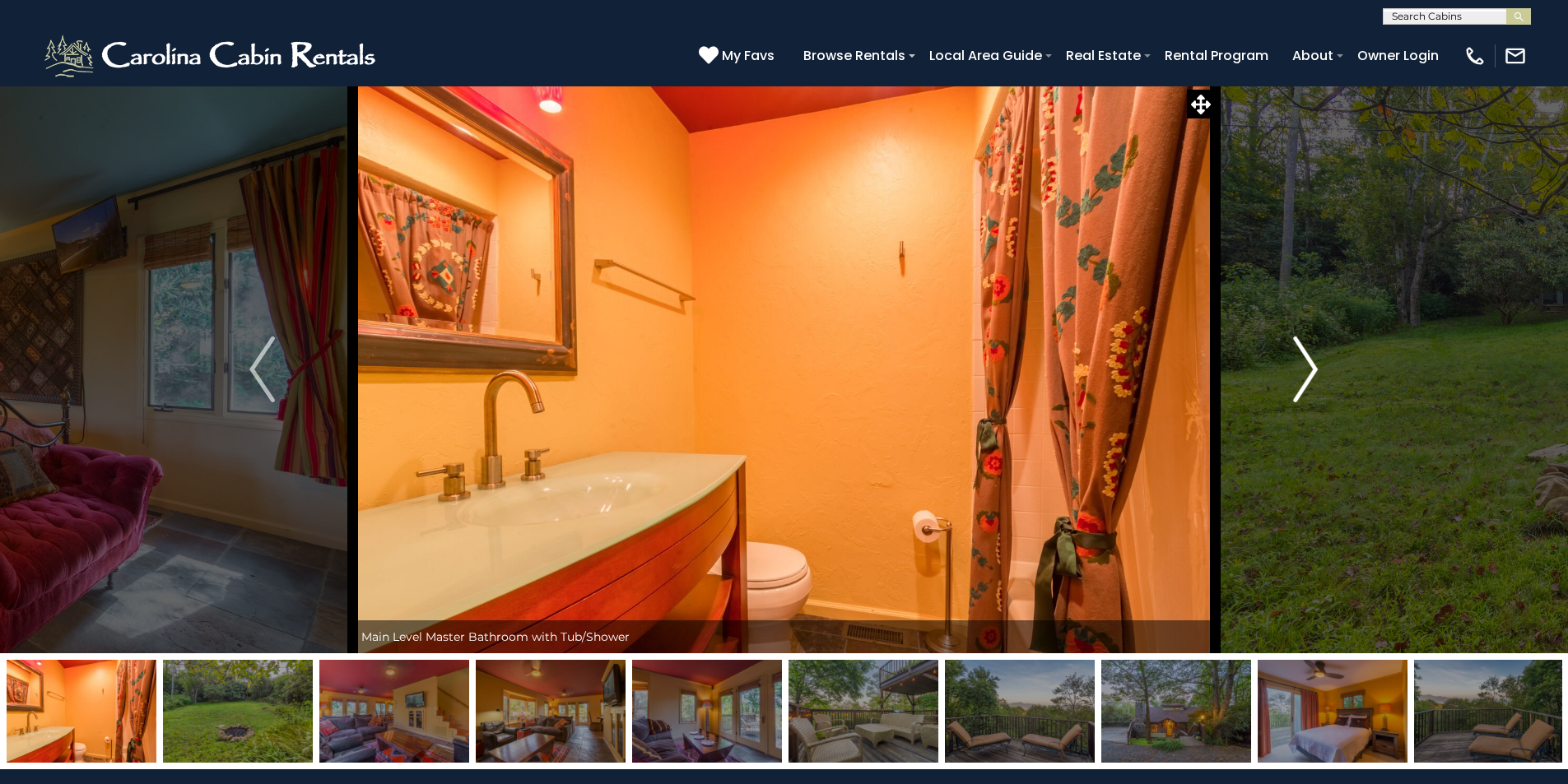
click at [1311, 364] on img "Next" at bounding box center [1306, 370] width 25 height 66
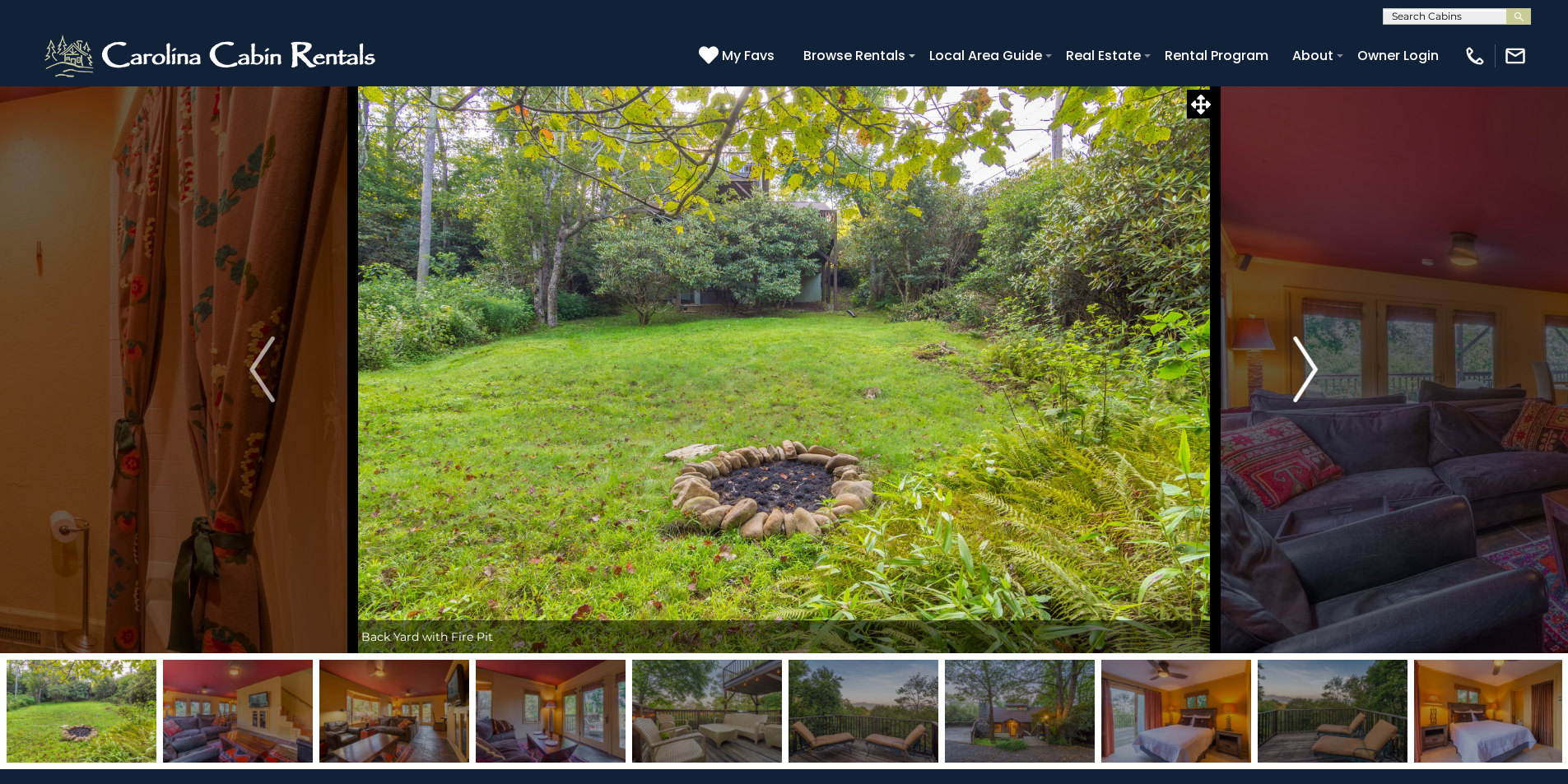
click at [1311, 364] on img "Next" at bounding box center [1306, 370] width 25 height 66
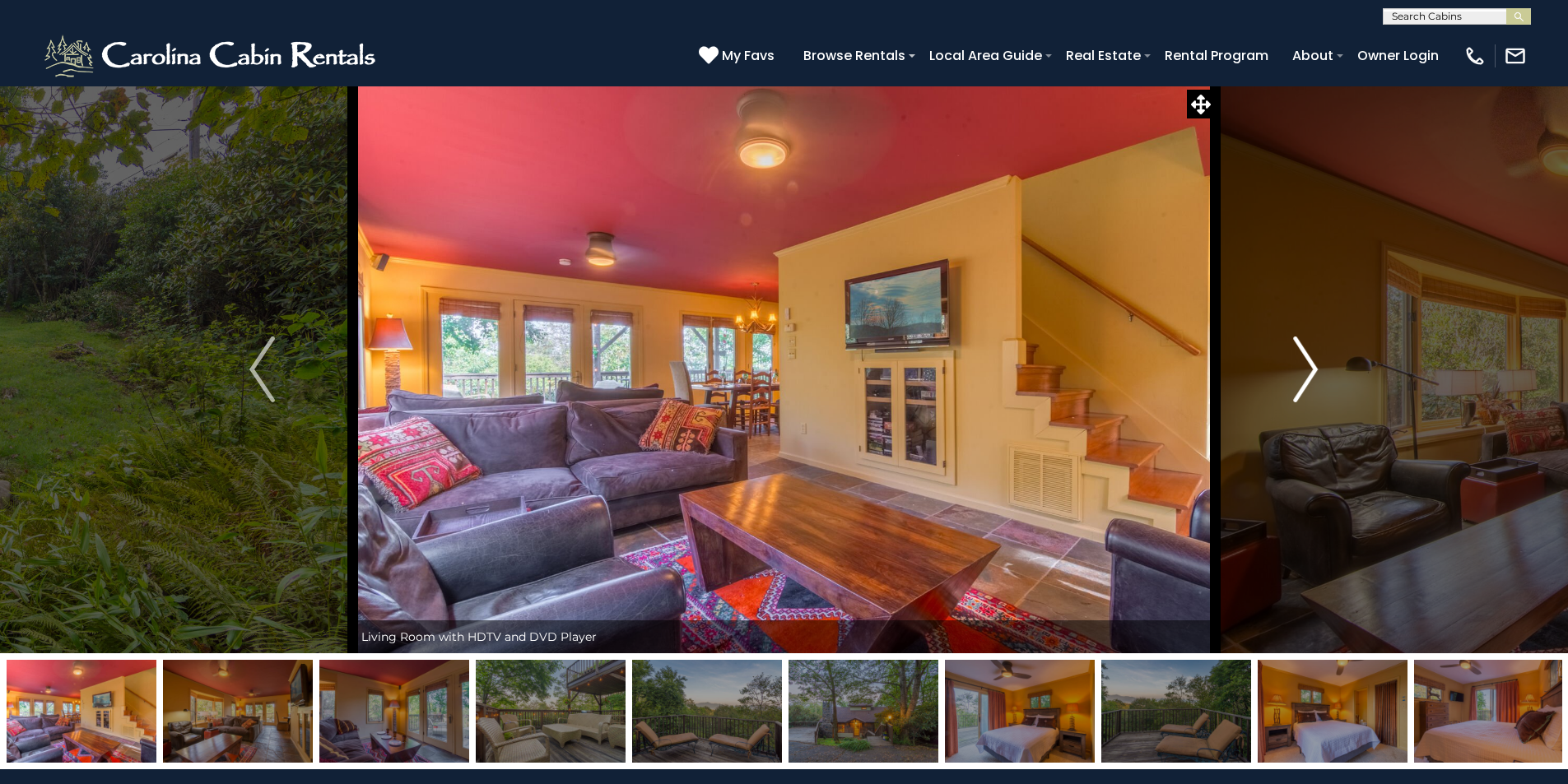
click at [1311, 364] on img "Next" at bounding box center [1306, 370] width 25 height 66
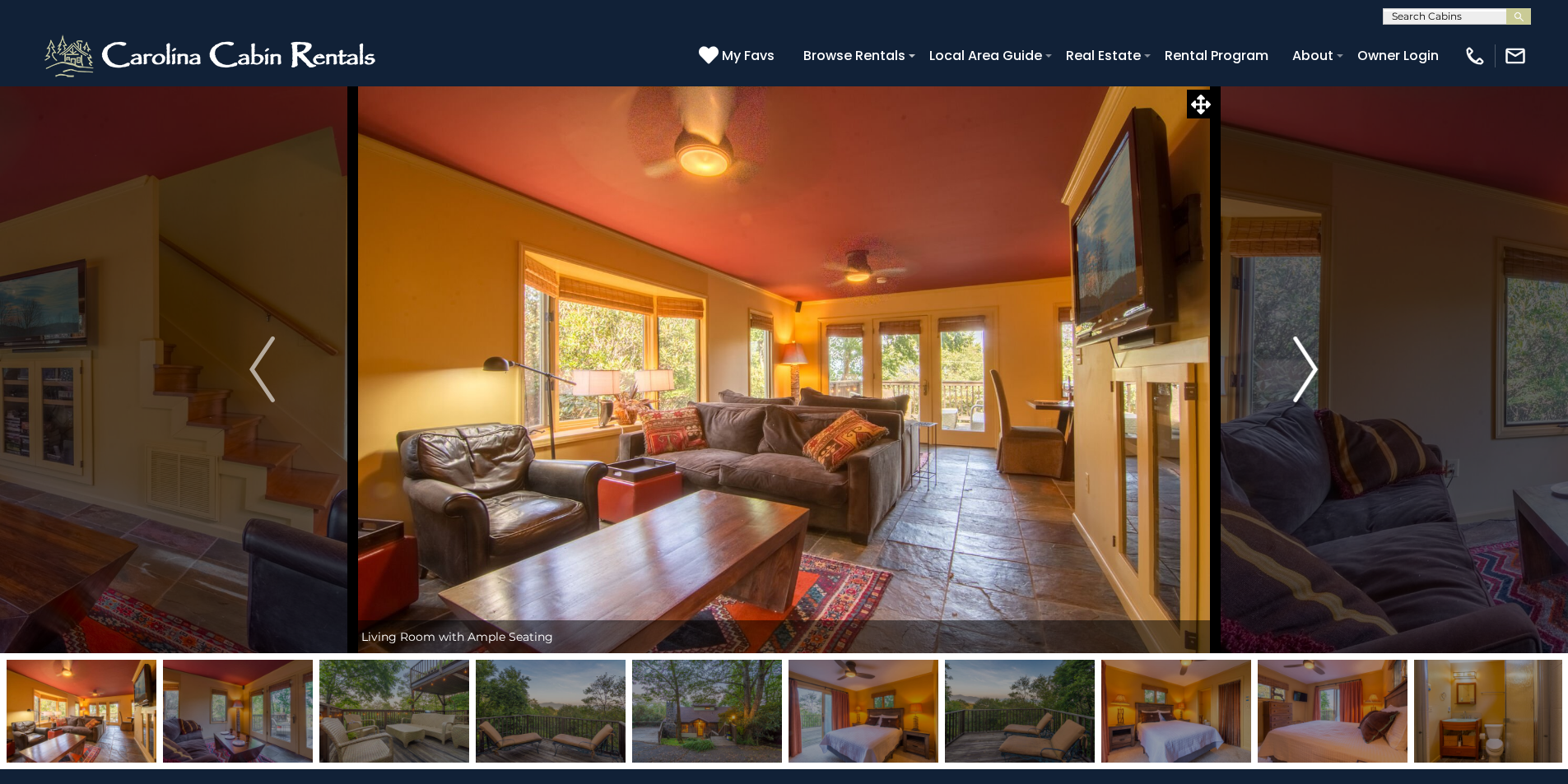
click at [1311, 364] on img "Next" at bounding box center [1306, 370] width 25 height 66
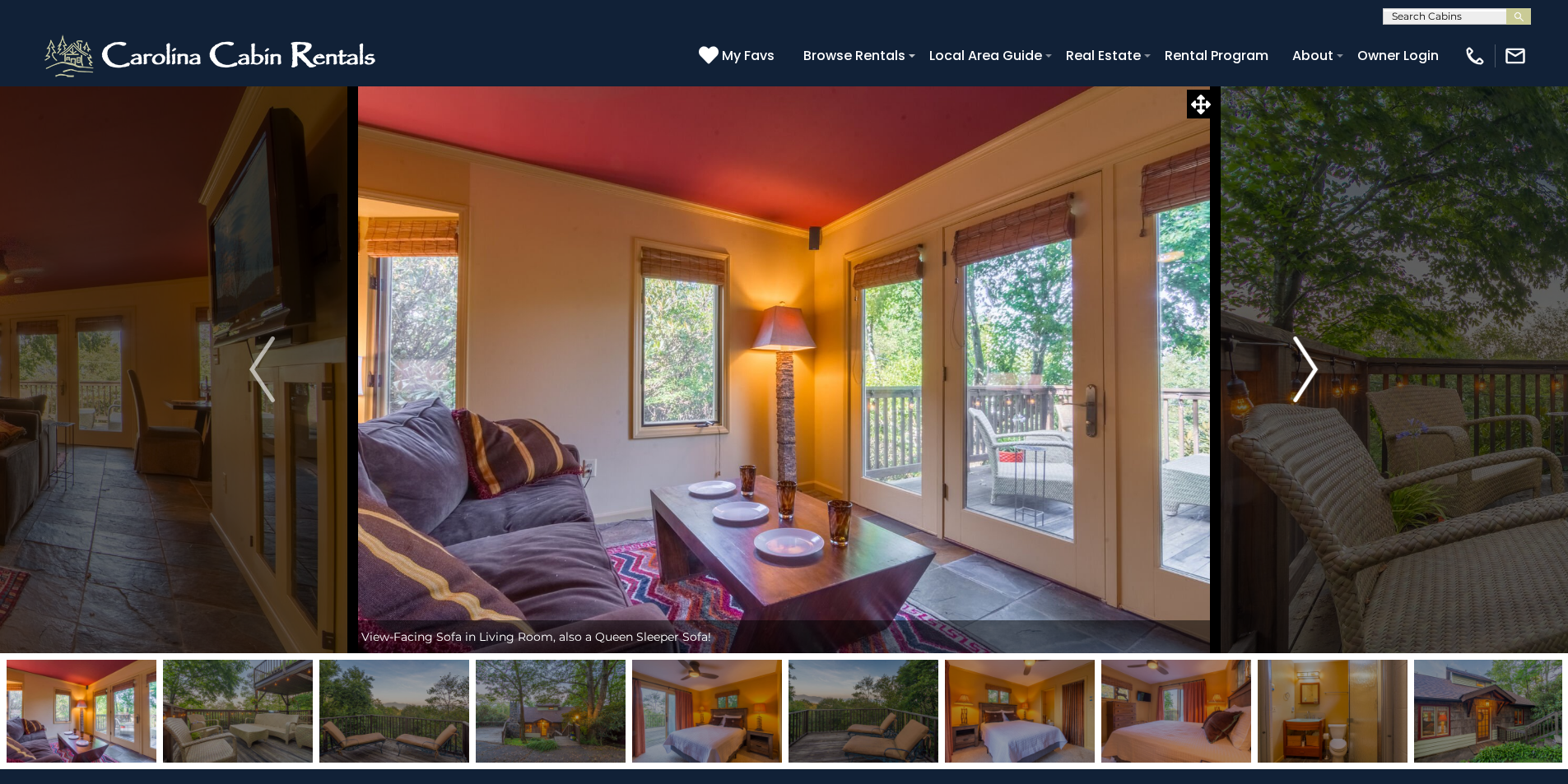
click at [1311, 364] on img "Next" at bounding box center [1306, 370] width 25 height 66
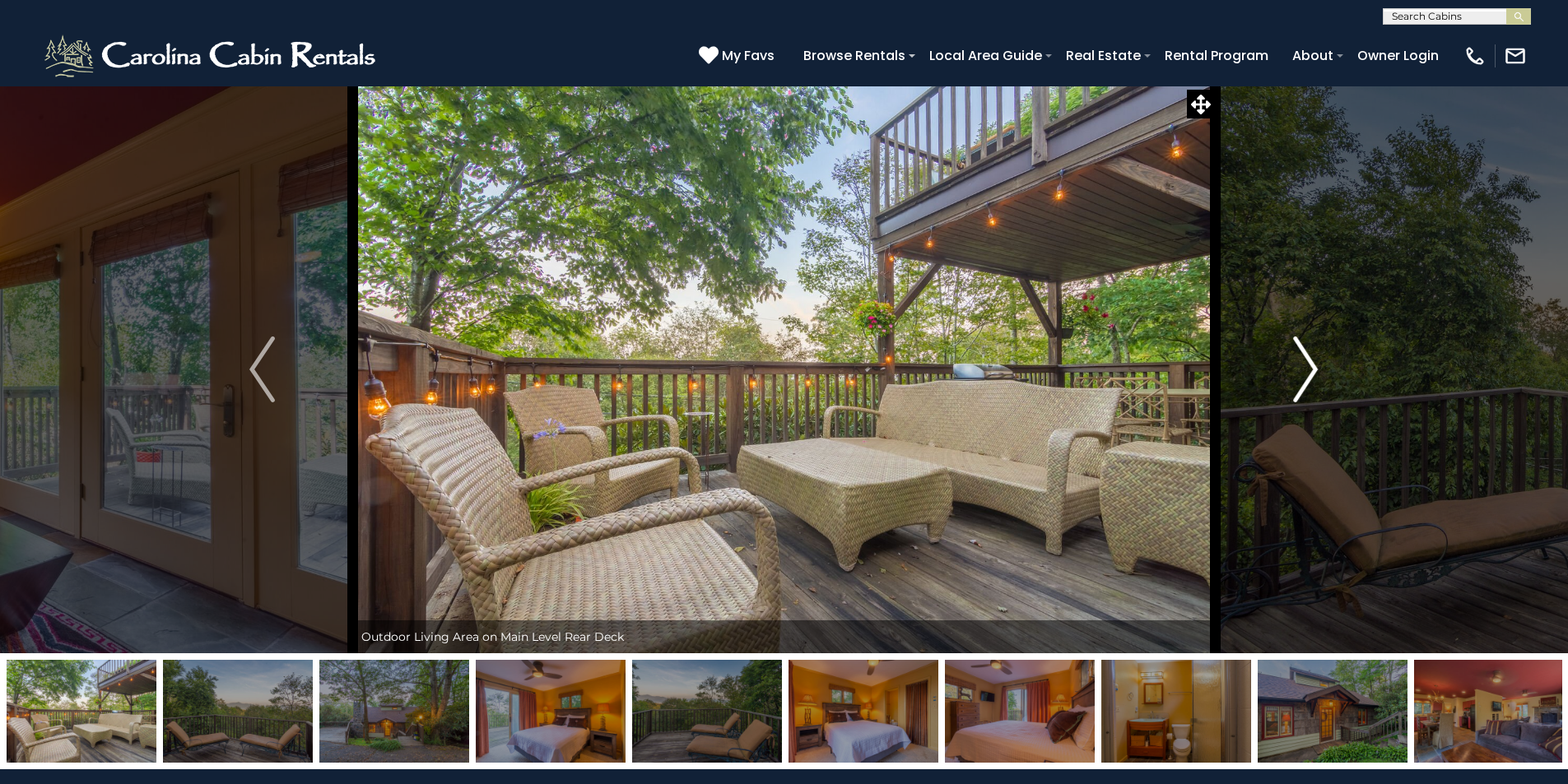
click at [1311, 364] on img "Next" at bounding box center [1306, 370] width 25 height 66
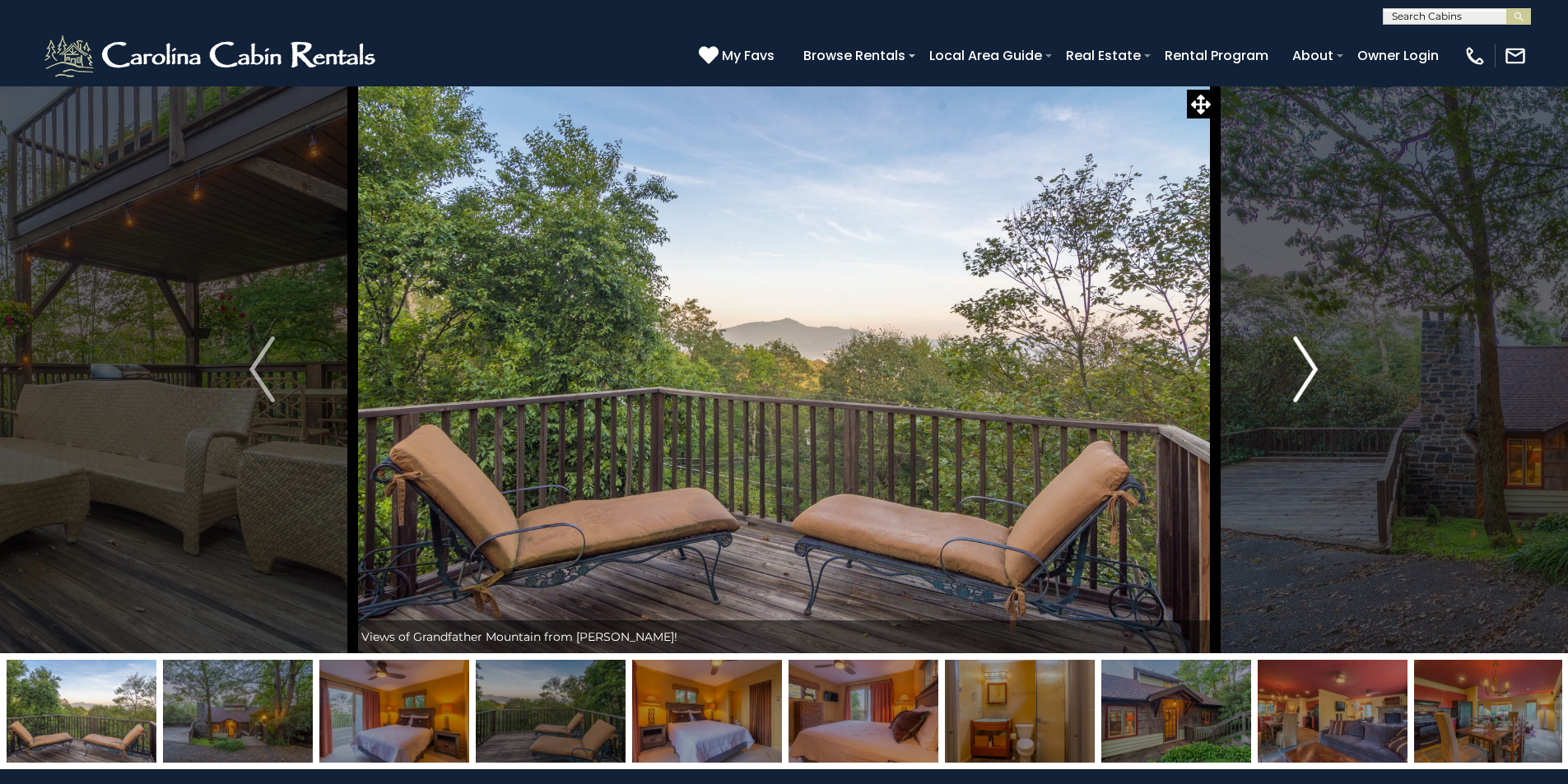
click at [1311, 364] on img "Next" at bounding box center [1306, 370] width 25 height 66
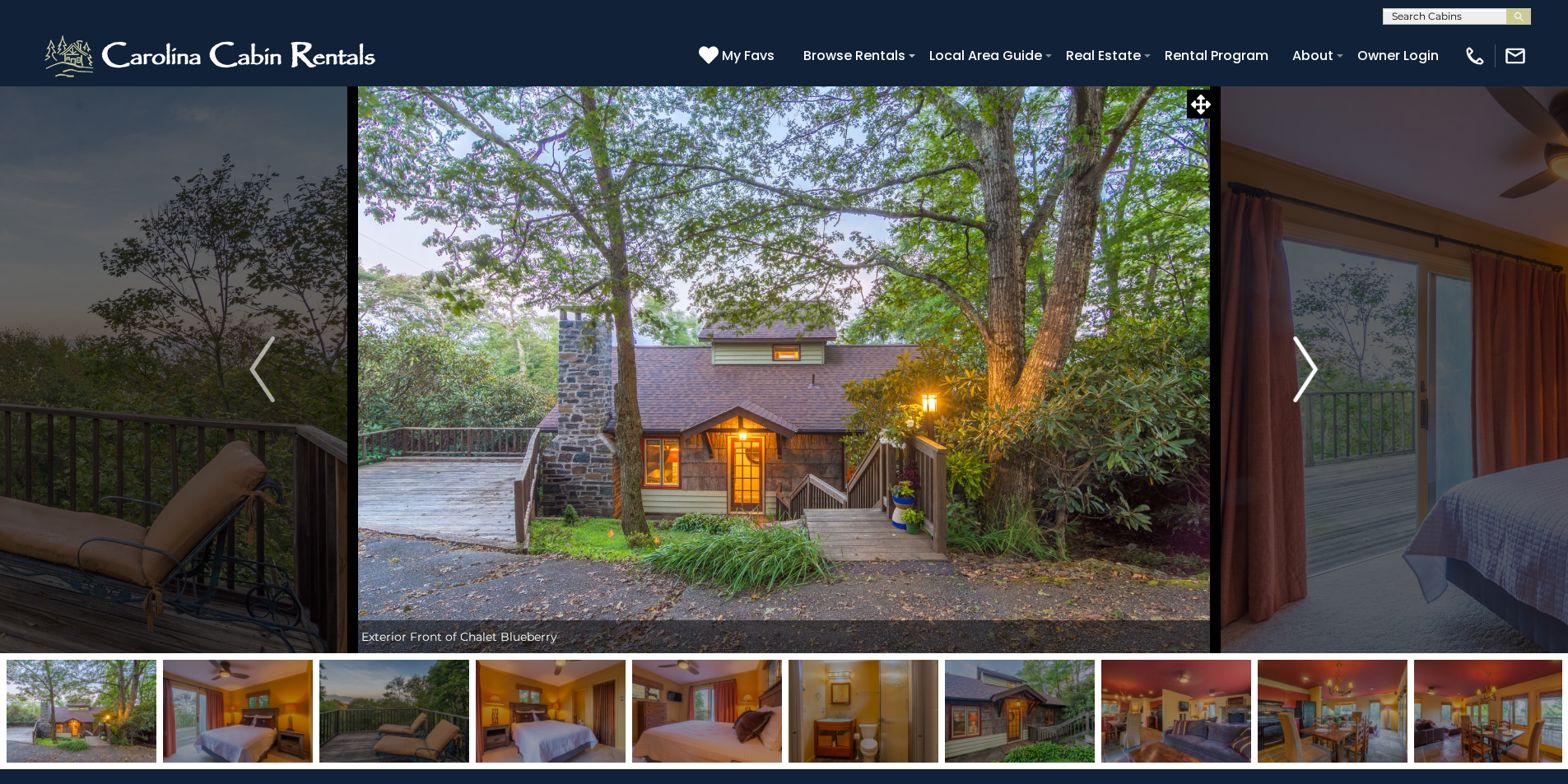
click at [1311, 364] on img "Next" at bounding box center [1306, 370] width 25 height 66
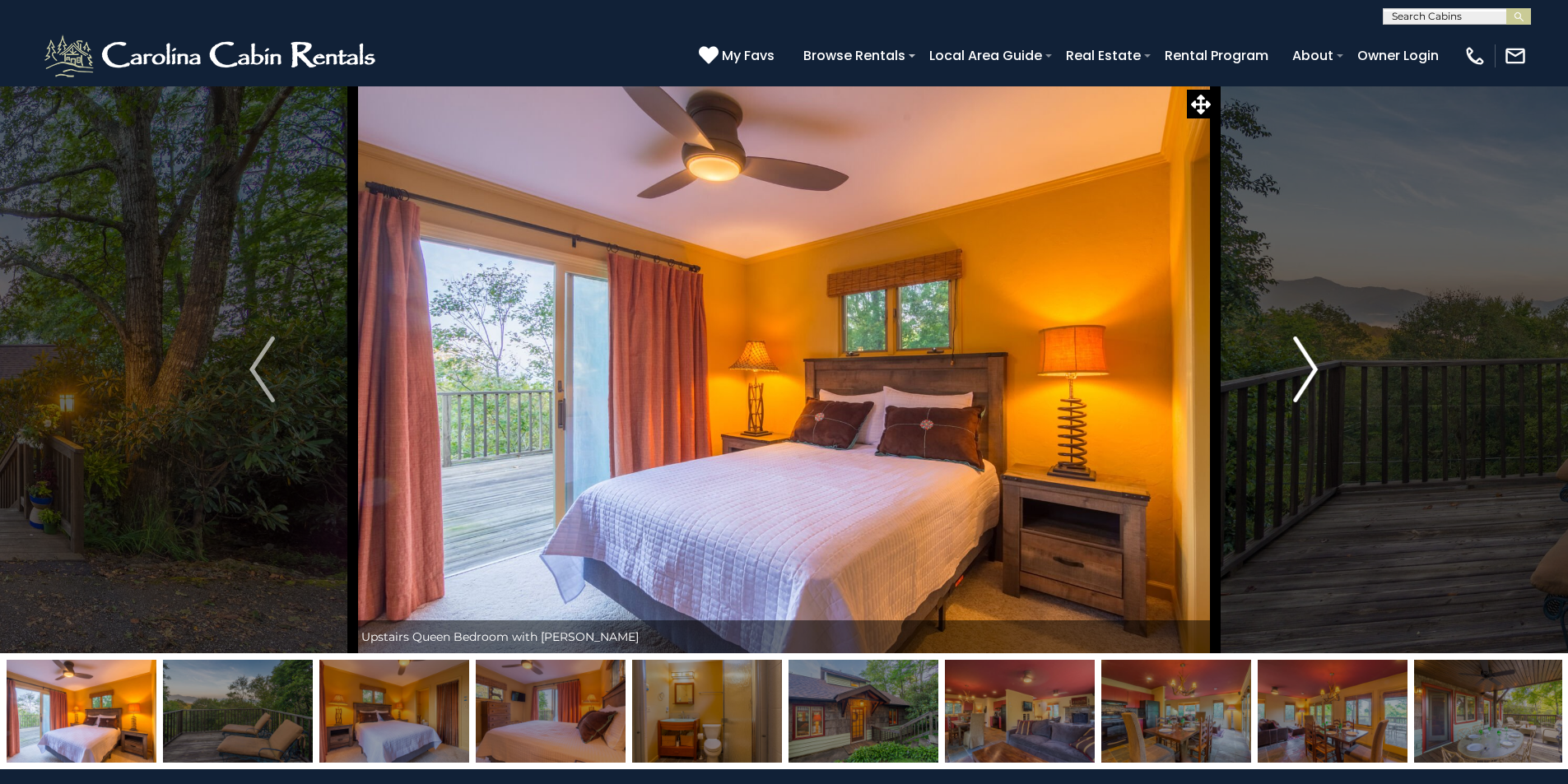
click at [1311, 364] on img "Next" at bounding box center [1306, 370] width 25 height 66
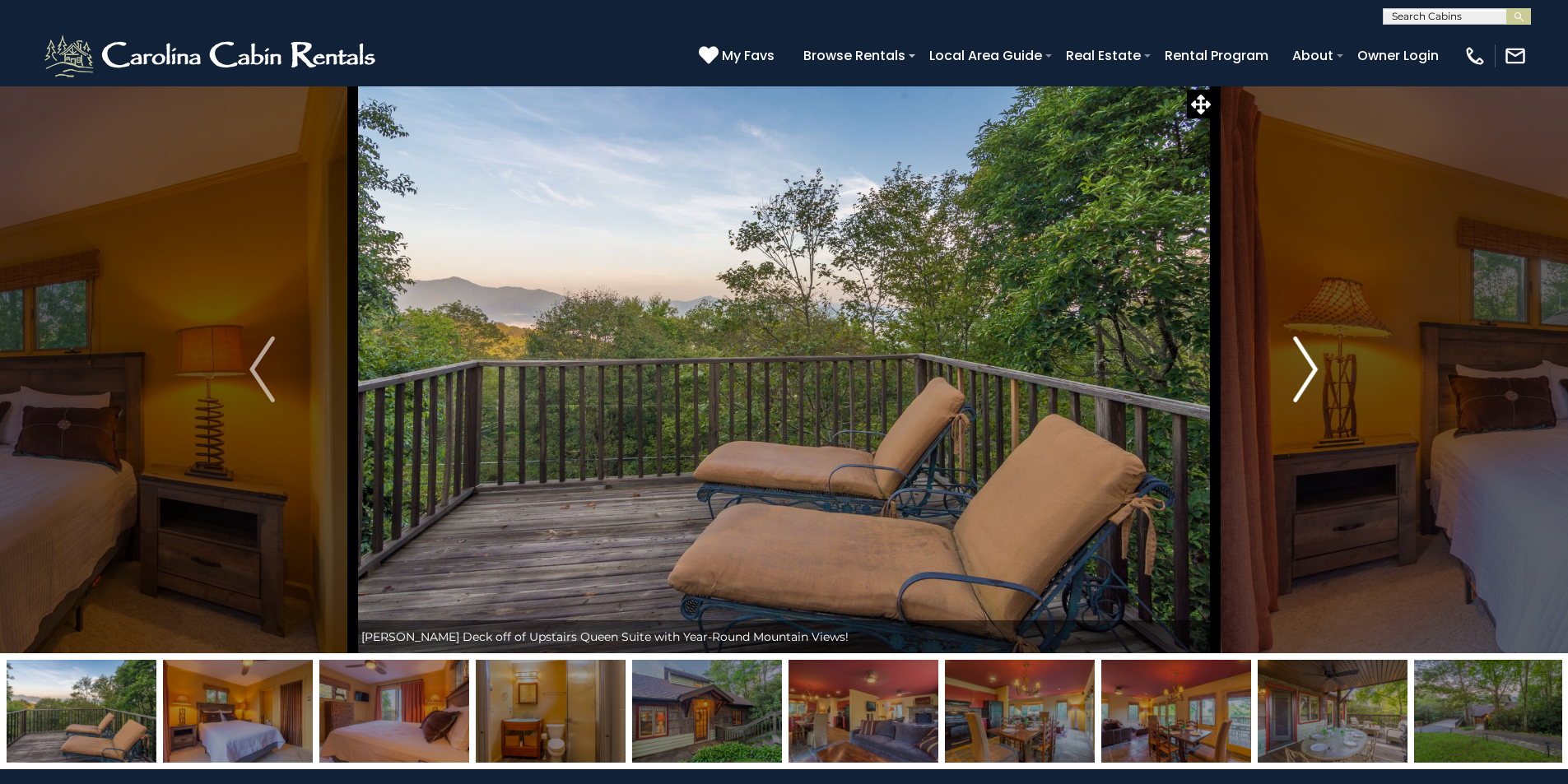
click at [1311, 364] on img "Next" at bounding box center [1306, 370] width 25 height 66
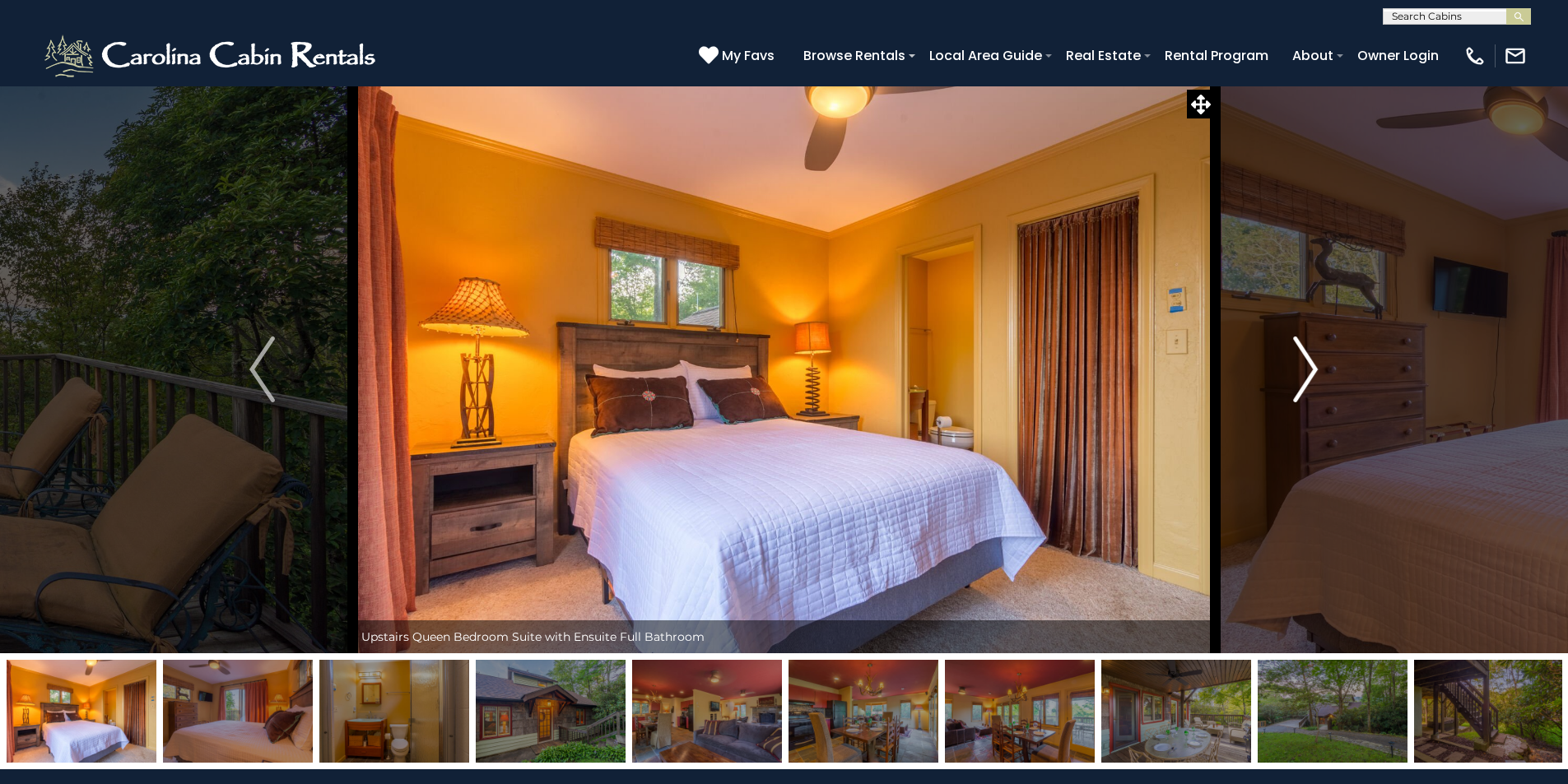
click at [1311, 364] on img "Next" at bounding box center [1306, 370] width 25 height 66
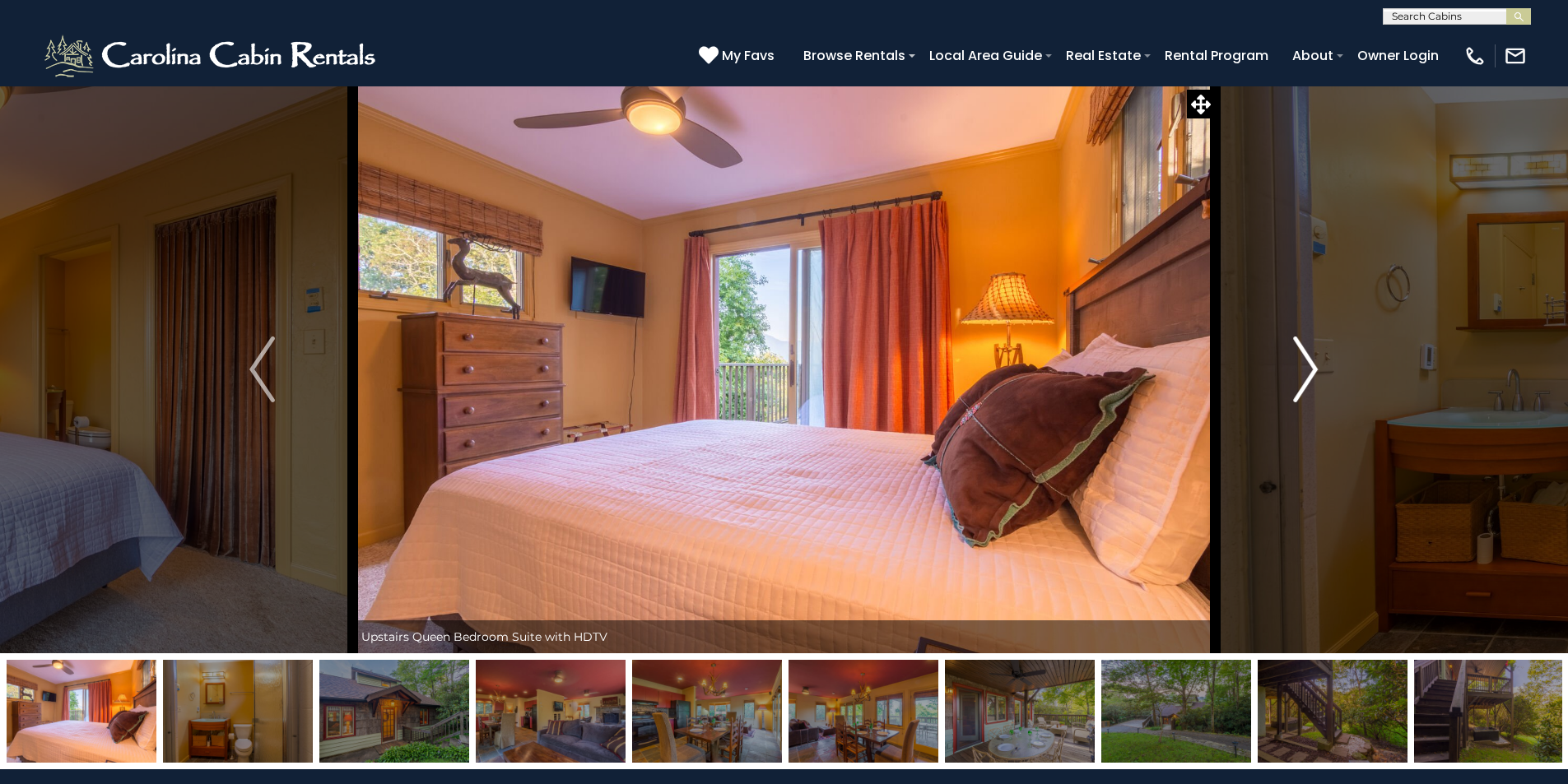
click at [1311, 364] on img "Next" at bounding box center [1306, 370] width 25 height 66
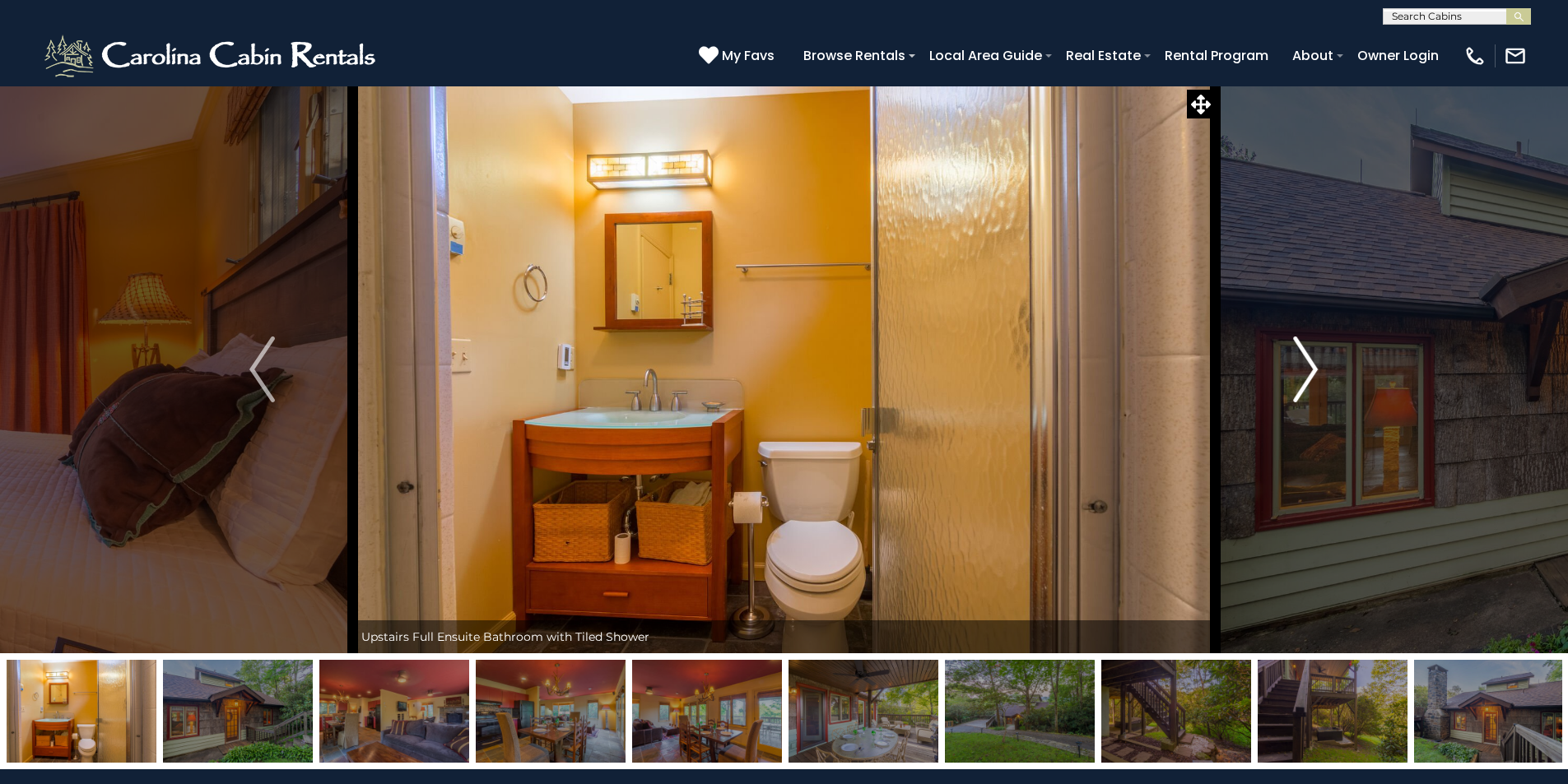
click at [1311, 364] on img "Next" at bounding box center [1306, 370] width 25 height 66
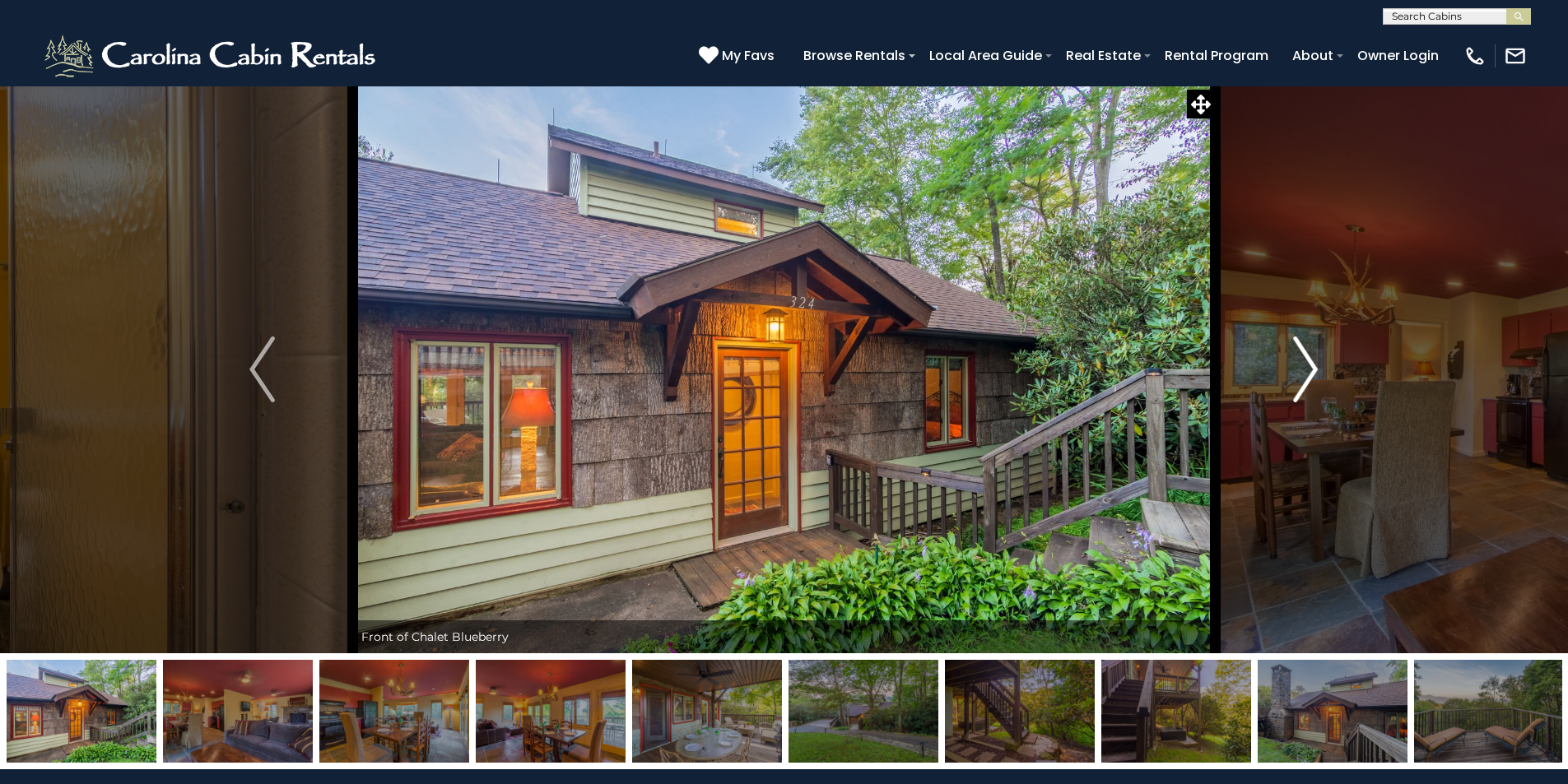
click at [1311, 364] on img "Next" at bounding box center [1306, 370] width 25 height 66
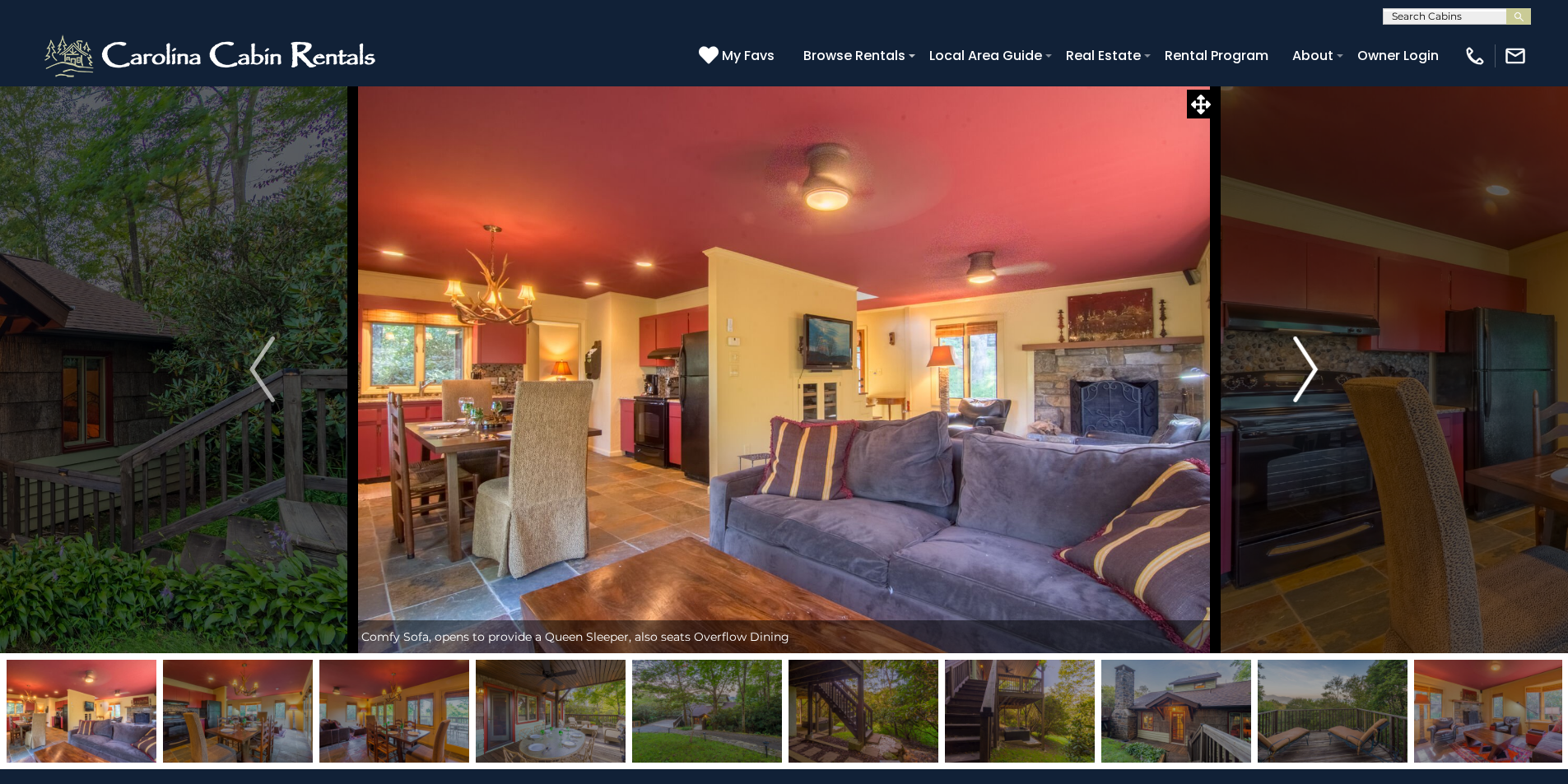
click at [1311, 364] on img "Next" at bounding box center [1306, 370] width 25 height 66
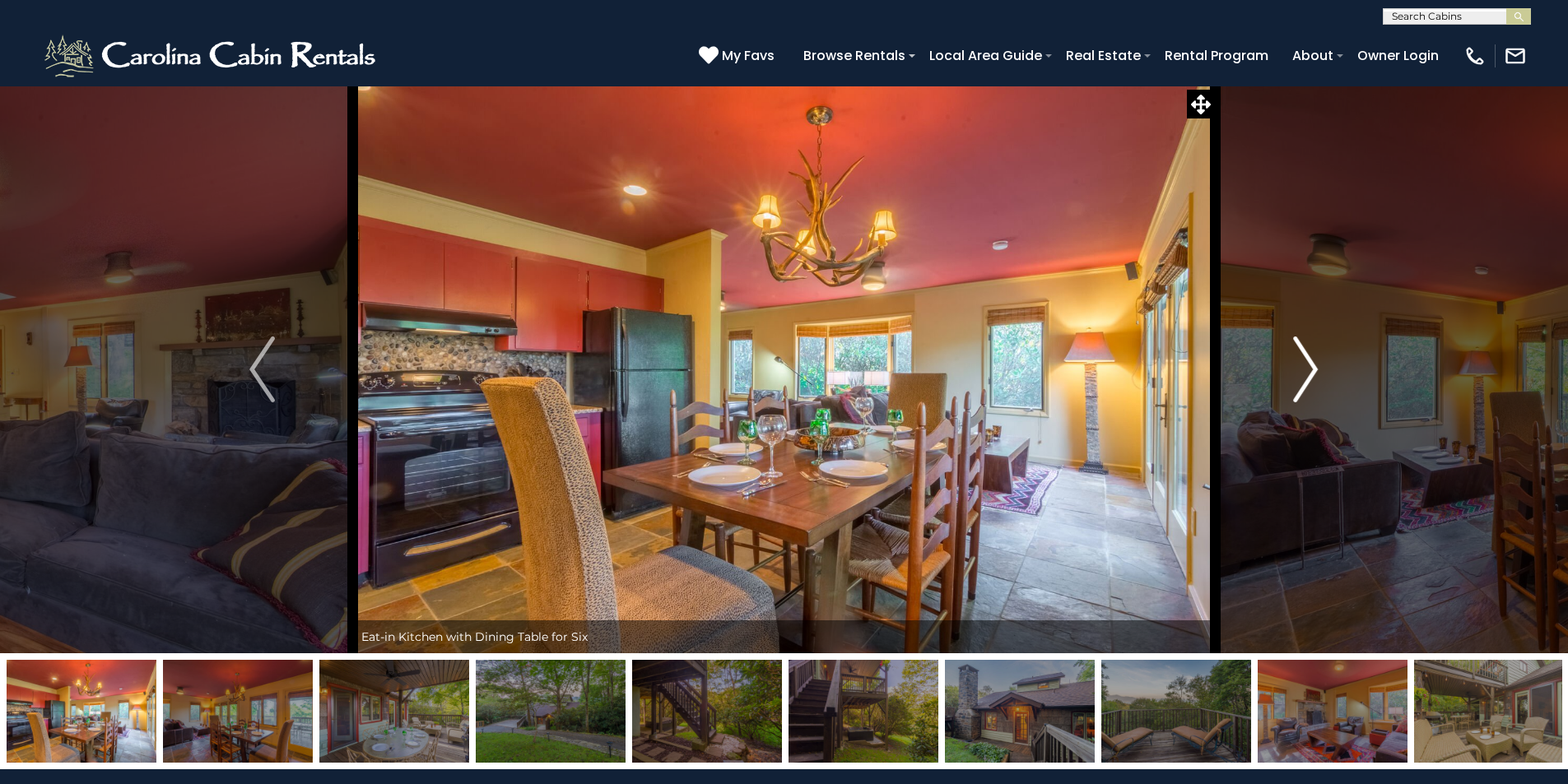
click at [1311, 364] on img "Next" at bounding box center [1306, 370] width 25 height 66
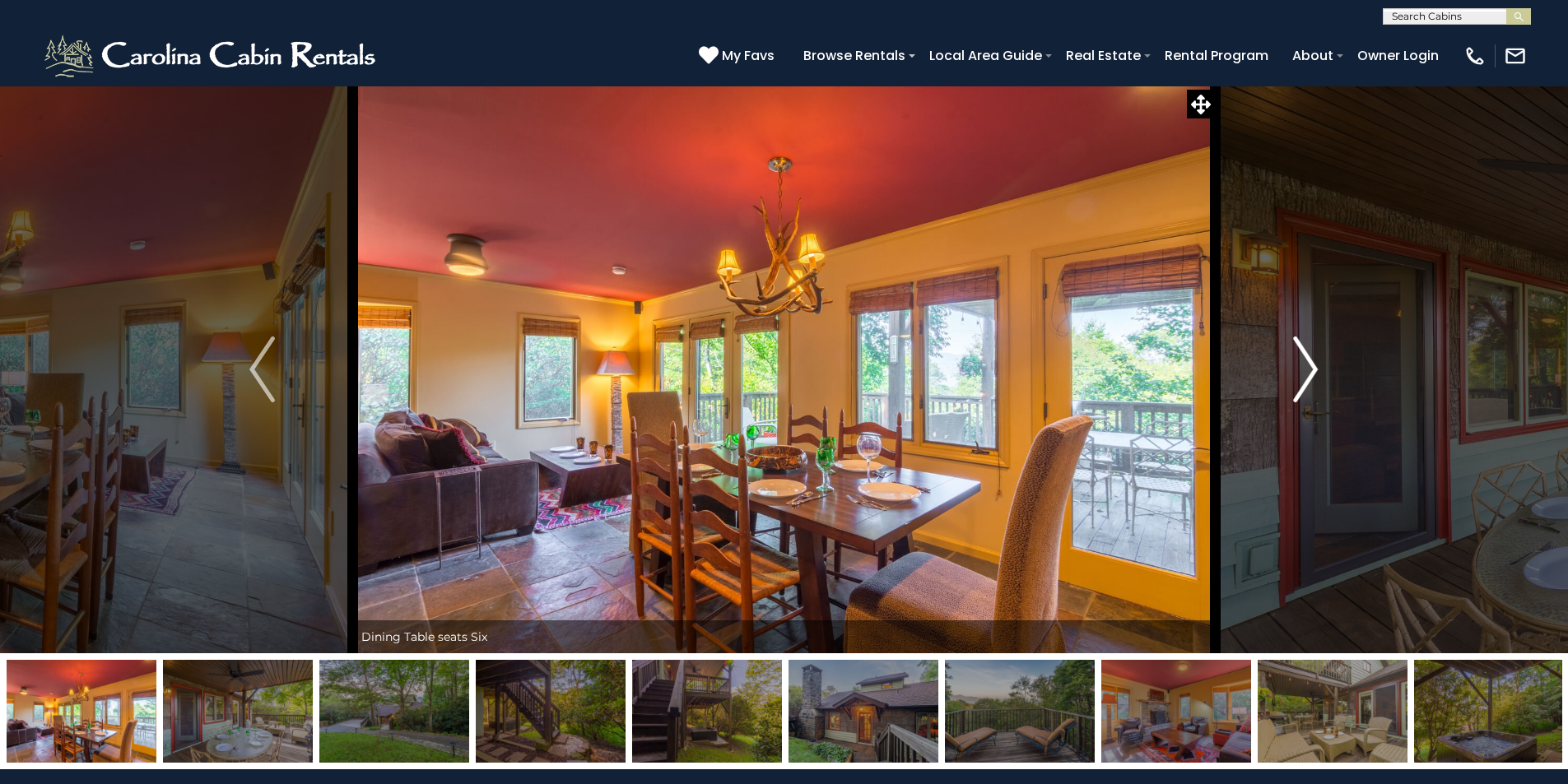
click at [1311, 364] on img "Next" at bounding box center [1306, 370] width 25 height 66
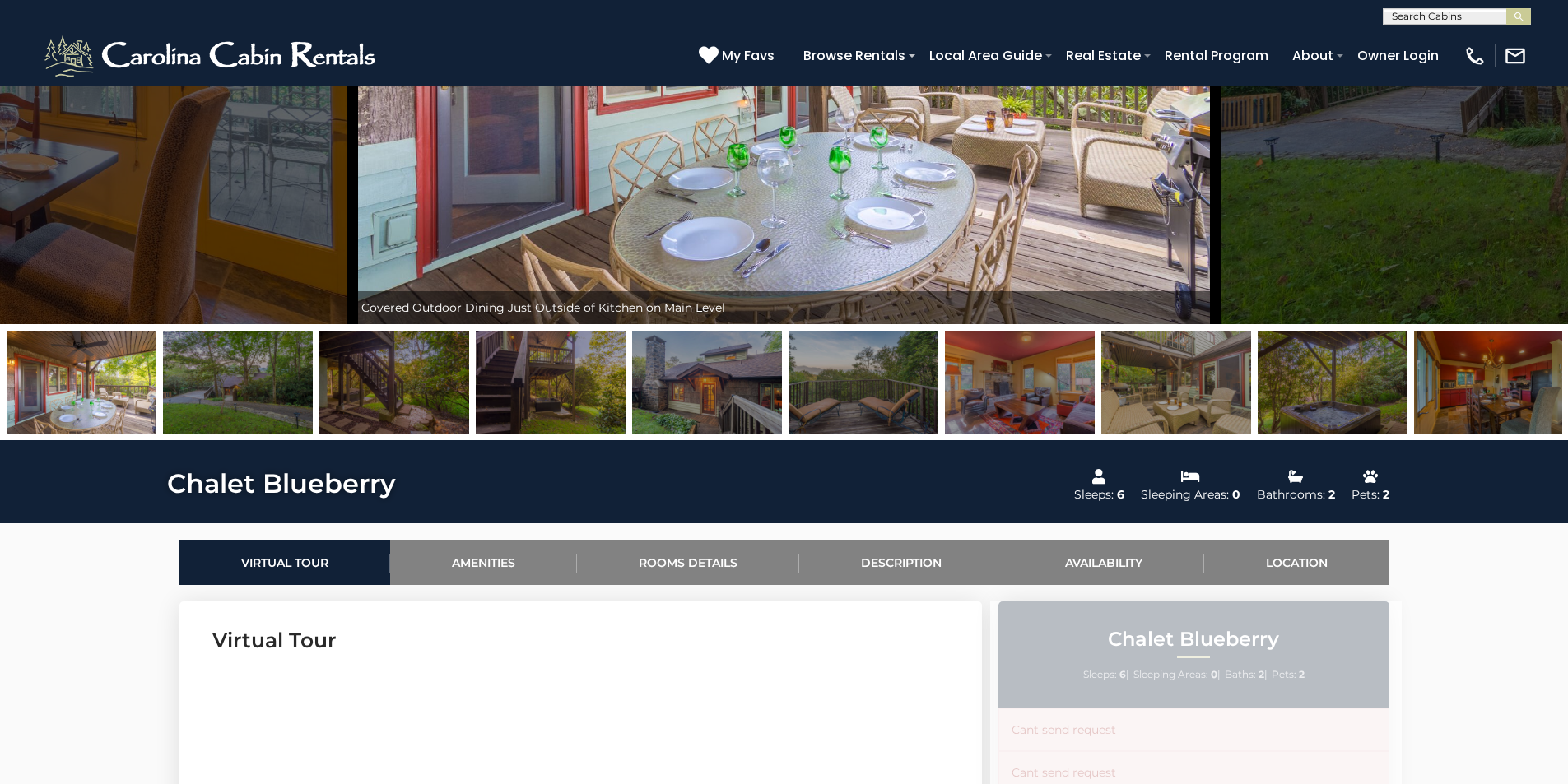
scroll to position [740, 0]
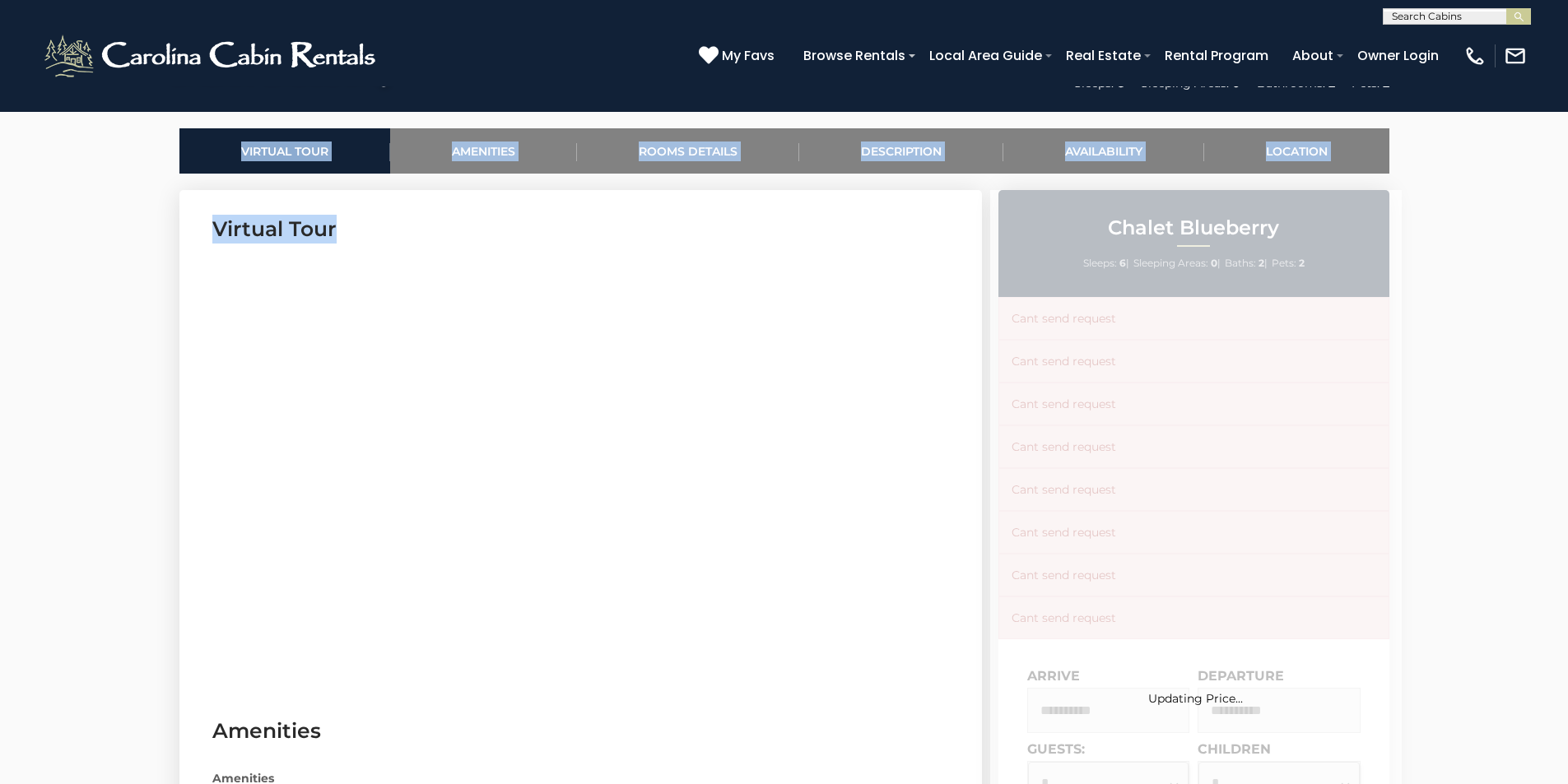
drag, startPoint x: 130, startPoint y: 431, endPoint x: 214, endPoint y: 420, distance: 84.7
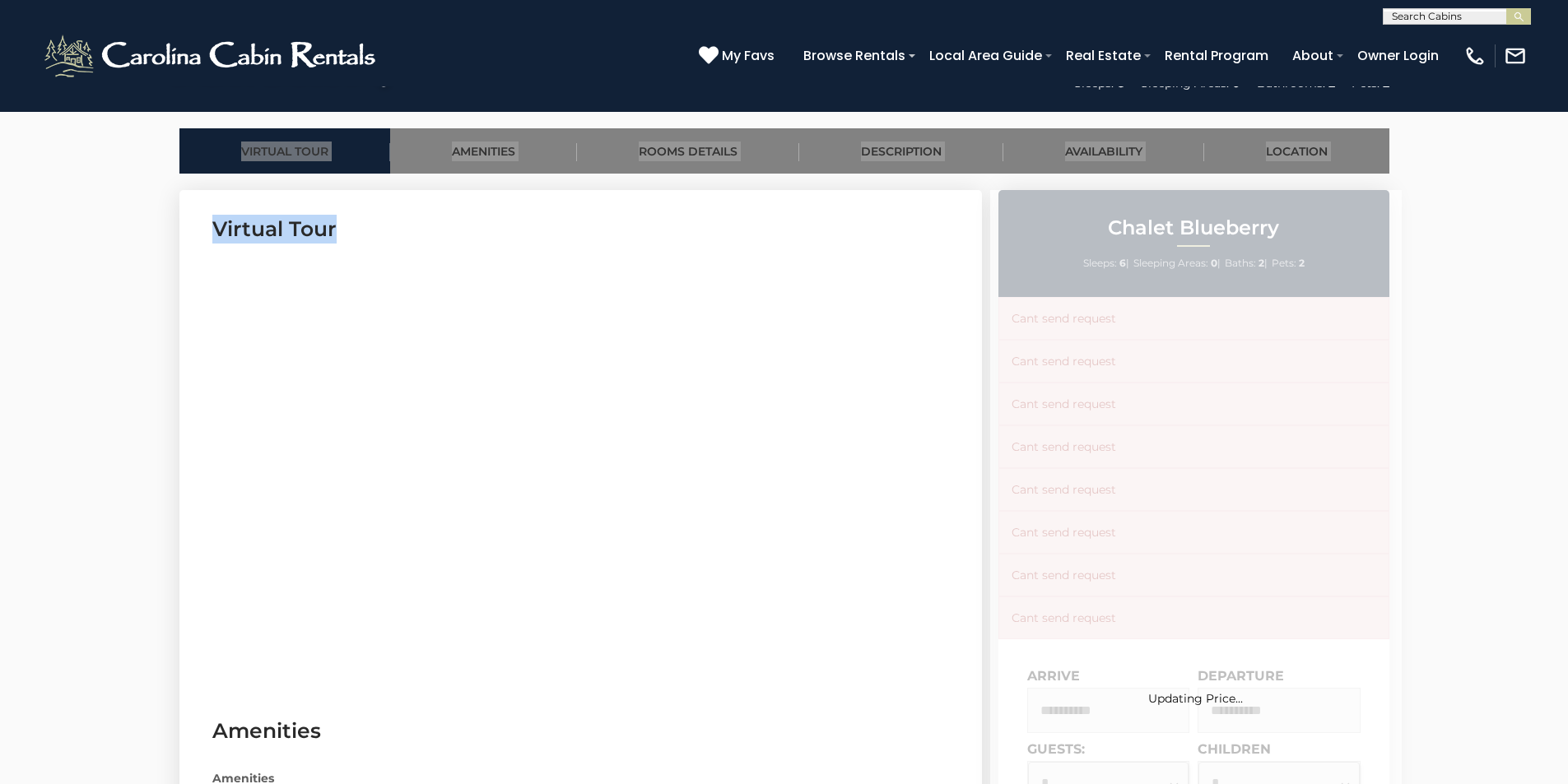
click at [708, 240] on h3 "Virtual Tour" at bounding box center [580, 229] width 737 height 28
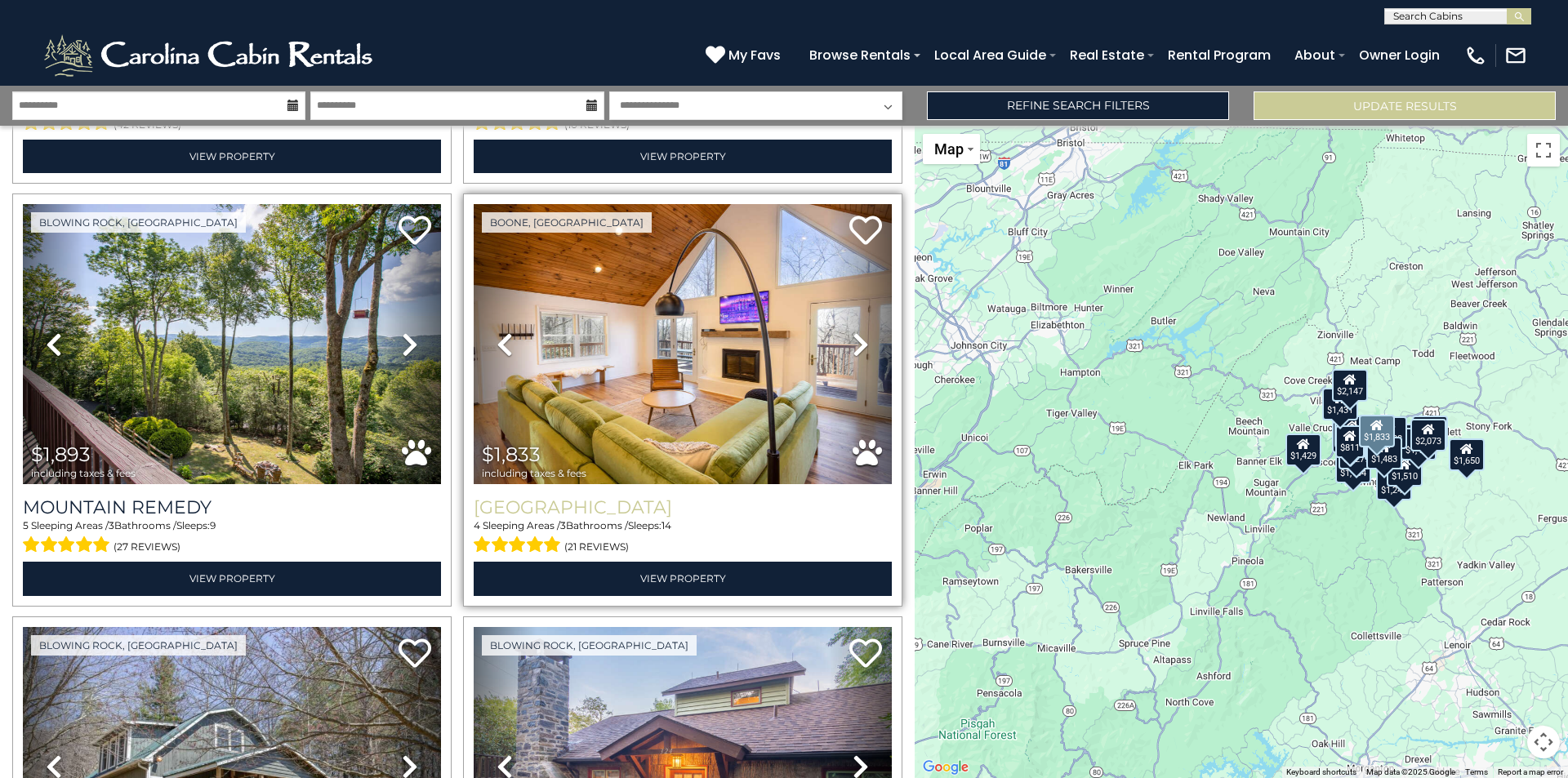
scroll to position [735, 0]
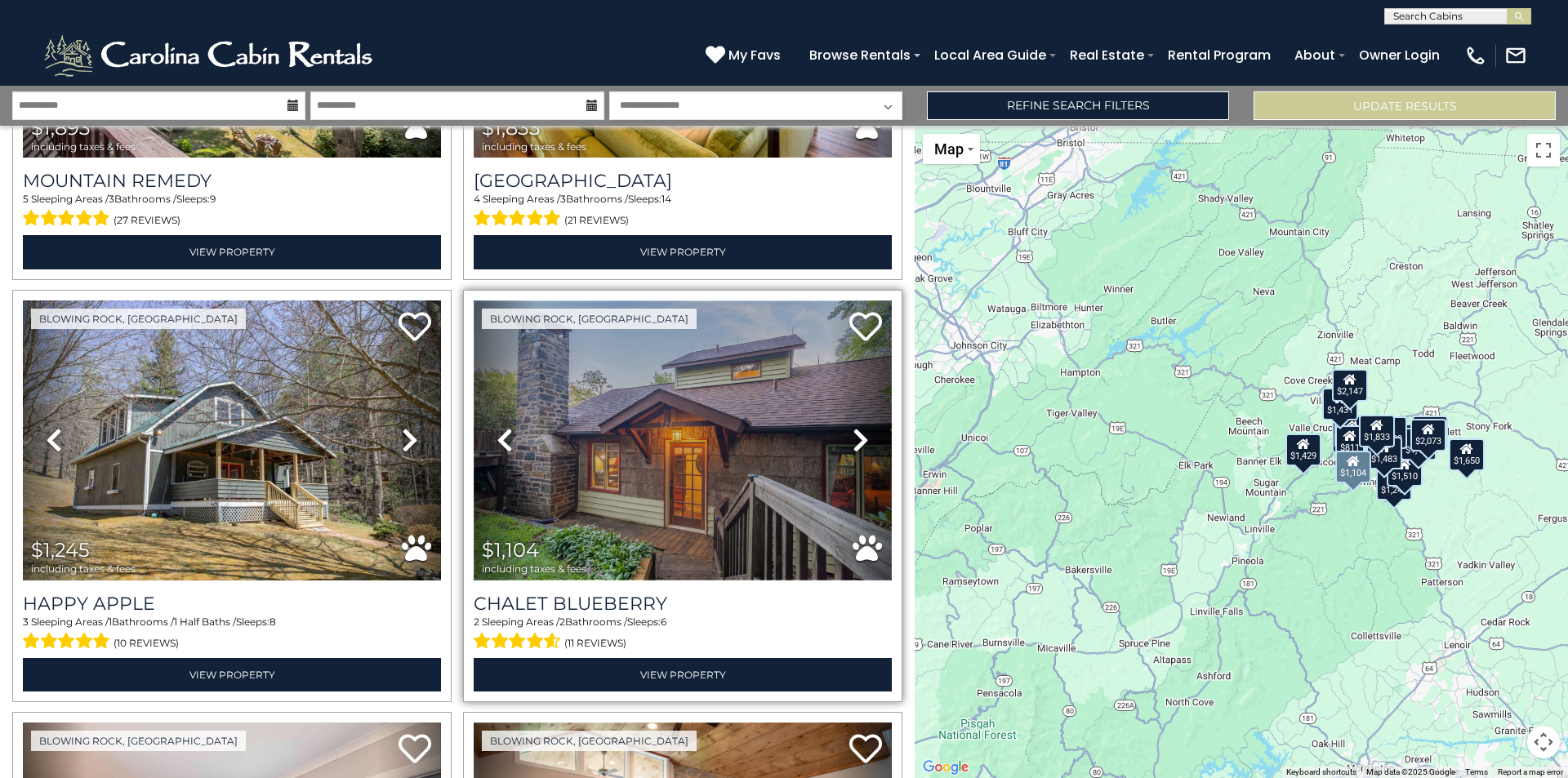
click at [677, 428] on img at bounding box center [683, 440] width 418 height 280
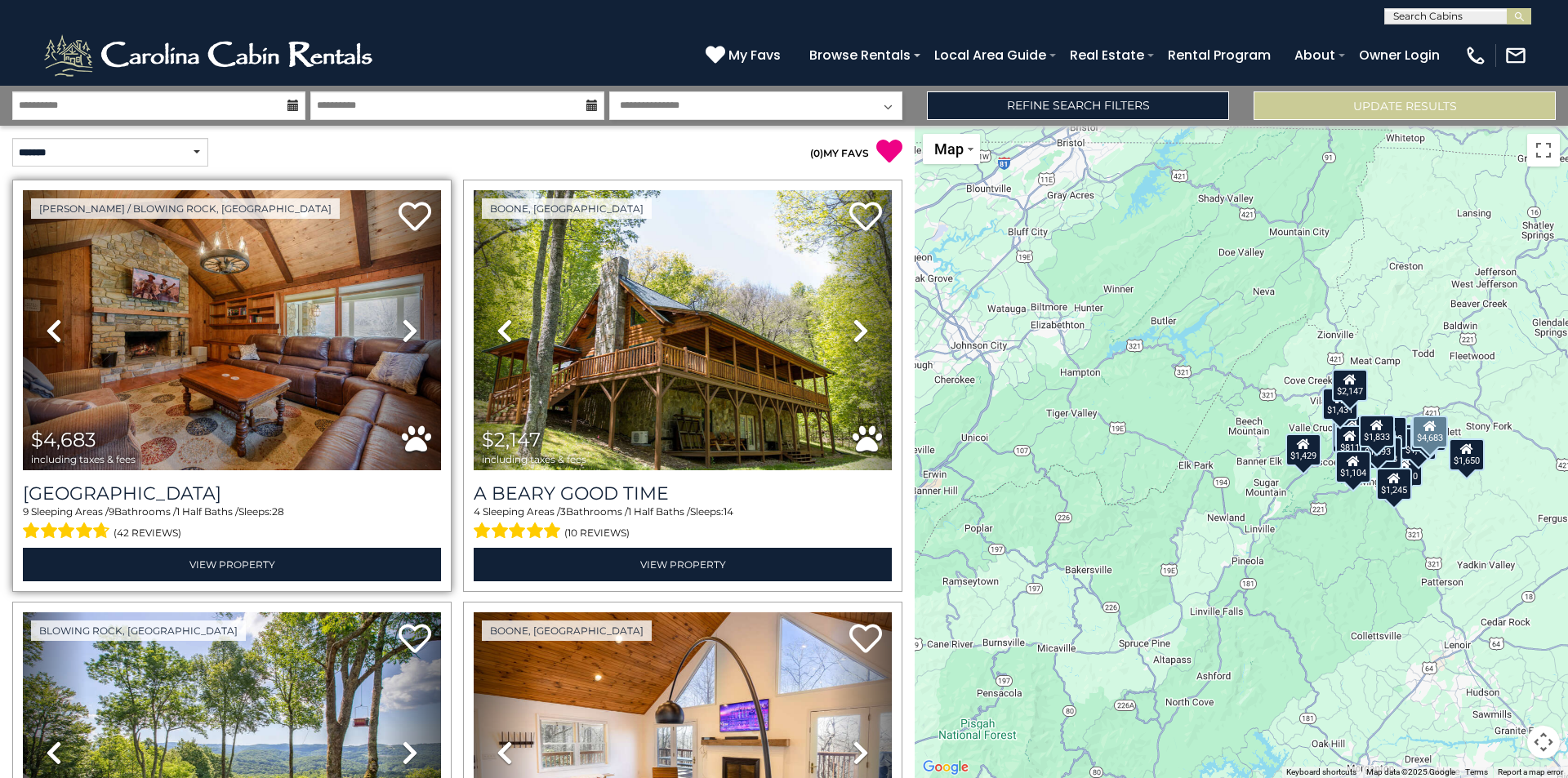
scroll to position [245, 0]
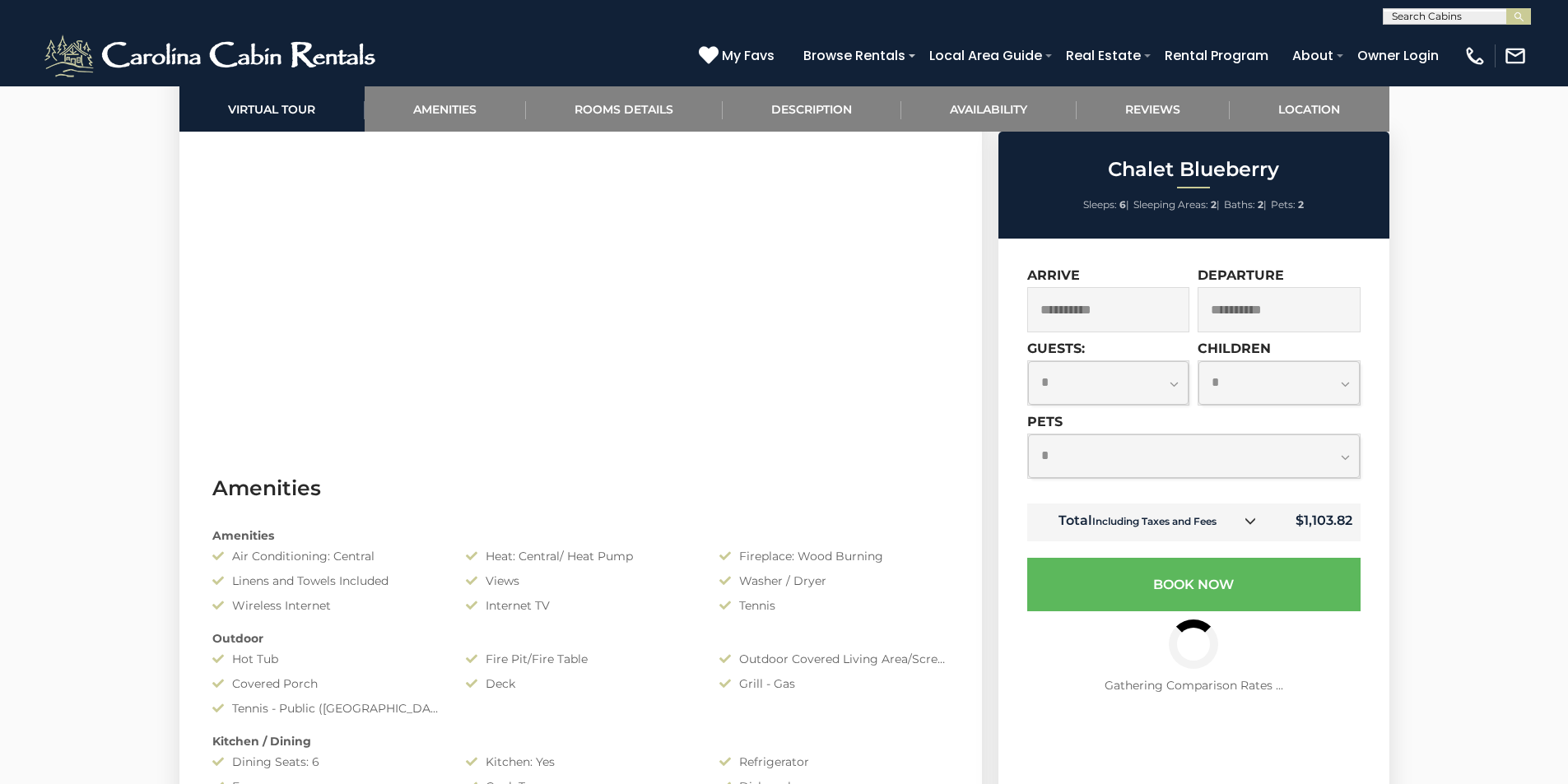
scroll to position [987, 0]
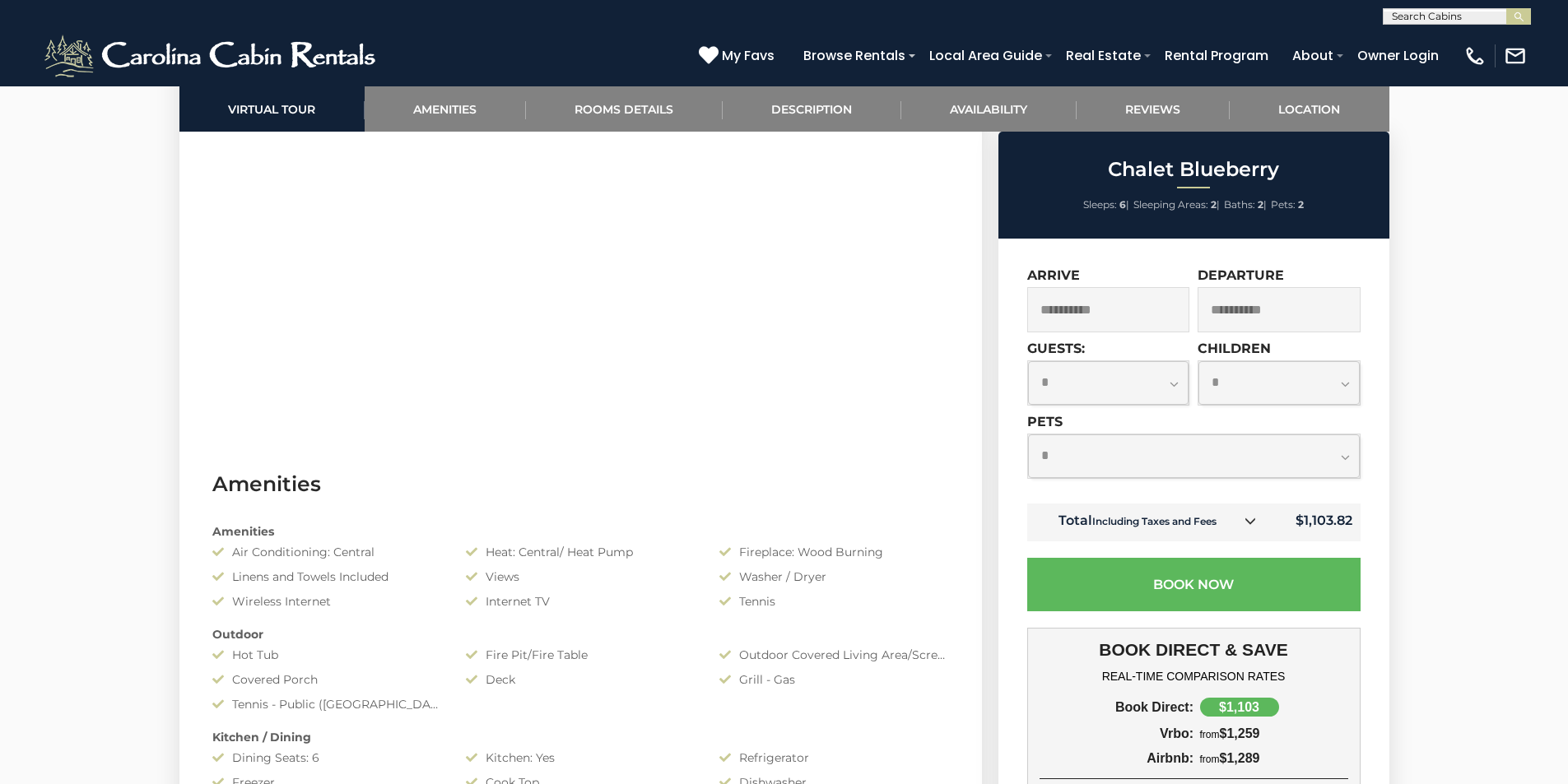
click at [1133, 465] on select "**********" at bounding box center [1194, 456] width 332 height 44
select select "*"
click at [1029, 434] on select "**********" at bounding box center [1194, 456] width 332 height 44
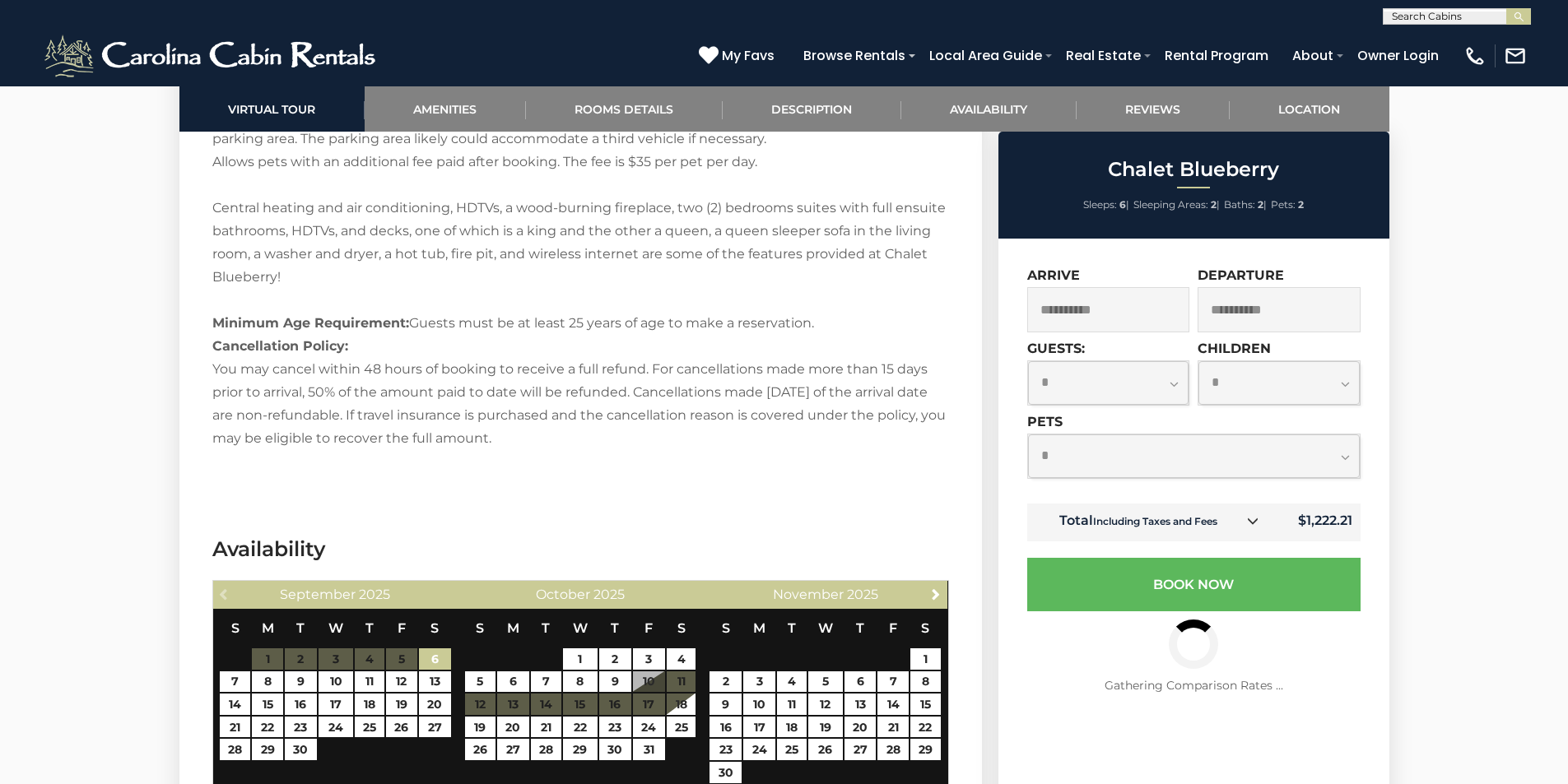
scroll to position [3291, 0]
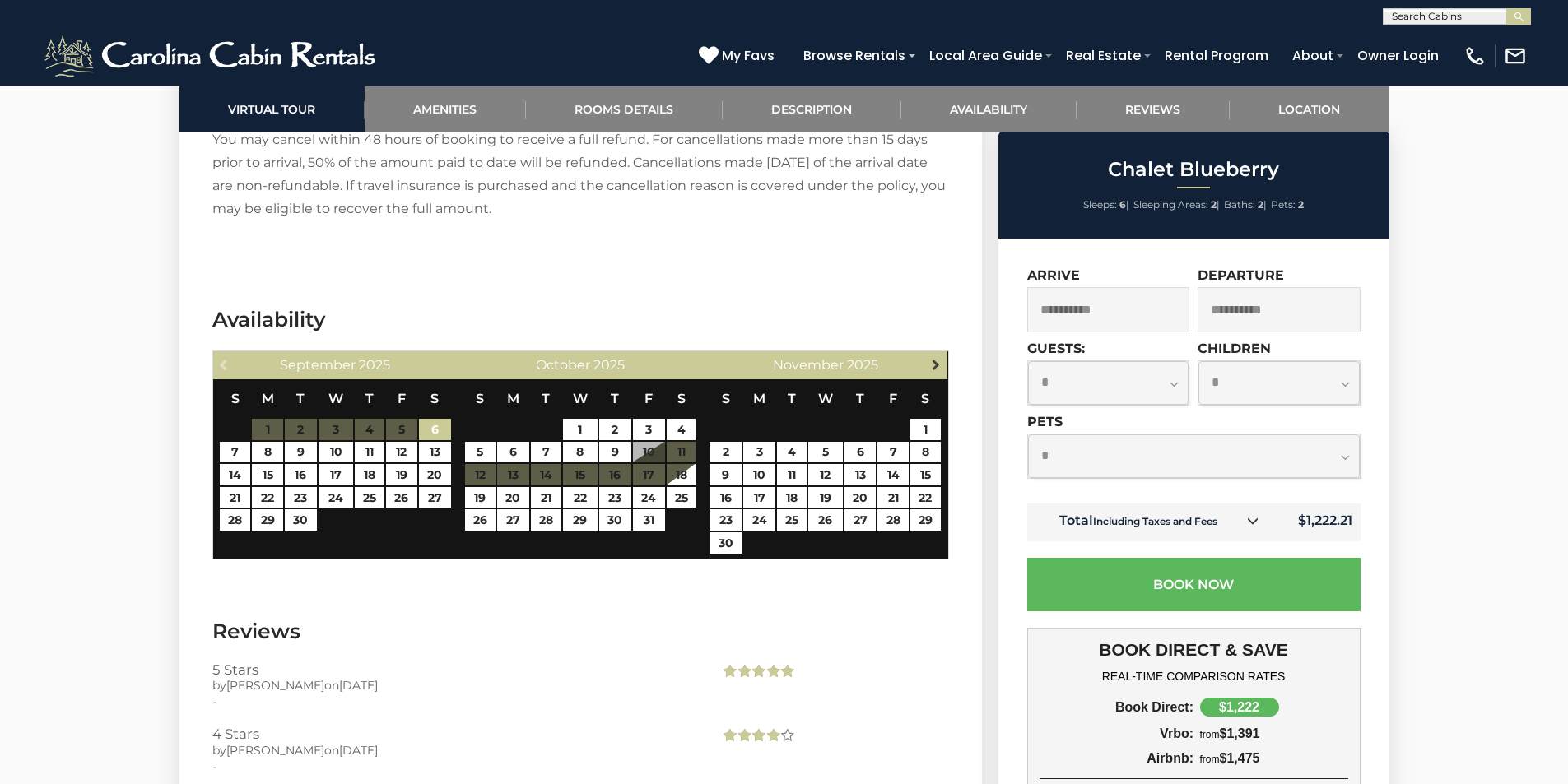
click at [934, 357] on span "Next" at bounding box center [936, 364] width 13 height 13
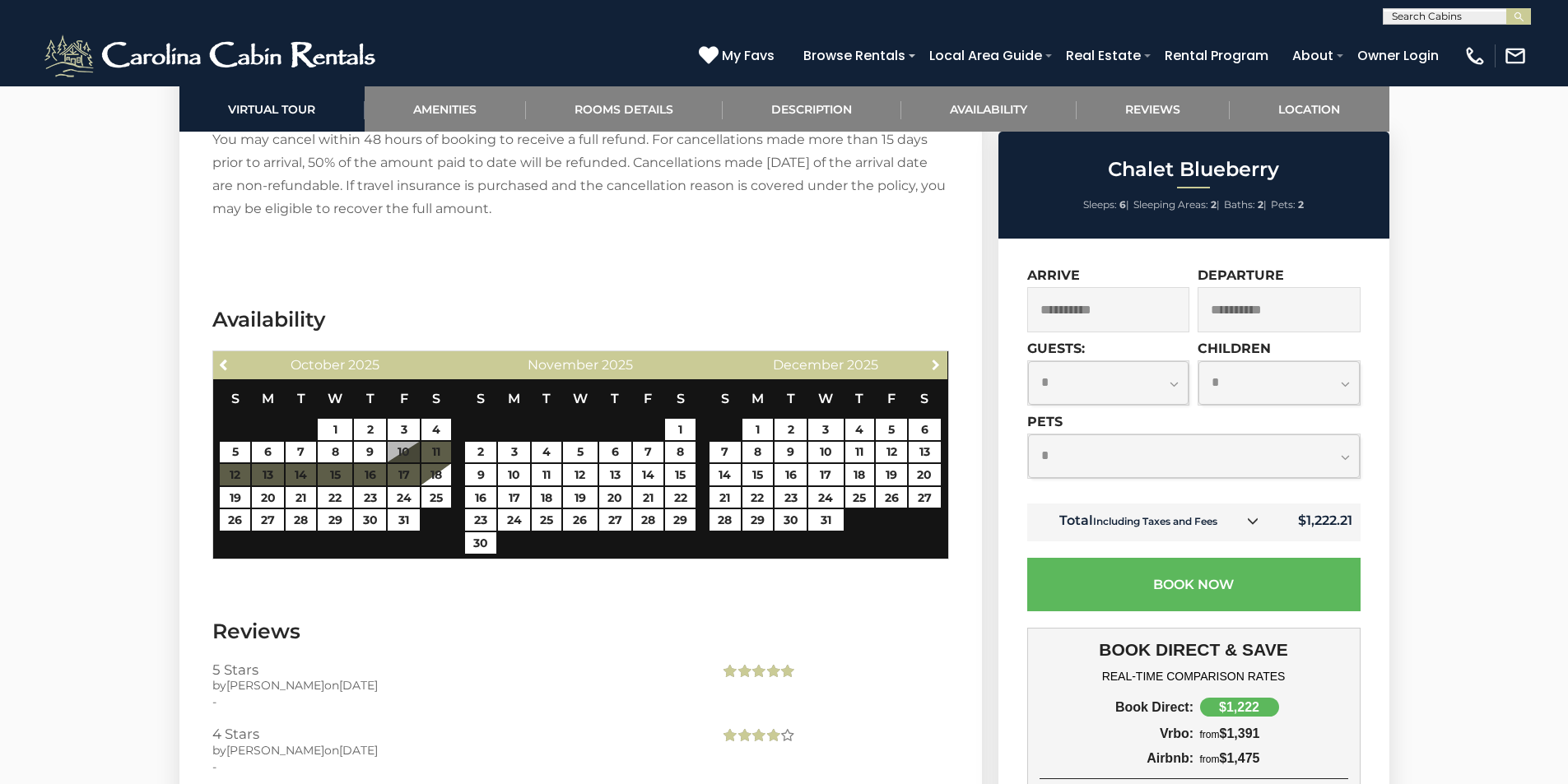
click at [934, 357] on span "Next" at bounding box center [936, 364] width 13 height 13
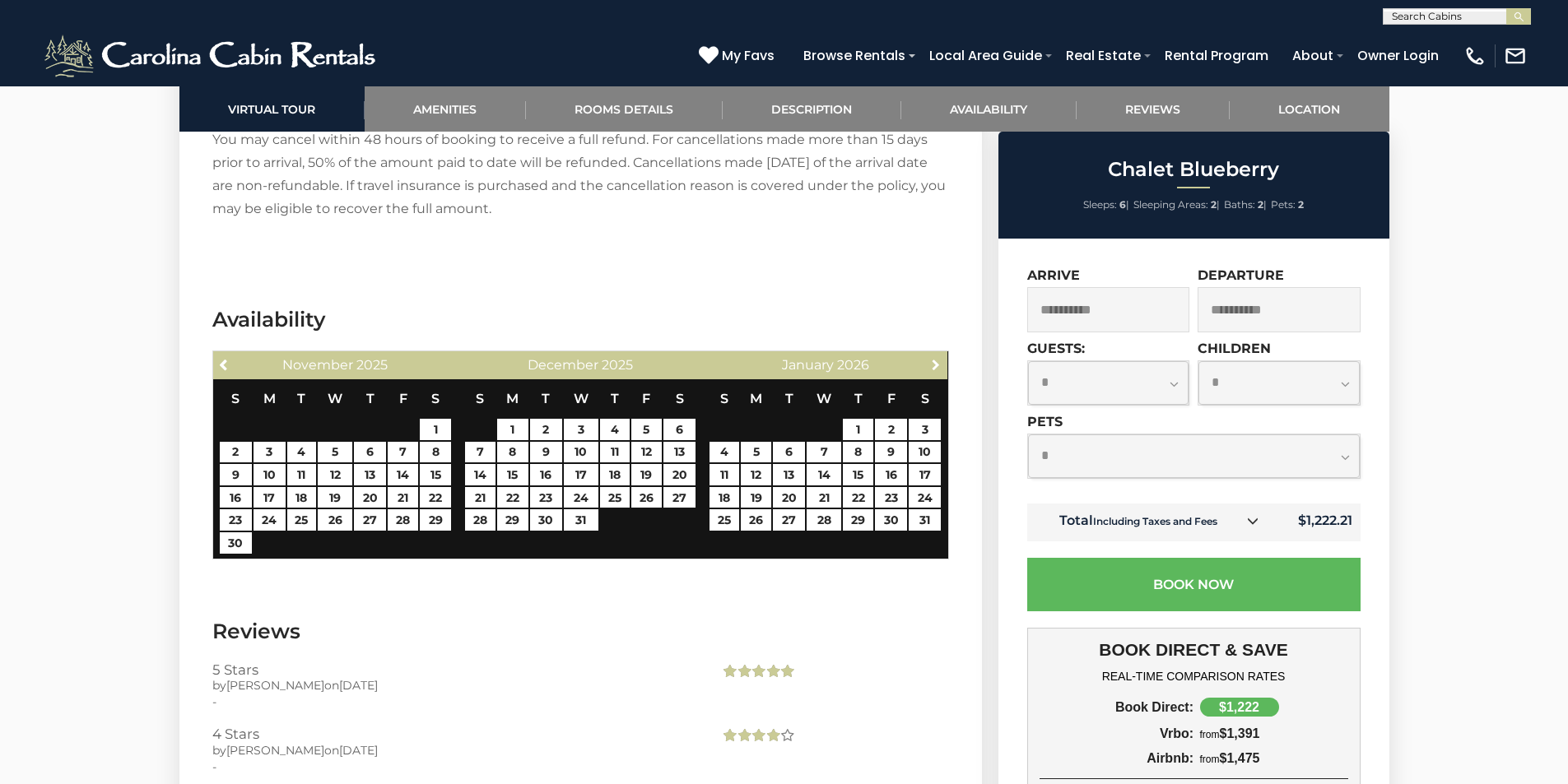
click at [934, 357] on span "Next" at bounding box center [936, 364] width 13 height 13
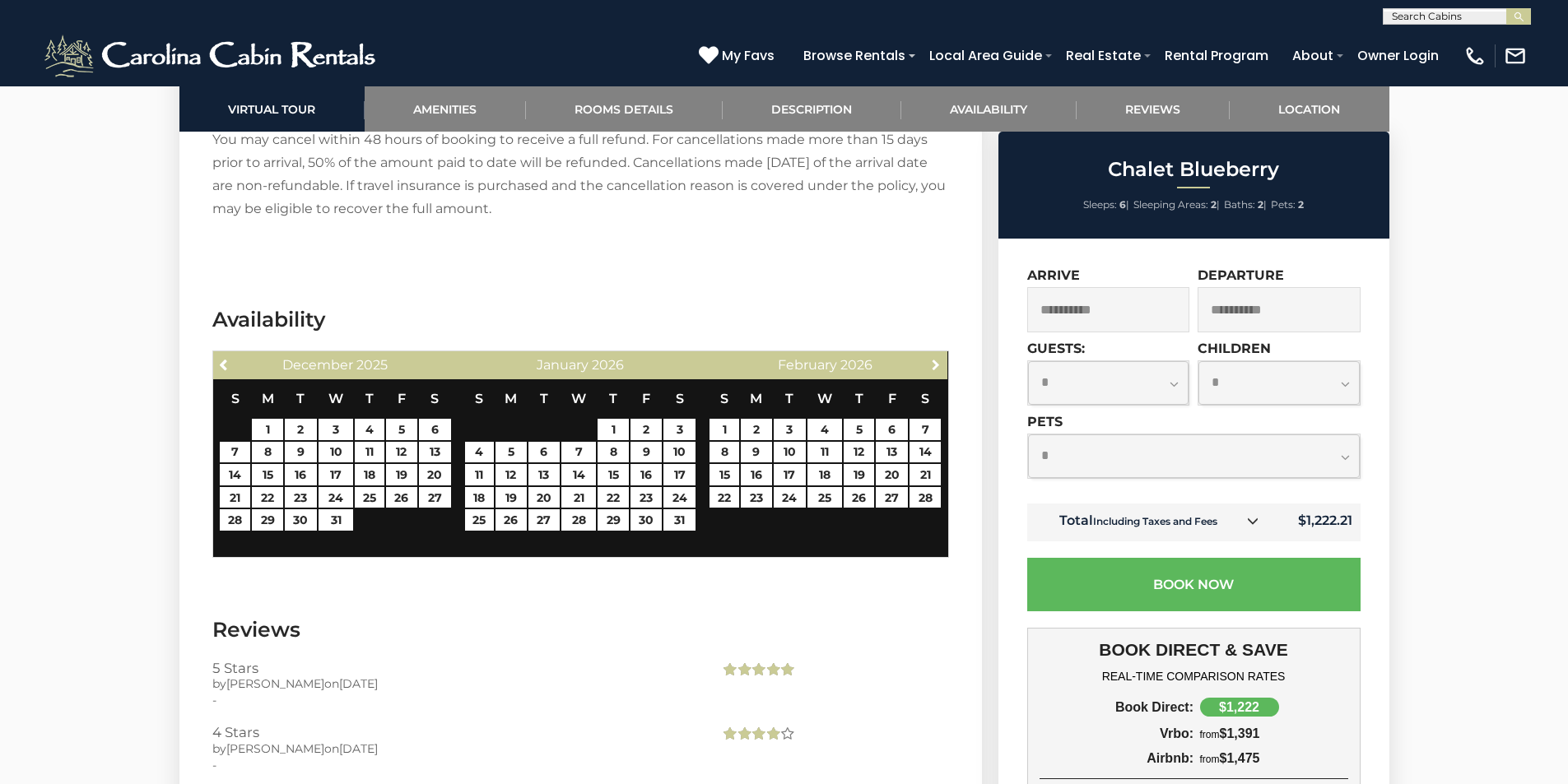
click at [934, 357] on span "Next" at bounding box center [936, 364] width 13 height 13
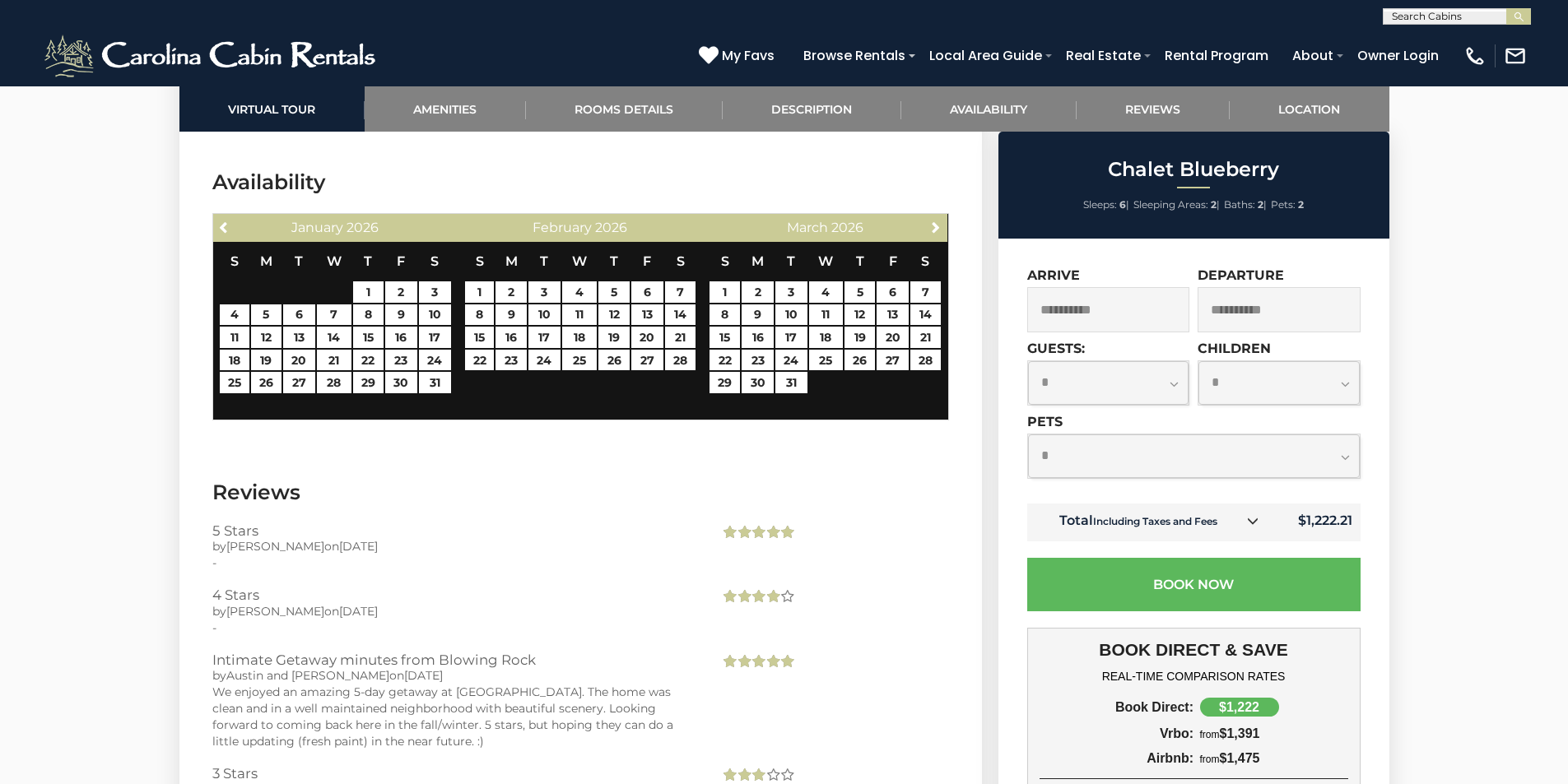
scroll to position [3702, 0]
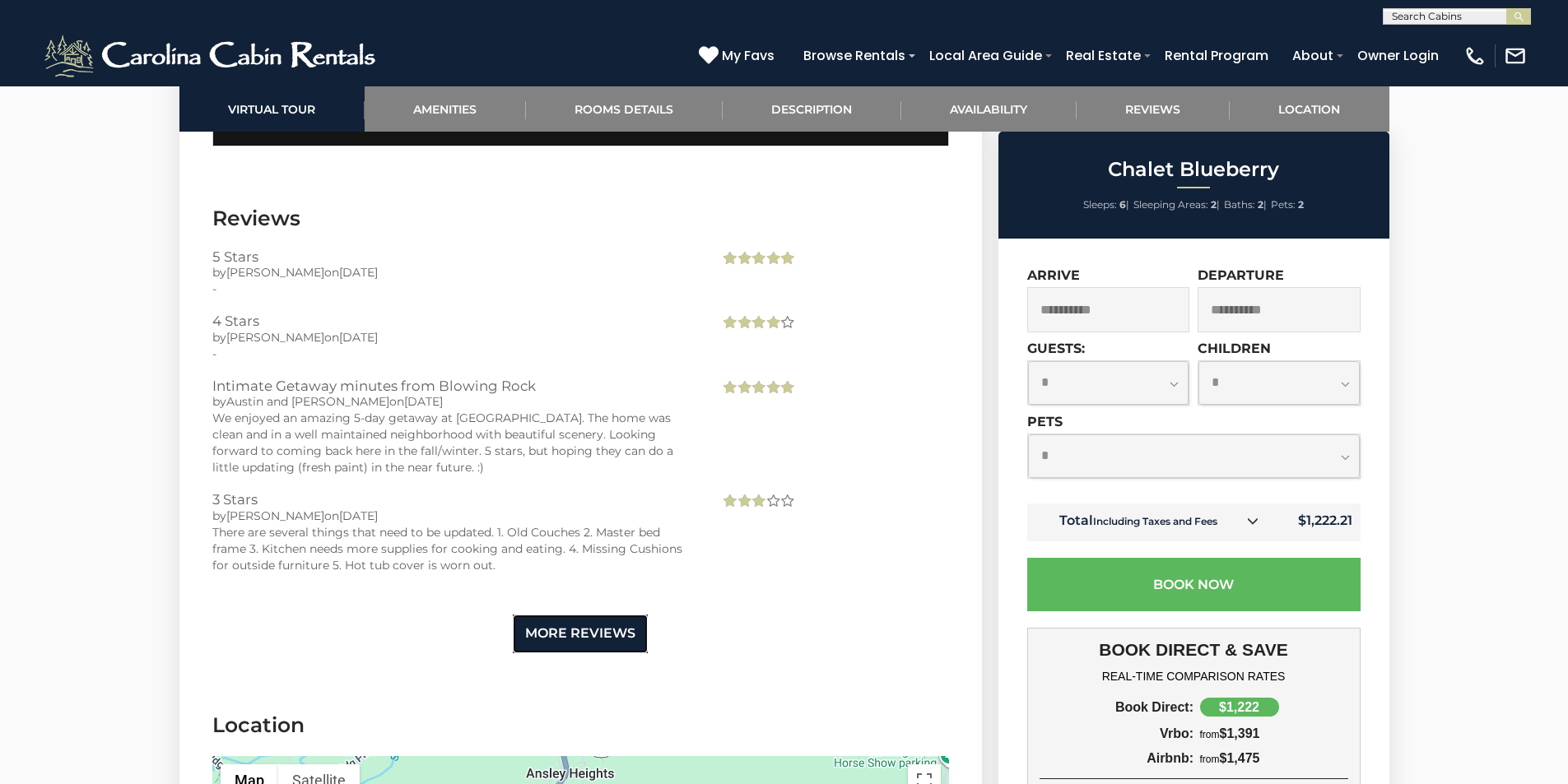
click at [554, 619] on link "More Reviews" at bounding box center [580, 634] width 135 height 39
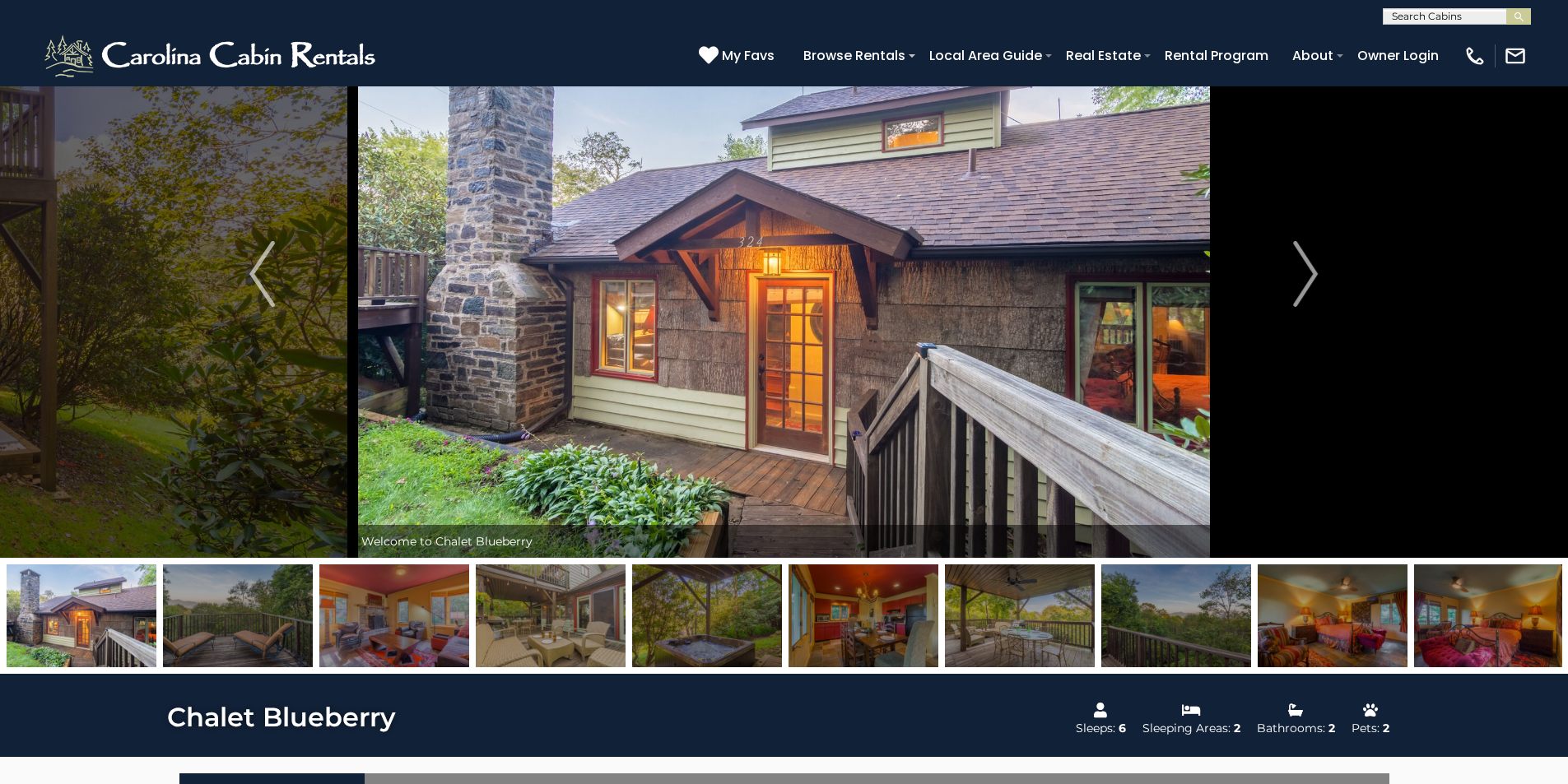
scroll to position [411, 0]
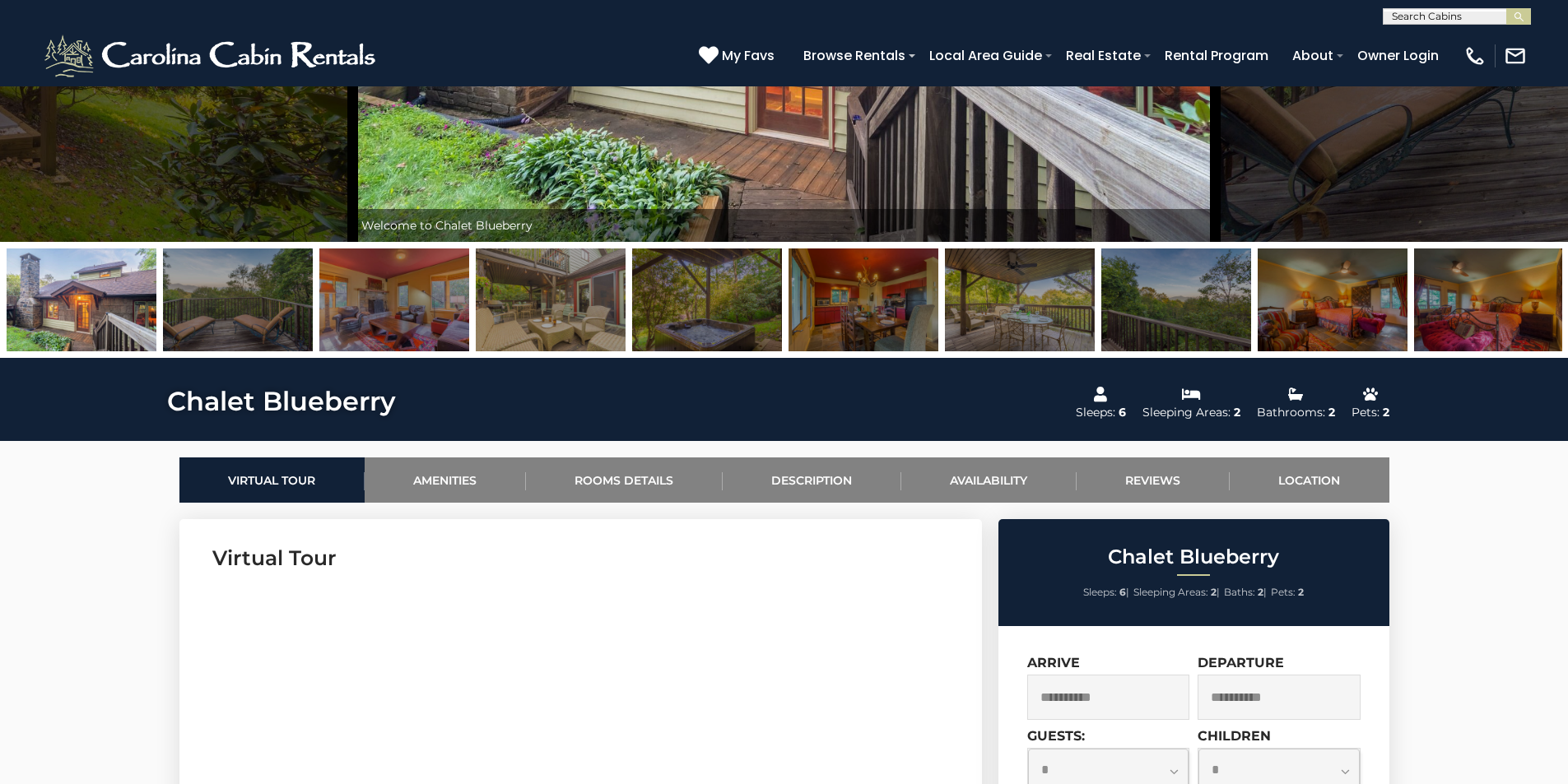
drag, startPoint x: 168, startPoint y: 402, endPoint x: 426, endPoint y: 396, distance: 258.1
drag, startPoint x: 414, startPoint y: 402, endPoint x: 397, endPoint y: 407, distance: 17.7
copy h1 "Chalet Blueberry"
